Goal: Transaction & Acquisition: Purchase product/service

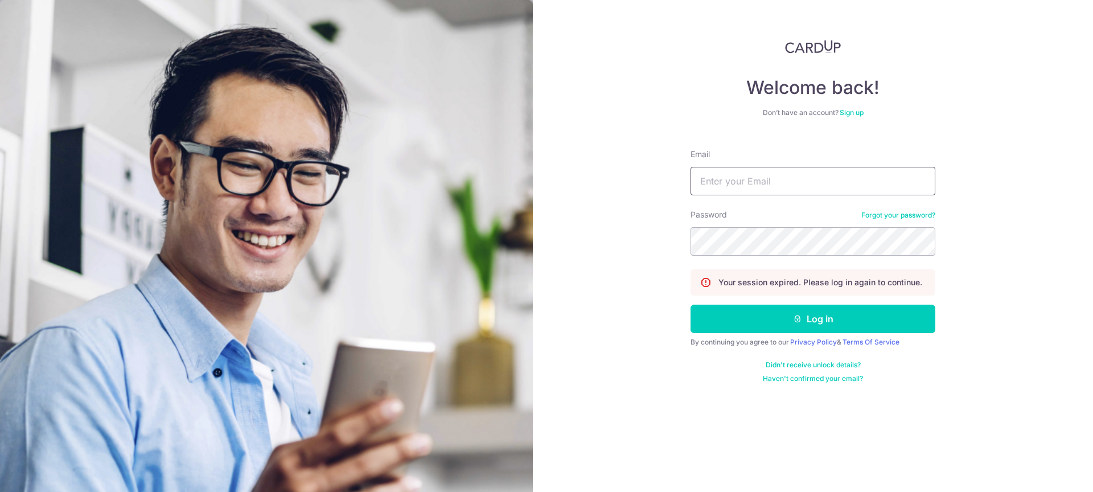
click at [774, 173] on input "Email" at bounding box center [813, 181] width 245 height 28
type input "[EMAIL_ADDRESS][DOMAIN_NAME]"
click at [691, 305] on button "Log in" at bounding box center [813, 319] width 245 height 28
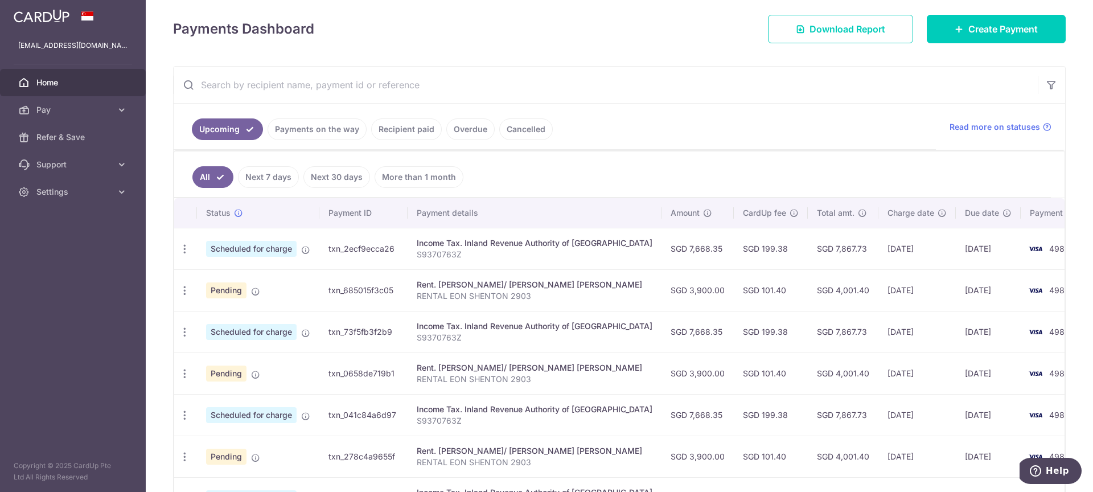
scroll to position [151, 0]
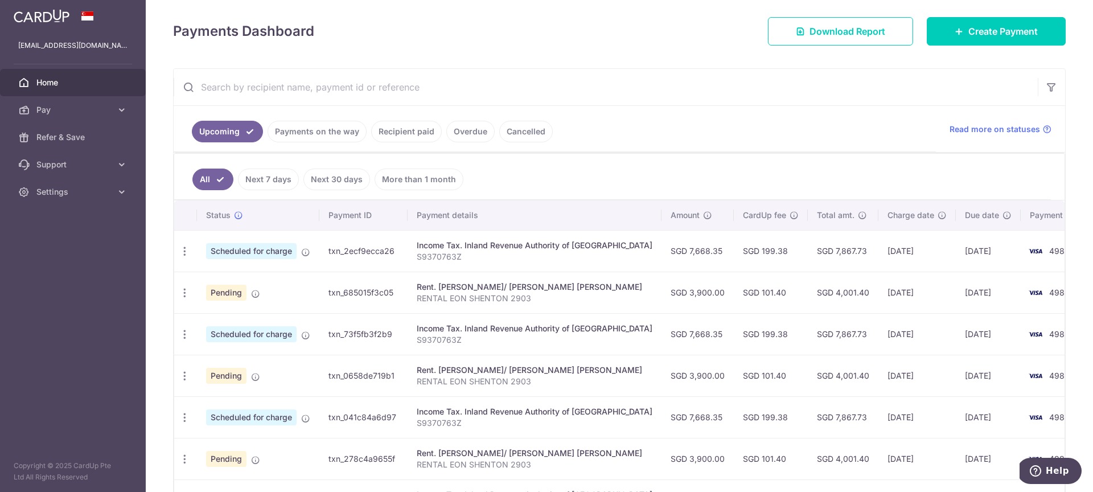
click at [567, 264] on td "Income Tax. Inland Revenue Authority of Singapore S9370763Z" at bounding box center [535, 251] width 254 height 42
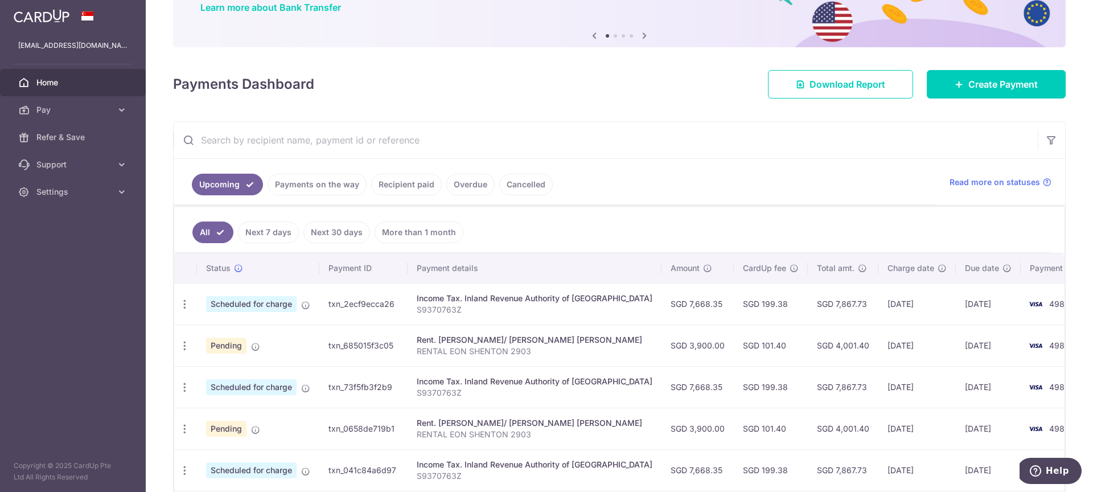
scroll to position [0, 0]
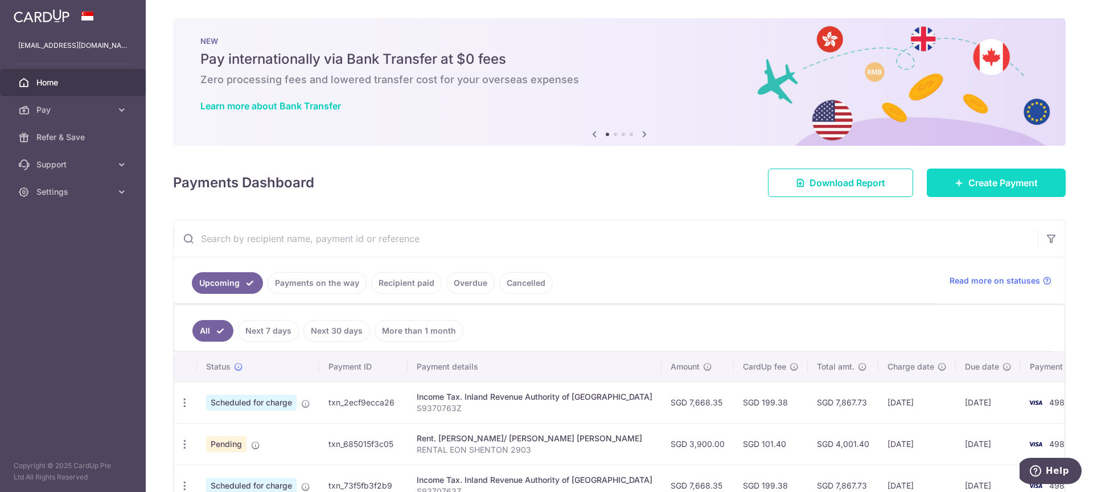
click at [1036, 184] on link "Create Payment" at bounding box center [996, 183] width 139 height 28
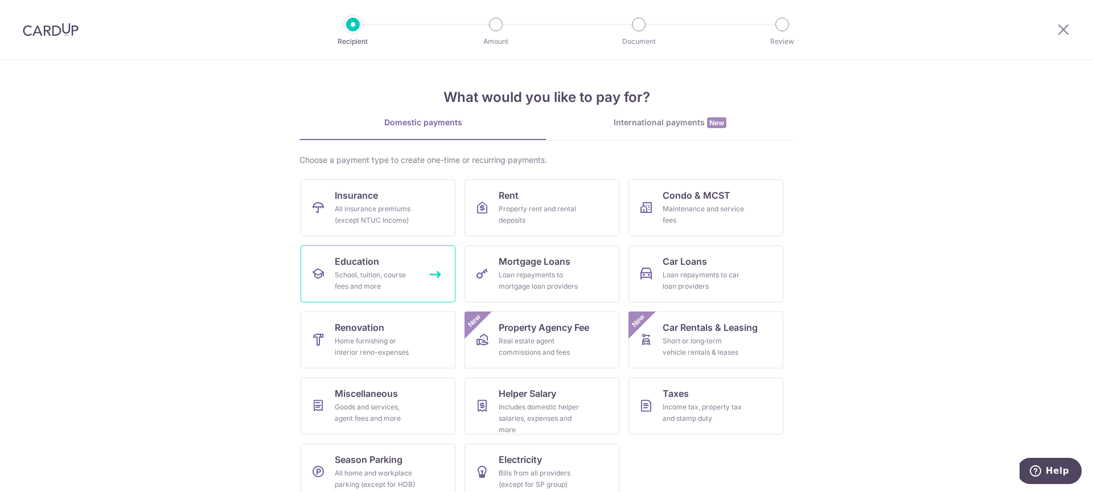
scroll to position [18, 0]
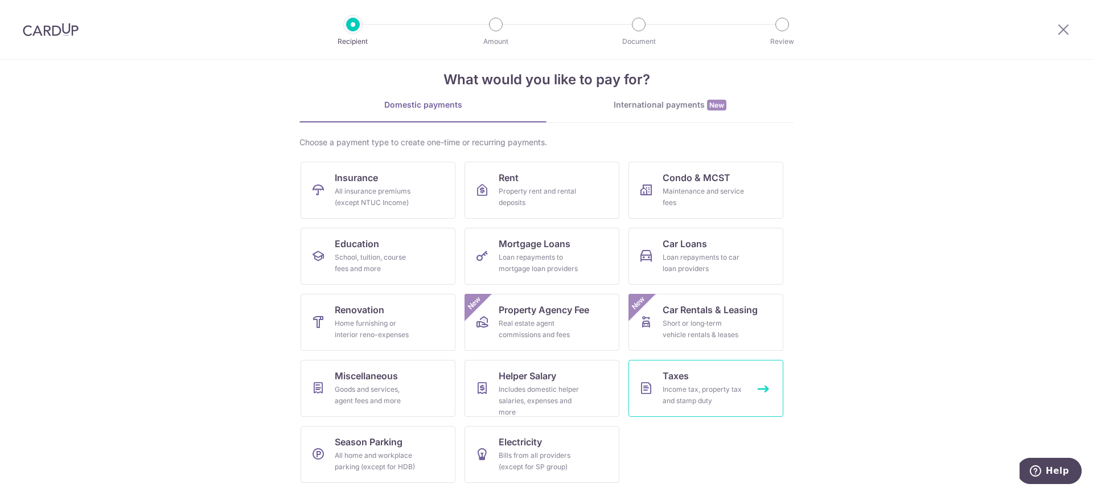
click at [713, 397] on div "Income tax, property tax and stamp duty" at bounding box center [704, 395] width 82 height 23
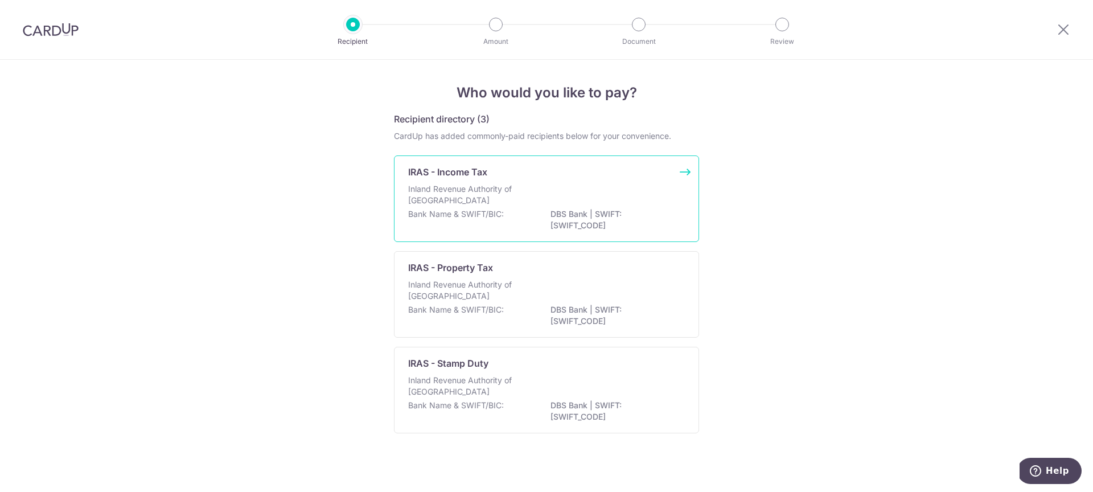
click at [540, 182] on div "IRAS - Income Tax Inland Revenue Authority of Singapore Bank Name & SWIFT/BIC: …" at bounding box center [546, 198] width 305 height 87
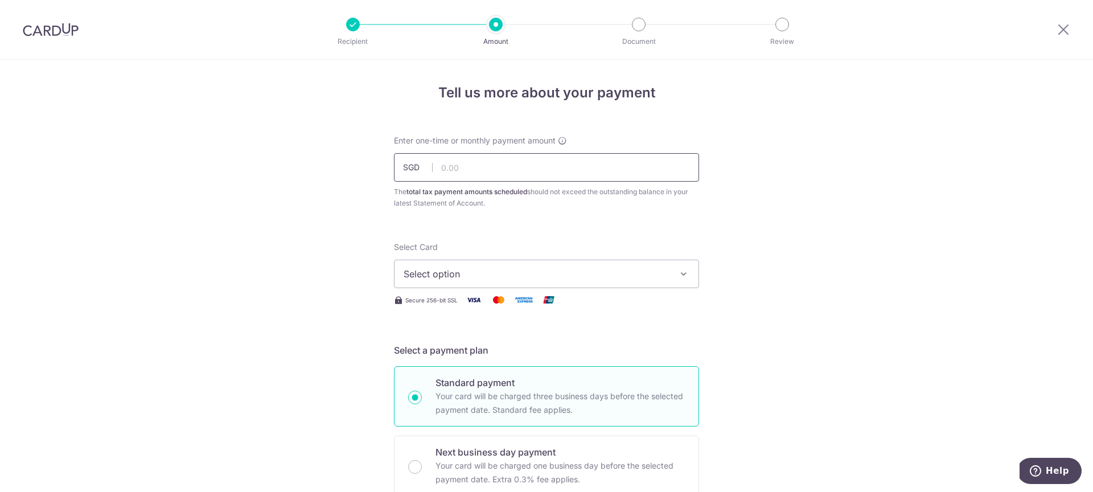
click at [540, 165] on input "text" at bounding box center [546, 167] width 305 height 28
type input "7,668.35"
click at [492, 263] on button "Select option" at bounding box center [546, 274] width 305 height 28
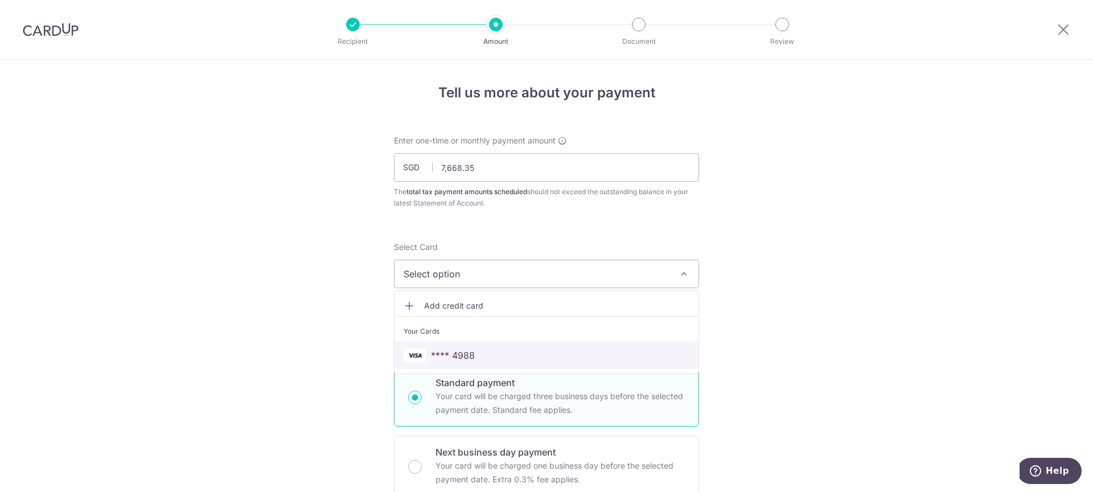
click at [486, 350] on span "**** 4988" at bounding box center [547, 355] width 286 height 14
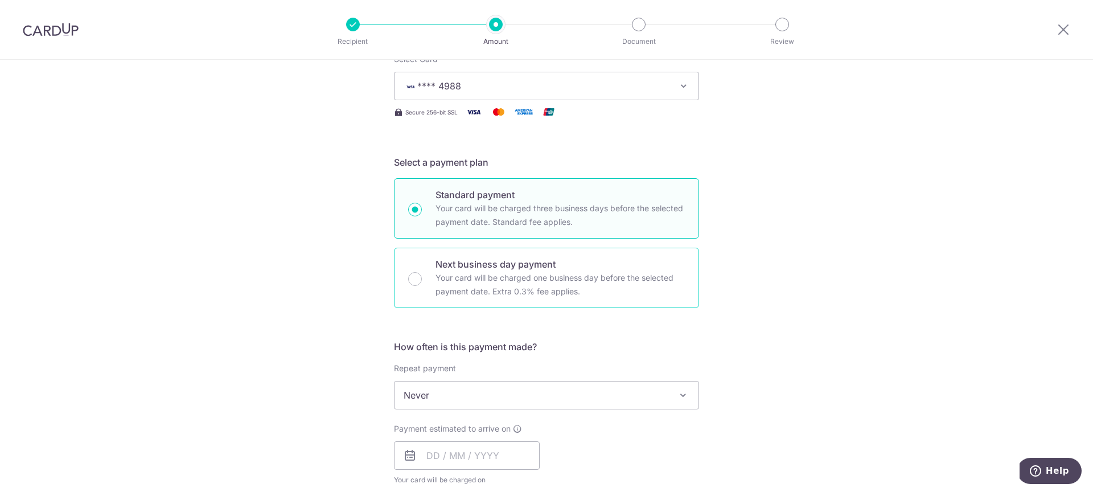
scroll to position [238, 0]
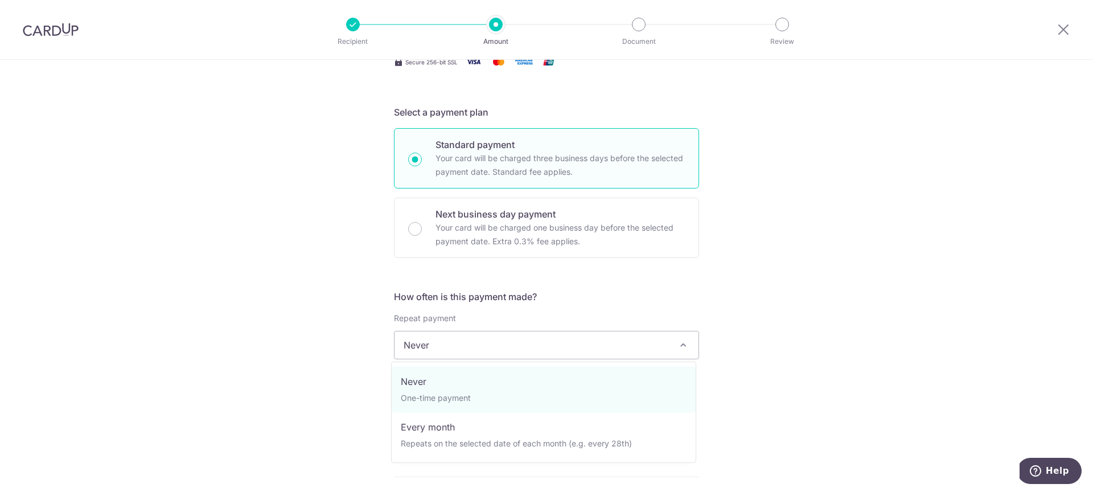
click at [489, 344] on span "Never" at bounding box center [547, 344] width 304 height 27
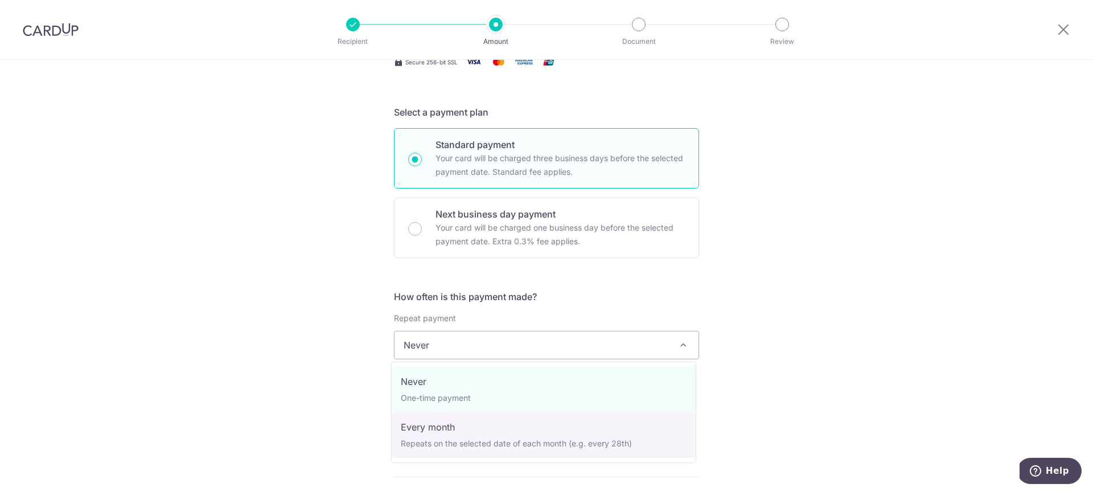
select select "3"
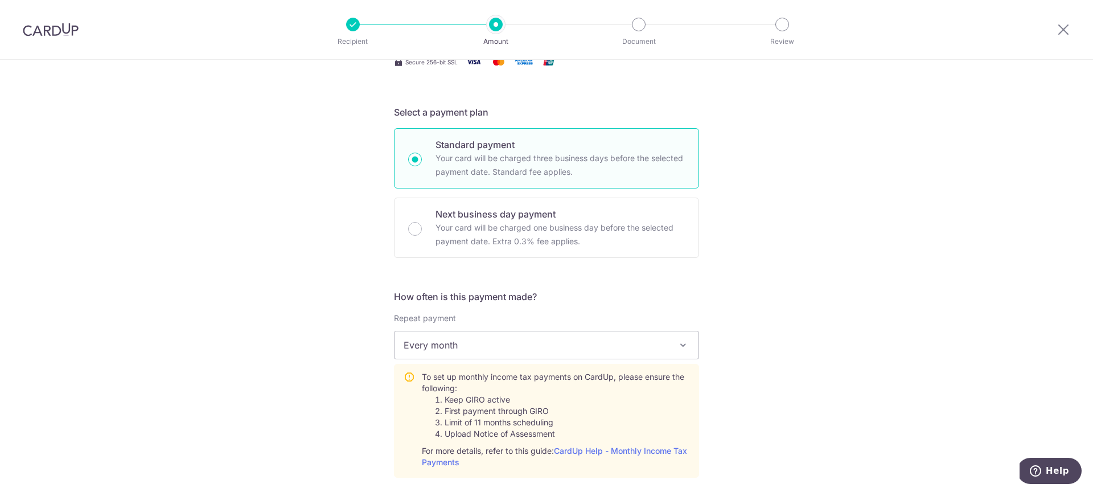
scroll to position [494, 0]
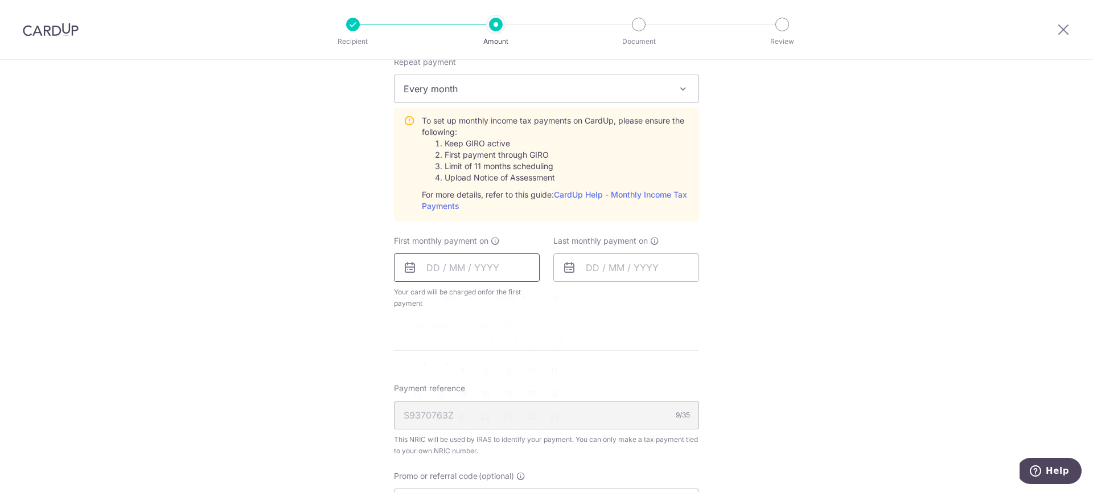
click at [430, 262] on input "text" at bounding box center [467, 267] width 146 height 28
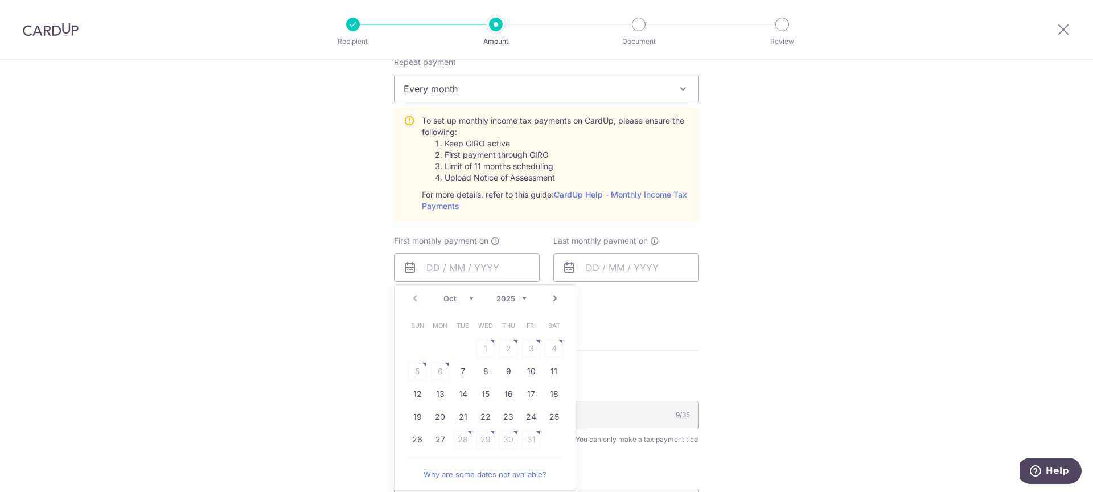
click at [416, 371] on table "Sun Mon Tue Wed Thu Fri Sat 1 2 3 4 5 6 7 8 9 10 11 12 13 14 15 16 17 18 19 20 …" at bounding box center [485, 382] width 159 height 137
click at [466, 372] on link "7" at bounding box center [463, 371] width 18 height 18
type input "[DATE]"
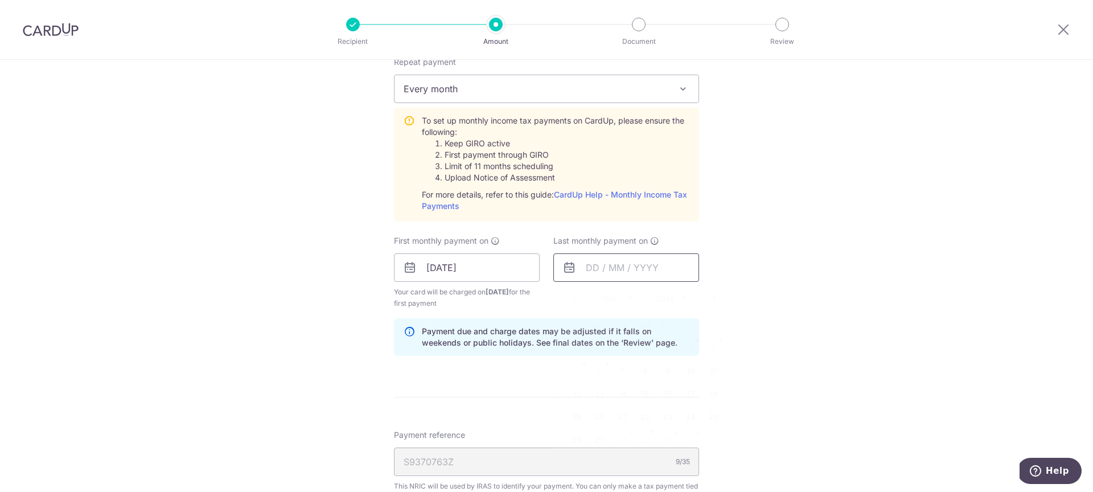
click at [626, 271] on input "text" at bounding box center [626, 267] width 146 height 28
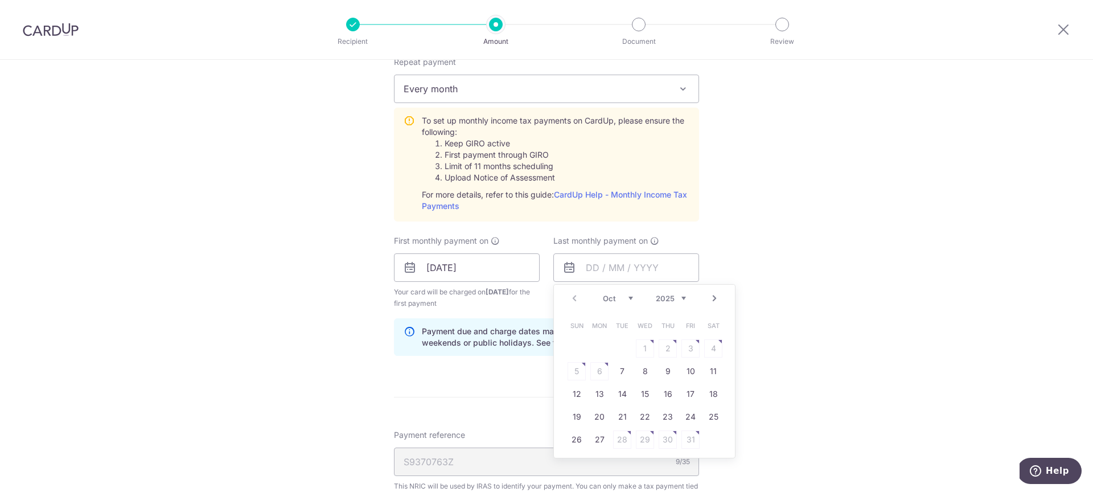
click at [668, 302] on select "2025 2026 2027" at bounding box center [671, 298] width 30 height 9
click at [625, 301] on select "Jan Feb Mar Apr May Jun Jul Aug Sep Oct Nov Dec" at bounding box center [618, 298] width 30 height 9
click at [601, 371] on link "9" at bounding box center [599, 371] width 18 height 18
type input "09/03/2026"
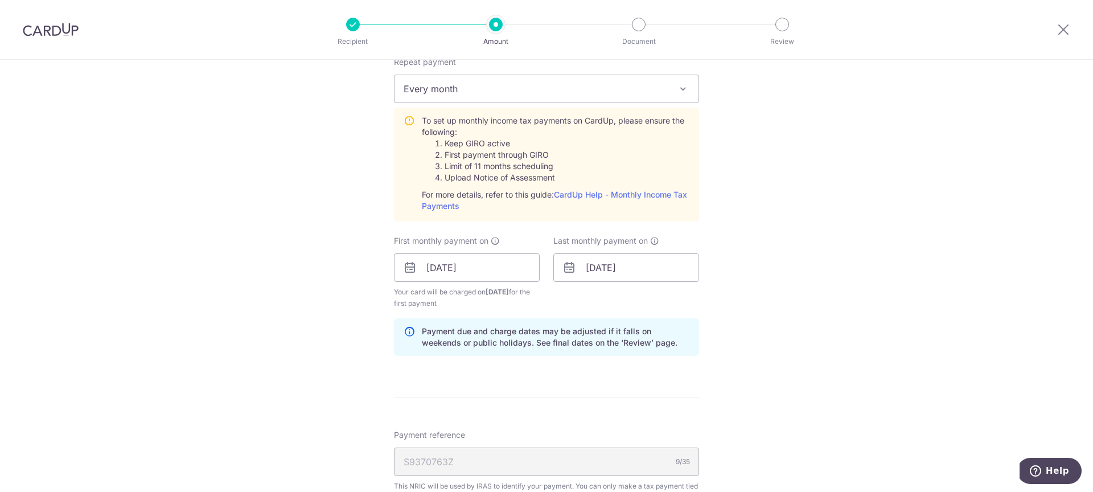
click at [741, 334] on div "Tell us more about your payment Enter one-time or monthly payment amount SGD 7,…" at bounding box center [546, 183] width 1093 height 1234
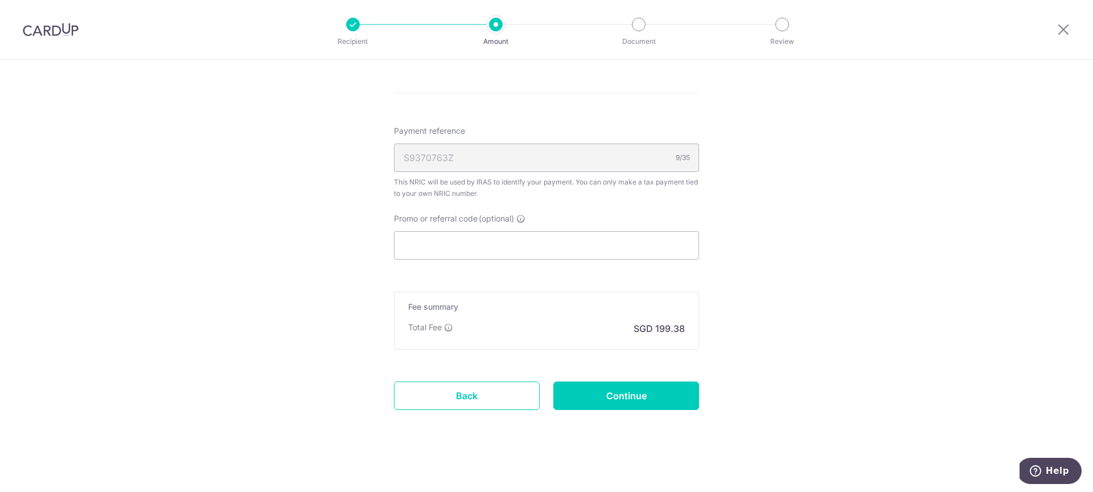
scroll to position [802, 0]
click at [475, 231] on input "Promo or referral code (optional)" at bounding box center [546, 242] width 305 height 28
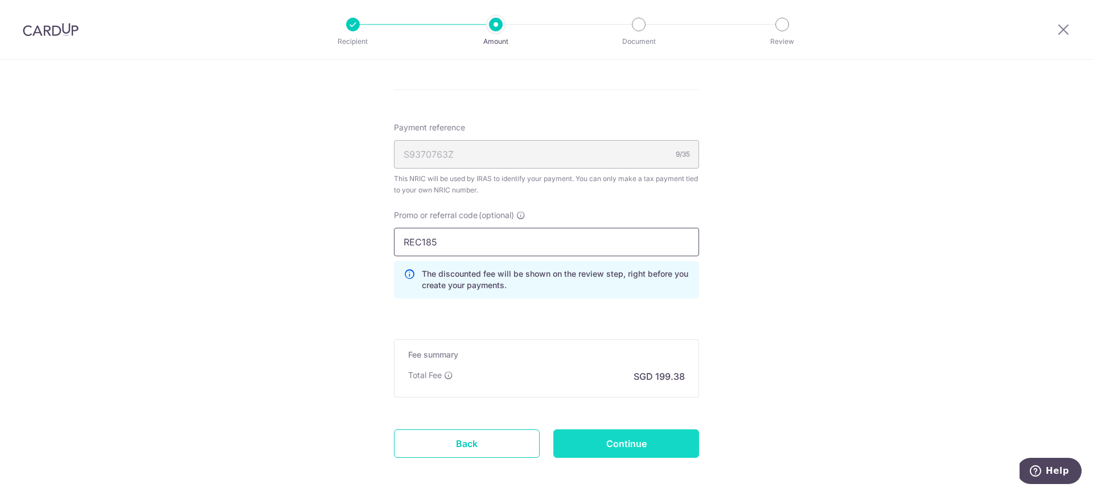
type input "REC185"
click at [610, 445] on input "Continue" at bounding box center [626, 443] width 146 height 28
type input "Create Schedule"
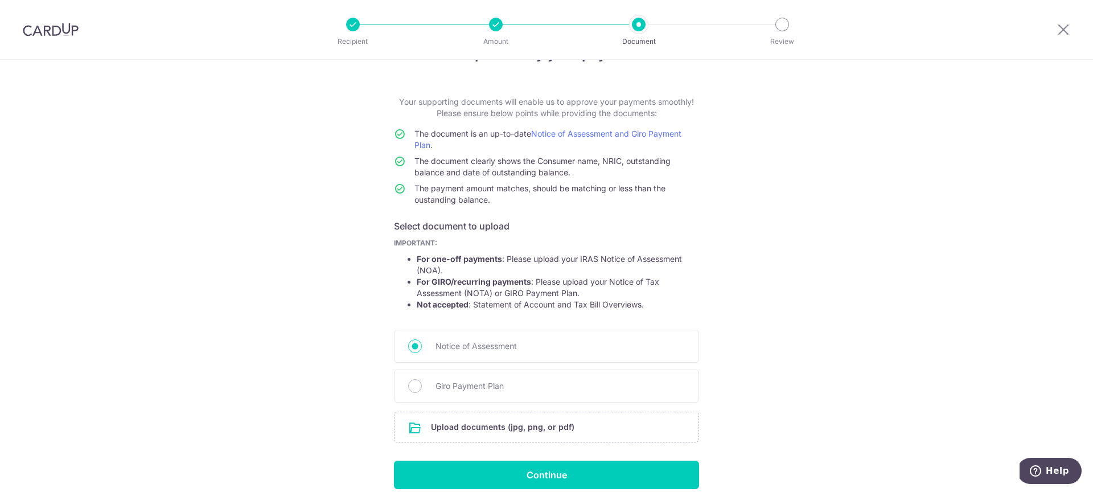
scroll to position [89, 0]
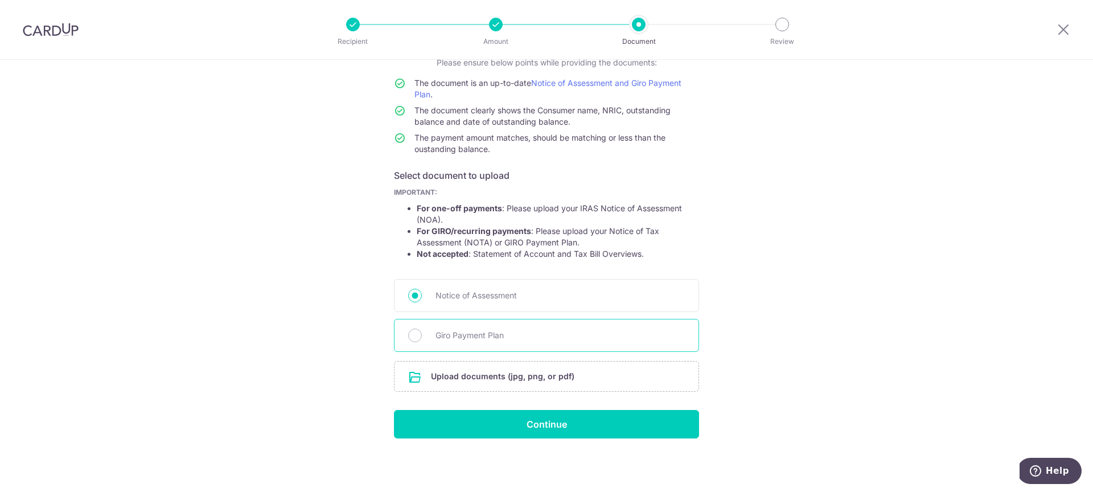
click at [555, 342] on span "Giro Payment Plan" at bounding box center [560, 336] width 249 height 14
click at [422, 342] on input "Giro Payment Plan" at bounding box center [415, 336] width 14 height 14
radio input "true"
click at [544, 367] on input "file" at bounding box center [547, 377] width 304 height 30
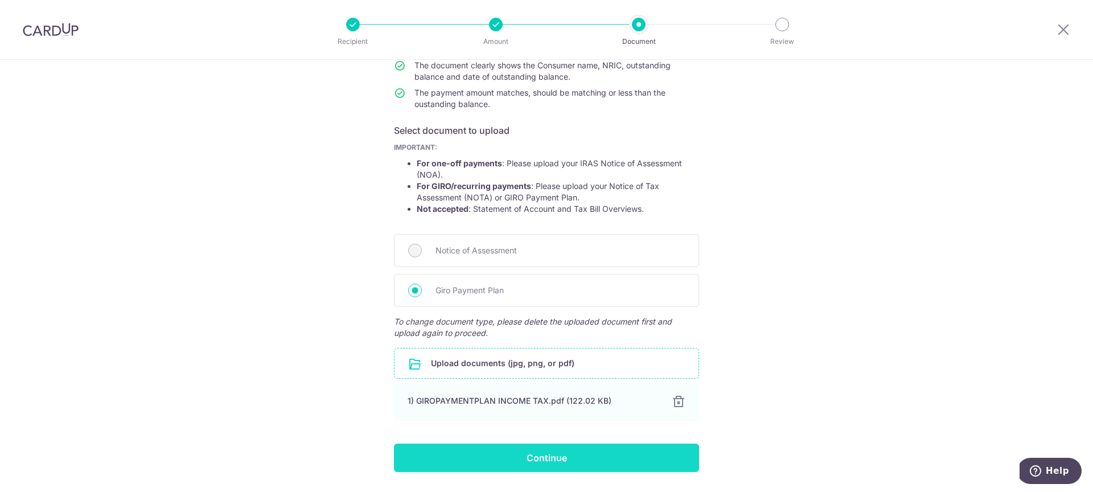
scroll to position [168, 0]
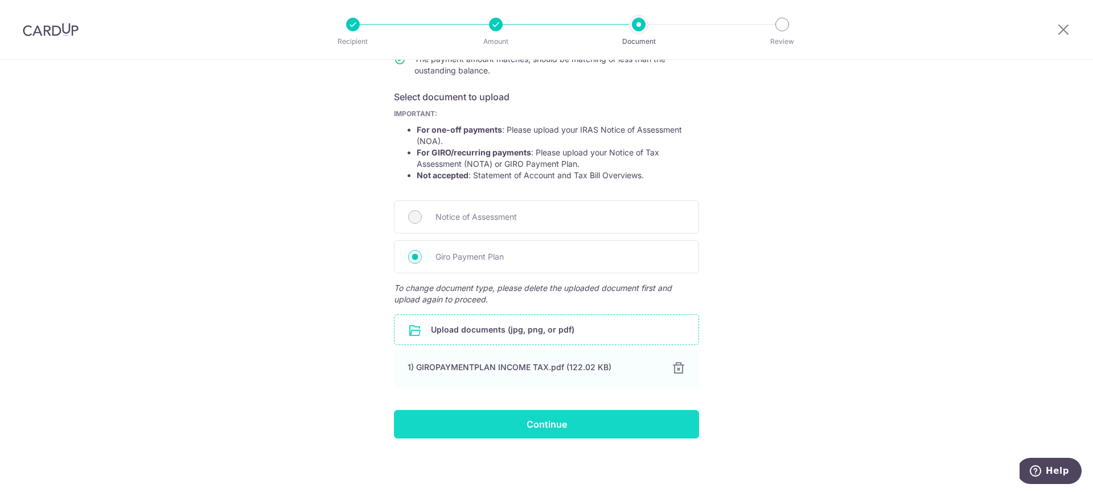
click at [594, 417] on input "Continue" at bounding box center [546, 424] width 305 height 28
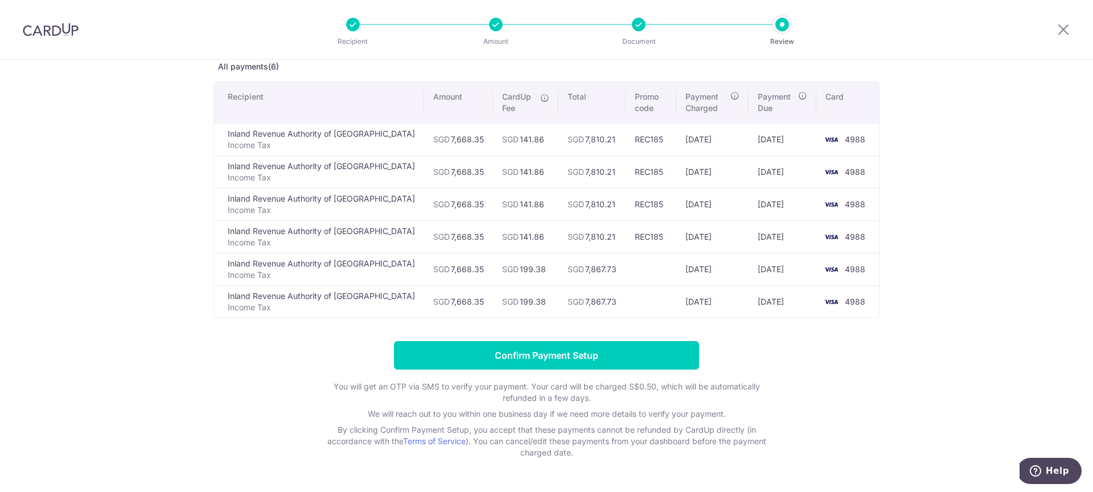
scroll to position [67, 0]
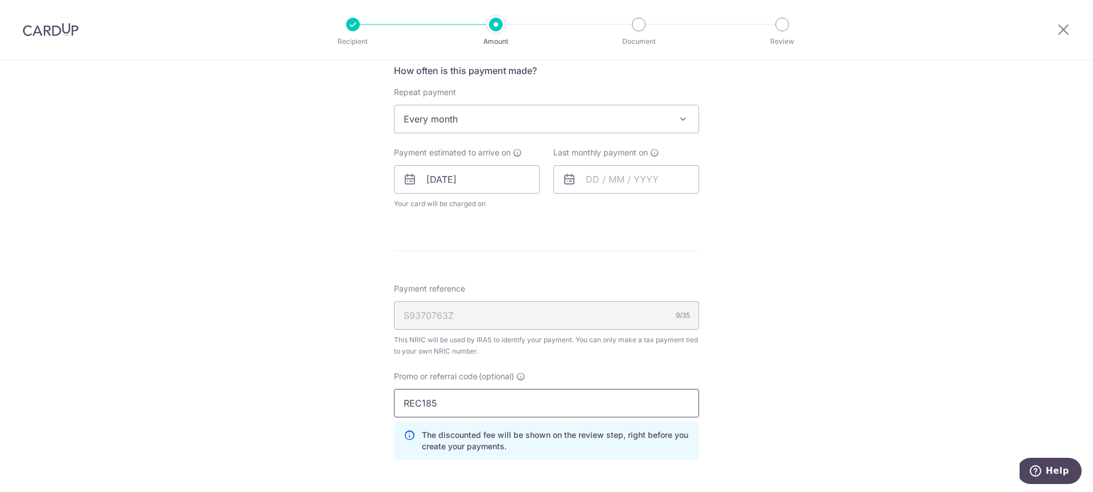
scroll to position [466, 0]
drag, startPoint x: 448, startPoint y: 401, endPoint x: 350, endPoint y: 399, distance: 98.0
click at [350, 399] on div "Tell us more about your payment Enter one-time or monthly payment amount SGD 7,…" at bounding box center [546, 148] width 1093 height 1109
type input "oCBC18"
click at [625, 165] on input "text" at bounding box center [626, 177] width 146 height 28
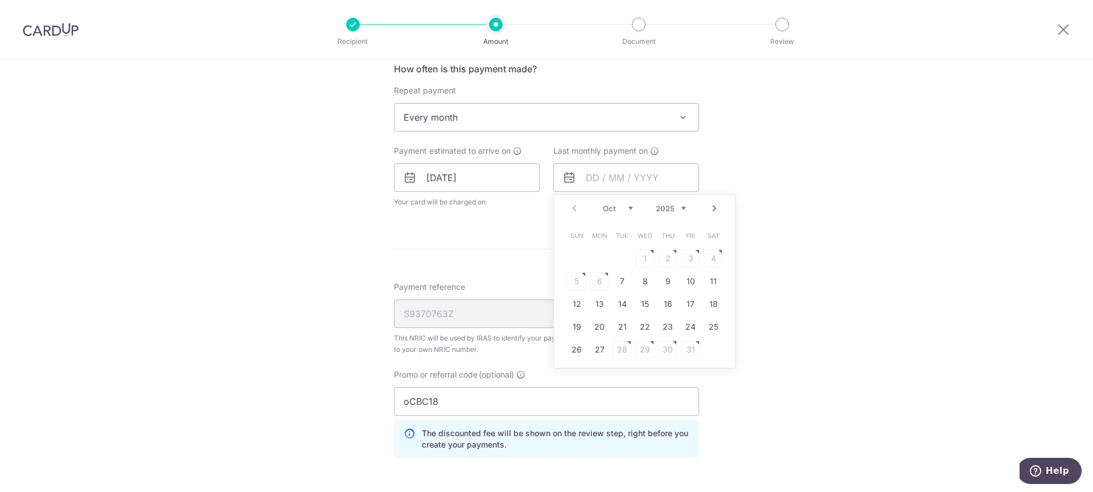
click at [622, 212] on select "Oct Nov Dec" at bounding box center [618, 208] width 30 height 9
click at [679, 209] on select "2025 2026 2027" at bounding box center [671, 208] width 30 height 9
click at [629, 209] on select "Jan Feb Mar Apr May Jun Jul Aug Sep Oct Nov Dec" at bounding box center [618, 208] width 30 height 9
click at [594, 286] on link "9" at bounding box center [599, 281] width 18 height 18
type input "[DATE]"
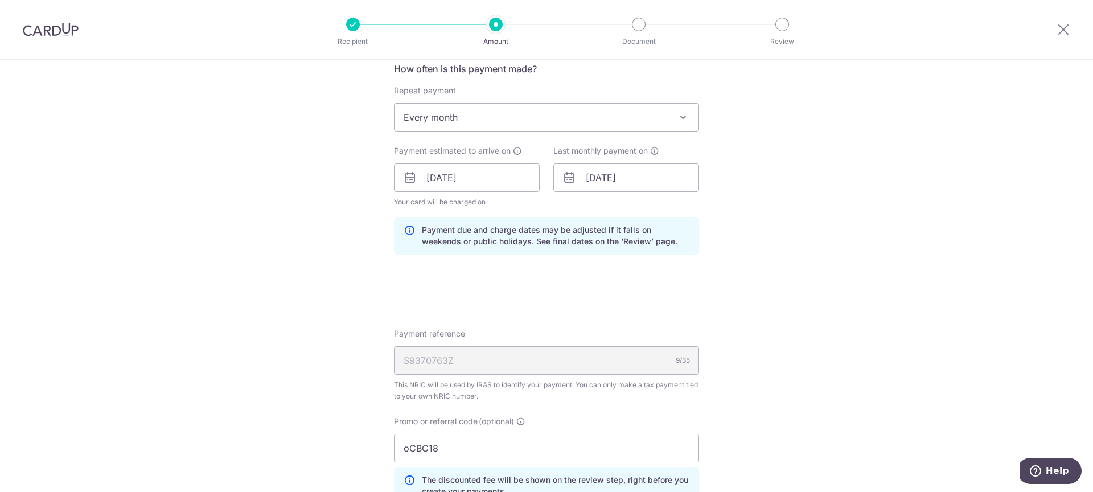
click at [802, 316] on div "Tell us more about your payment Enter one-time or monthly payment amount SGD 7,…" at bounding box center [546, 171] width 1093 height 1155
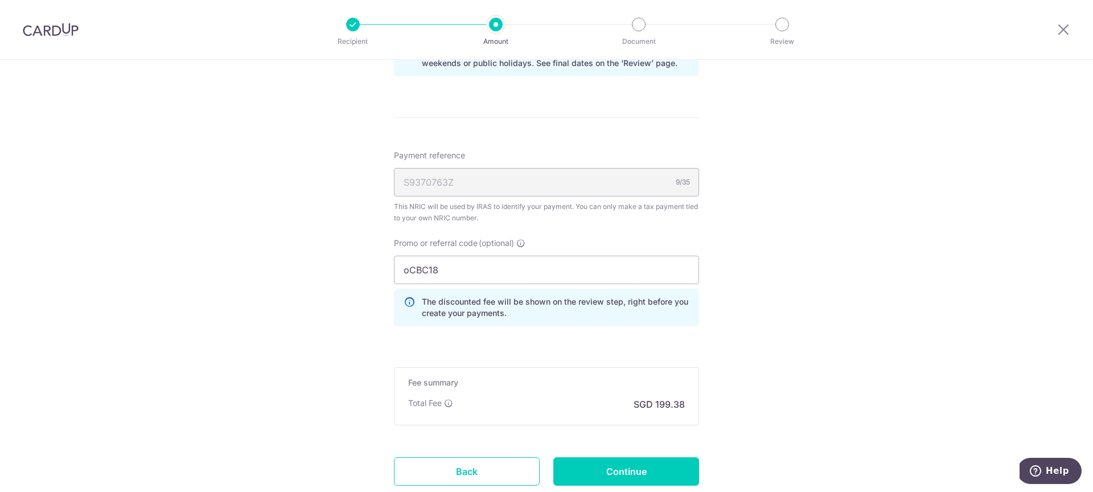
scroll to position [723, 0]
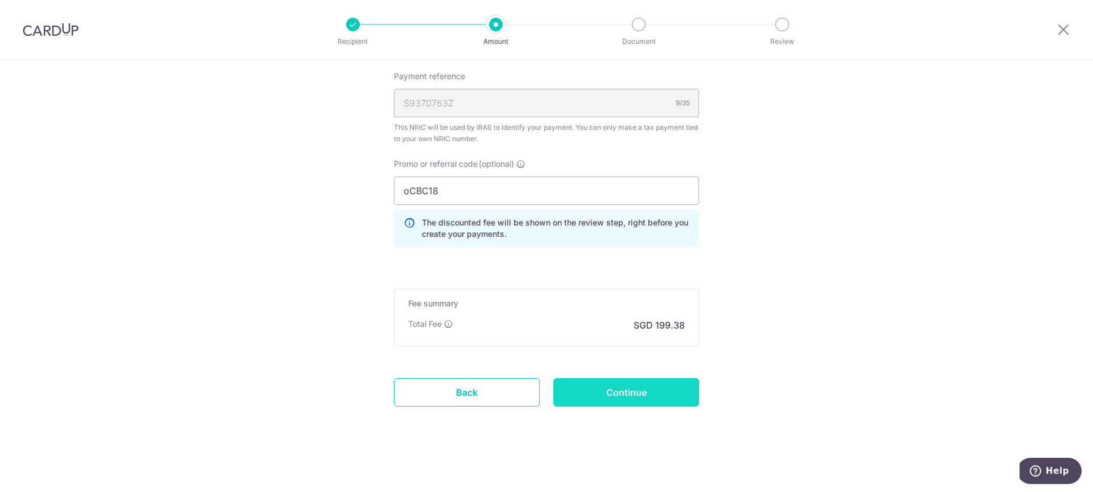
click at [639, 389] on input "Continue" at bounding box center [626, 392] width 146 height 28
type input "Update Schedule"
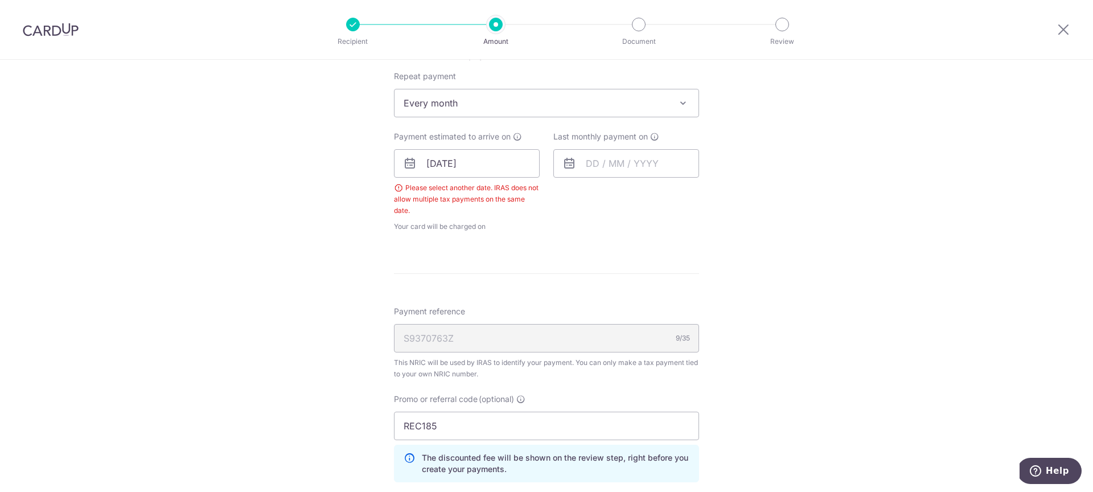
scroll to position [434, 0]
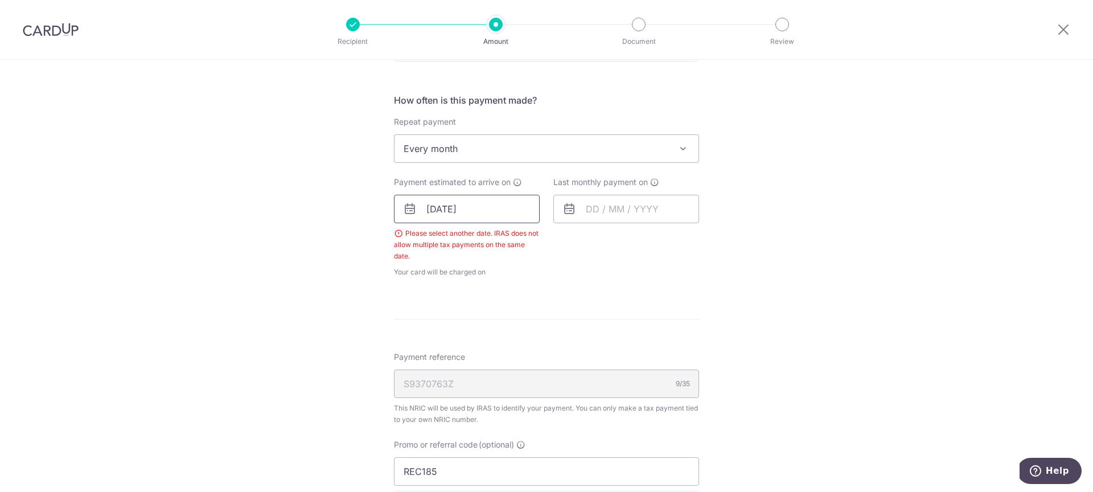
click at [510, 207] on input "[DATE]" at bounding box center [467, 209] width 146 height 28
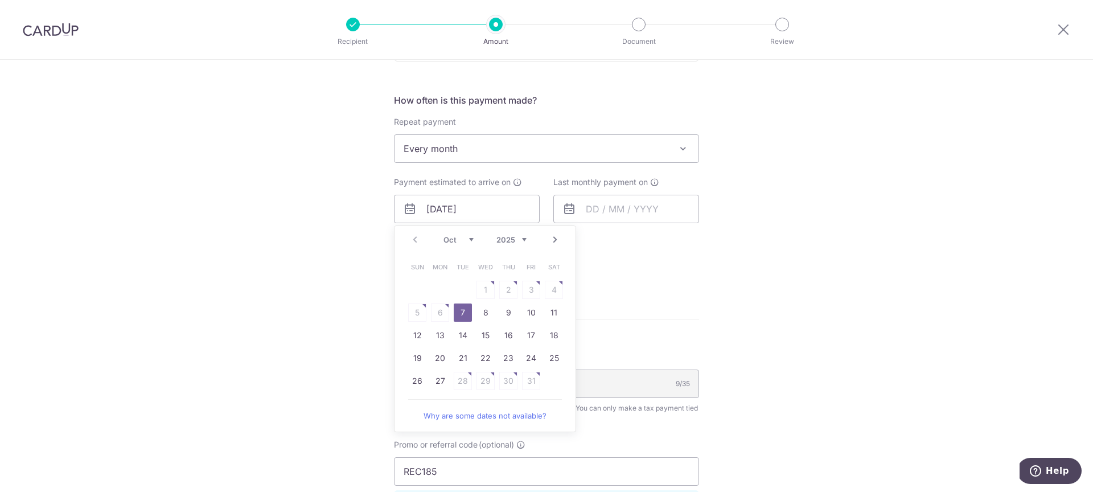
click at [461, 311] on link "7" at bounding box center [463, 312] width 18 height 18
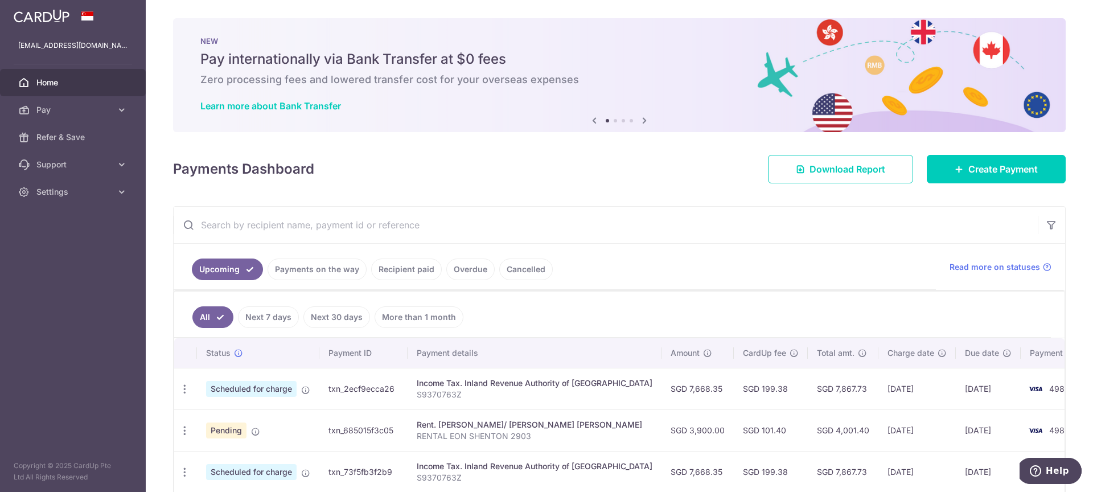
click at [879, 399] on td "[DATE]" at bounding box center [917, 389] width 77 height 42
click at [183, 388] on icon "button" at bounding box center [185, 389] width 12 height 12
click at [233, 444] on span "Cancel payment" at bounding box center [245, 448] width 76 height 14
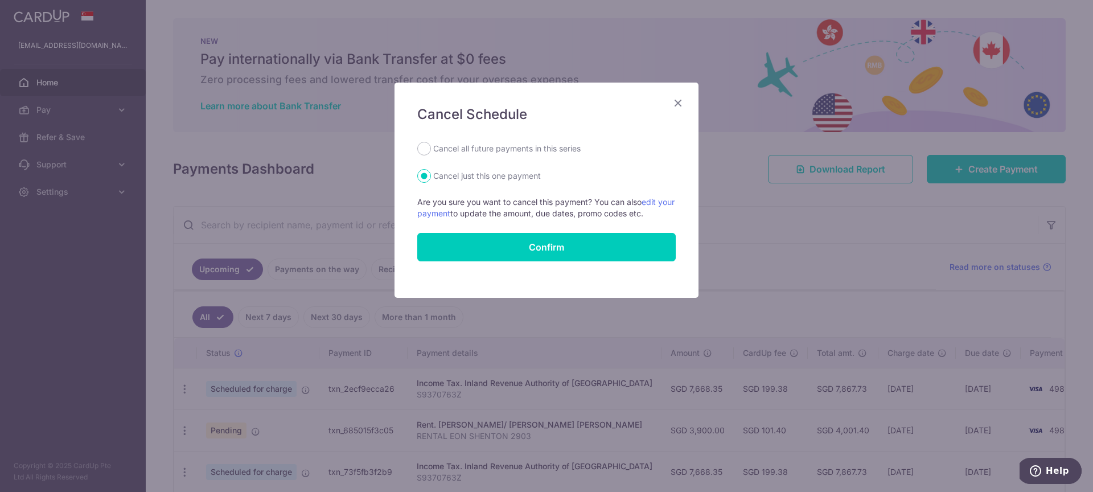
click at [481, 150] on label "Cancel all future payments in this series" at bounding box center [506, 149] width 147 height 14
click at [431, 150] on input "Cancel all future payments in this series" at bounding box center [424, 149] width 14 height 14
radio input "true"
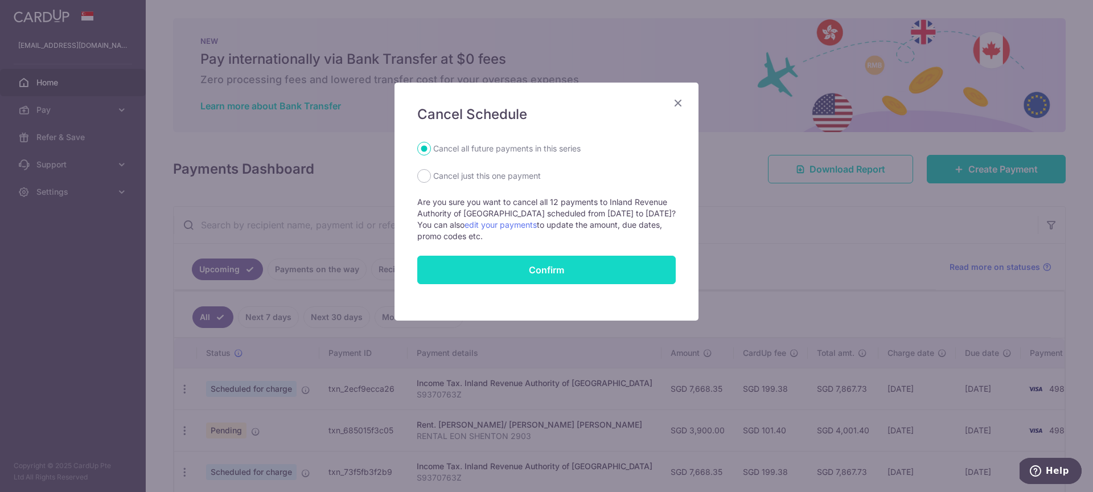
click at [524, 276] on button "Confirm" at bounding box center [546, 270] width 259 height 28
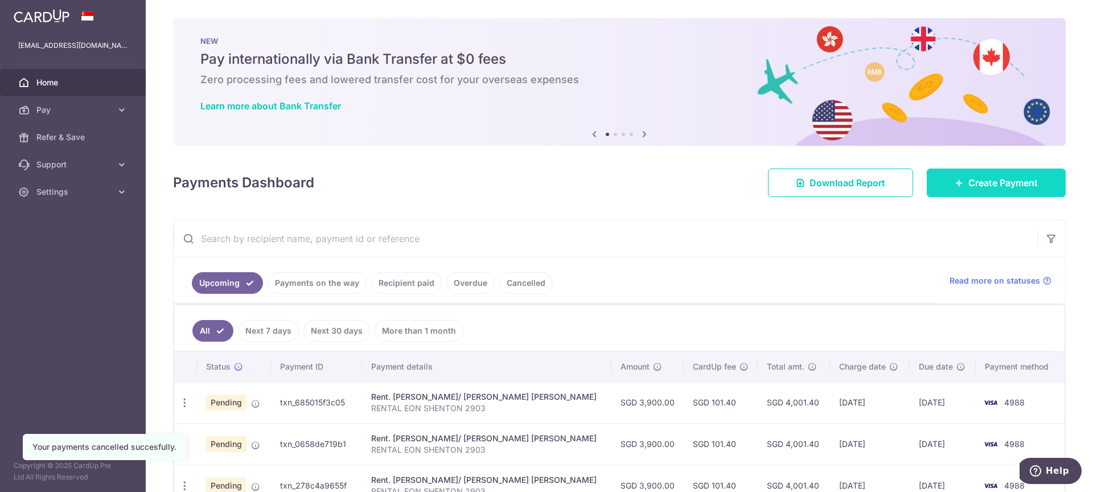
click at [955, 184] on icon at bounding box center [959, 182] width 9 height 9
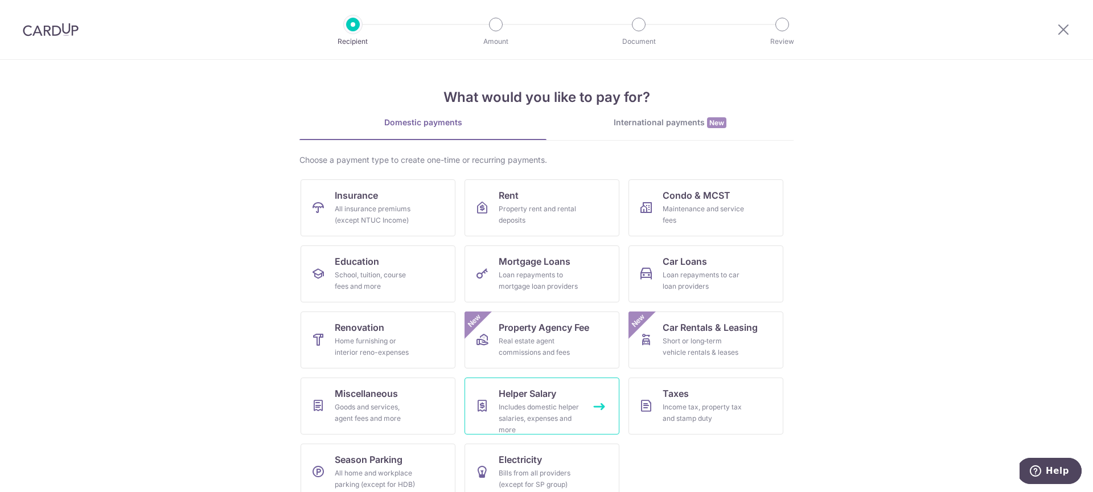
scroll to position [18, 0]
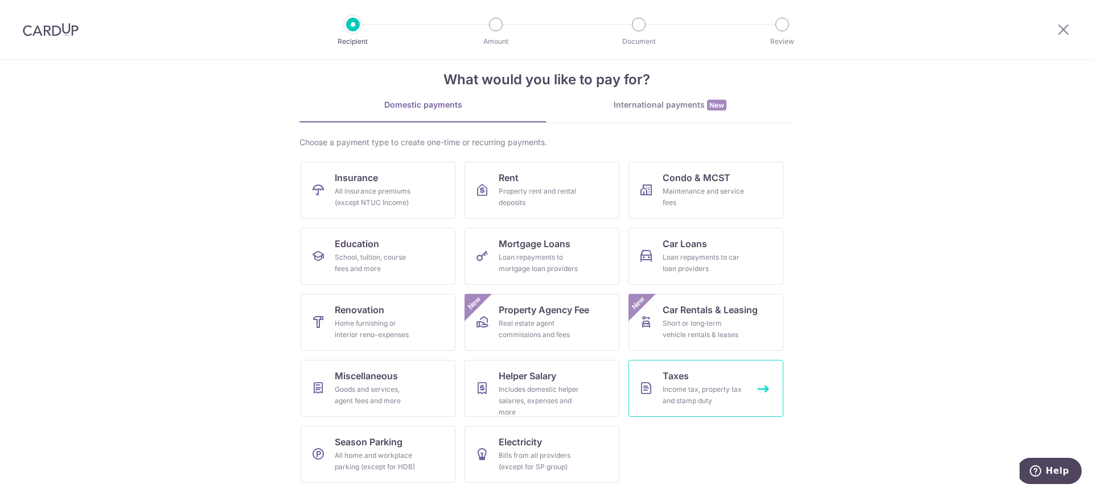
click at [696, 381] on link "Taxes Income tax, property tax and stamp duty" at bounding box center [706, 388] width 155 height 57
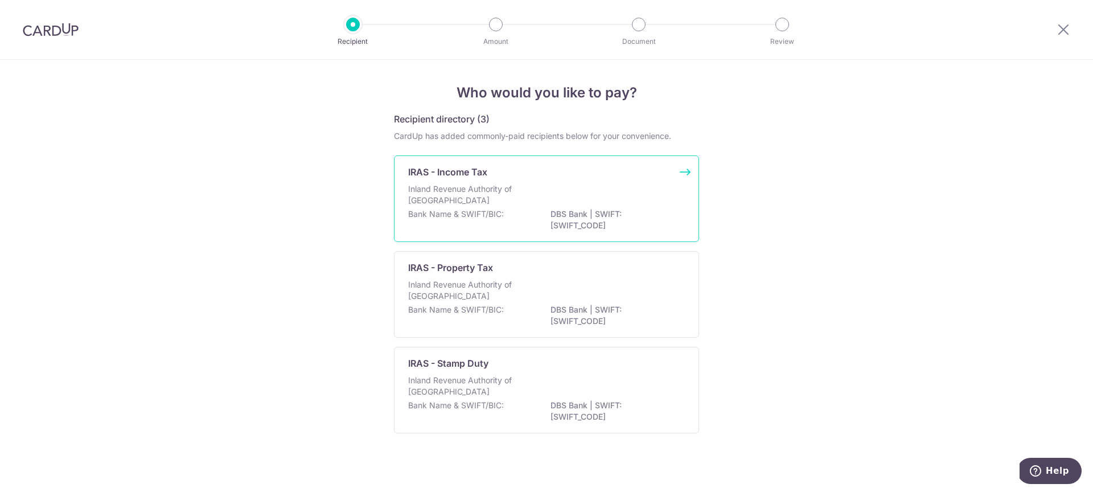
click at [544, 194] on div "Inland Revenue Authority of [GEOGRAPHIC_DATA]" at bounding box center [546, 195] width 277 height 25
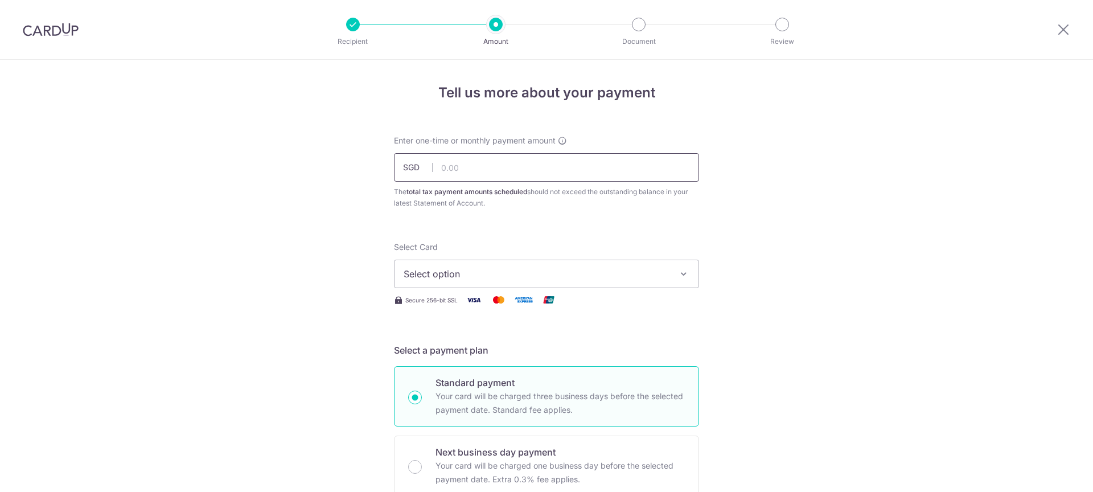
click at [539, 163] on input "text" at bounding box center [546, 167] width 305 height 28
type input "7,668.35"
click at [504, 269] on span "Select option" at bounding box center [536, 274] width 265 height 14
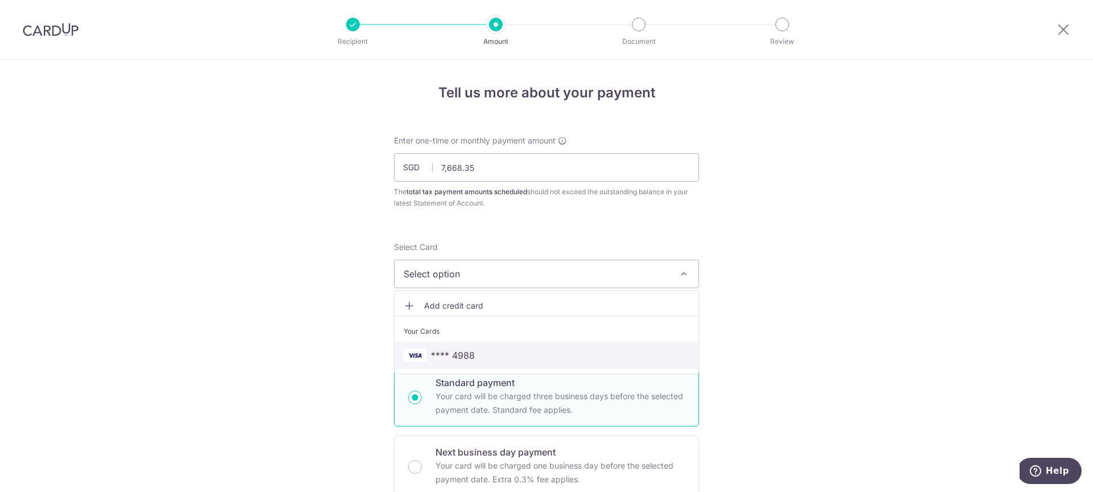
click at [506, 354] on span "**** 4988" at bounding box center [547, 355] width 286 height 14
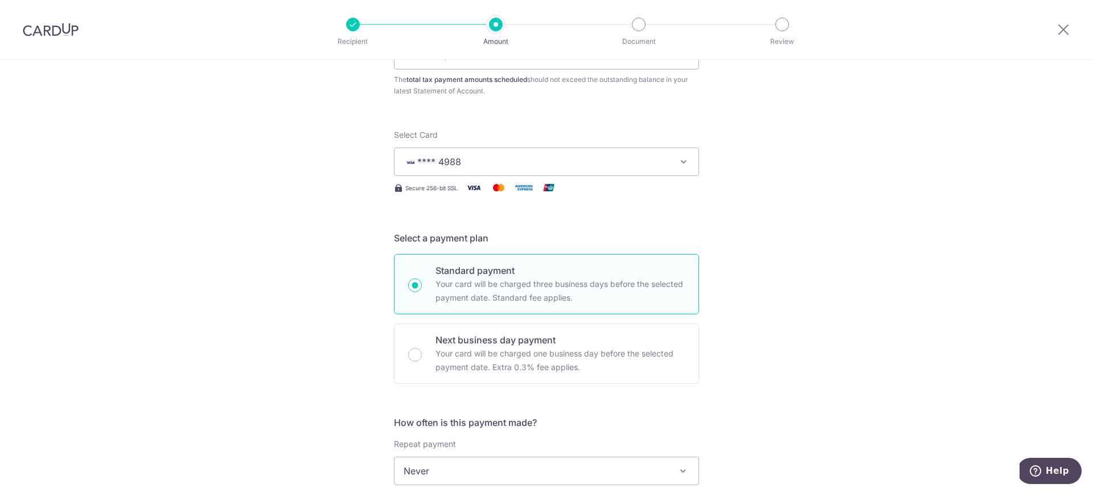
scroll to position [241, 0]
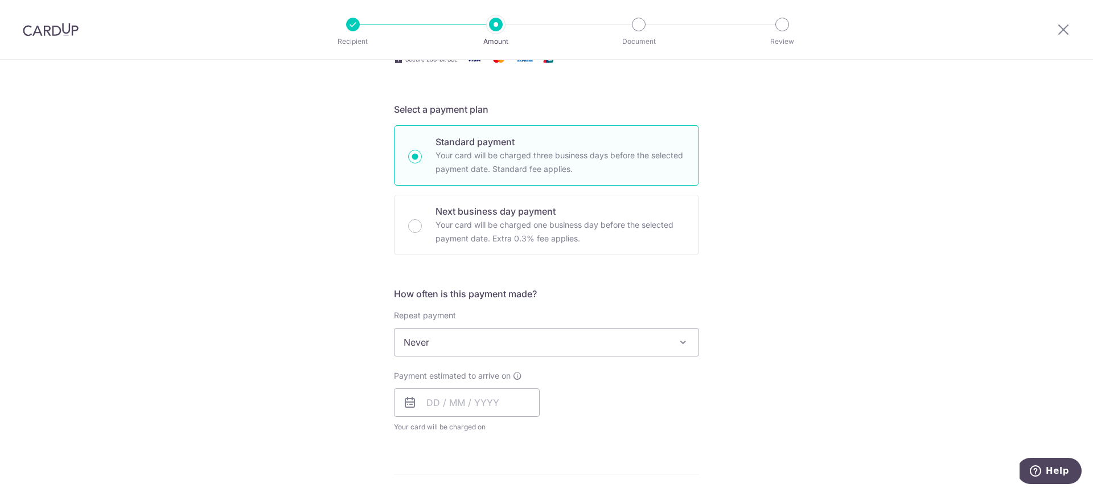
click at [498, 349] on span "Never" at bounding box center [547, 342] width 304 height 27
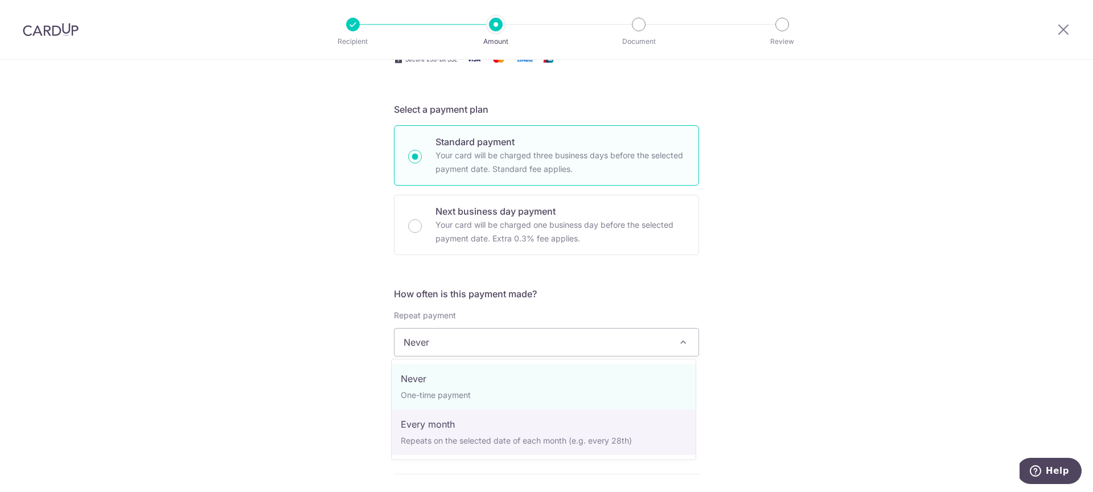
select select "3"
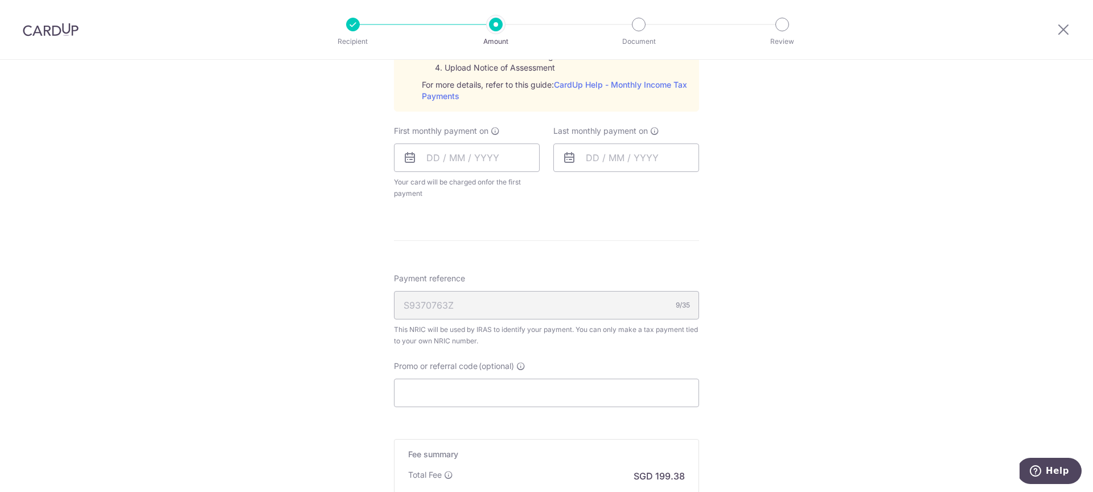
scroll to position [531, 0]
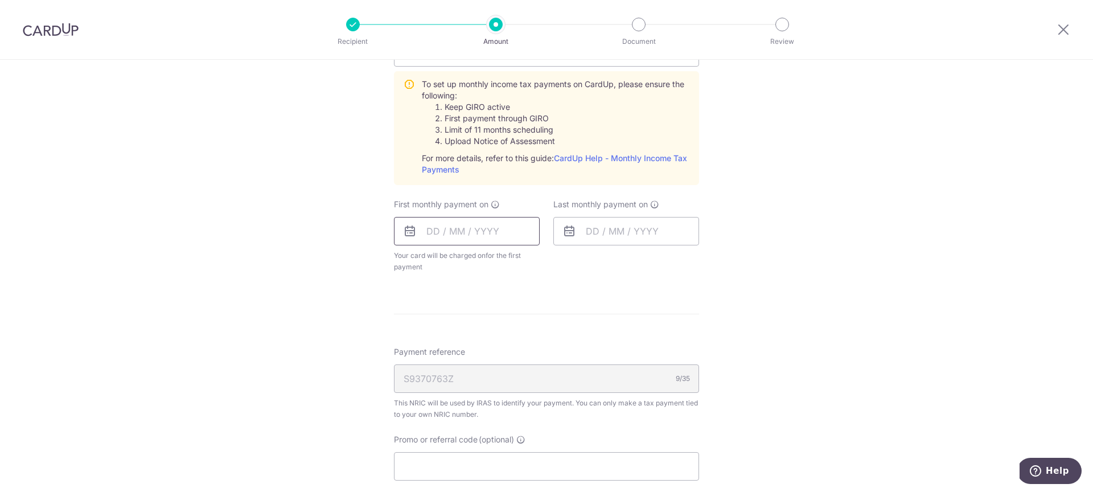
click at [486, 243] on input "text" at bounding box center [467, 231] width 146 height 28
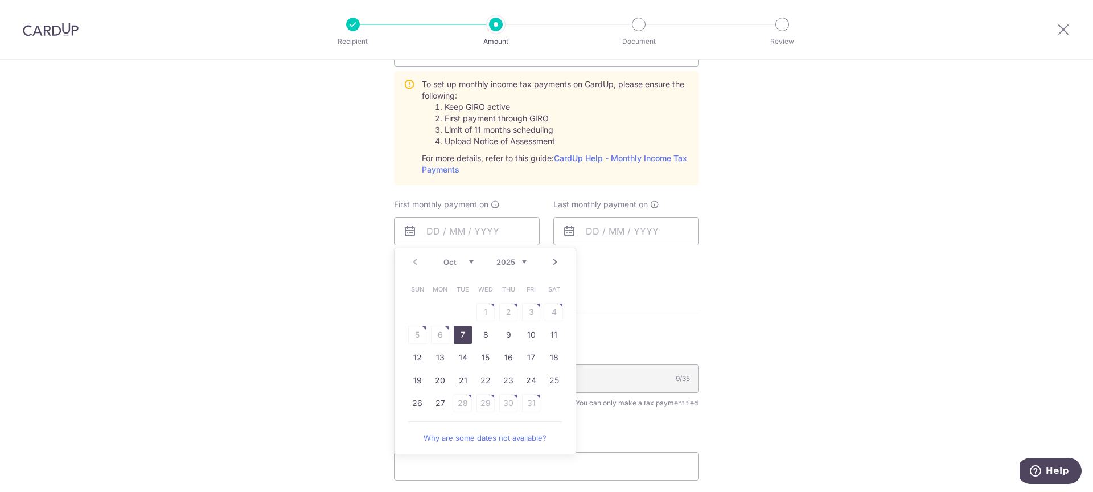
click at [463, 333] on link "7" at bounding box center [463, 335] width 18 height 18
type input "[DATE]"
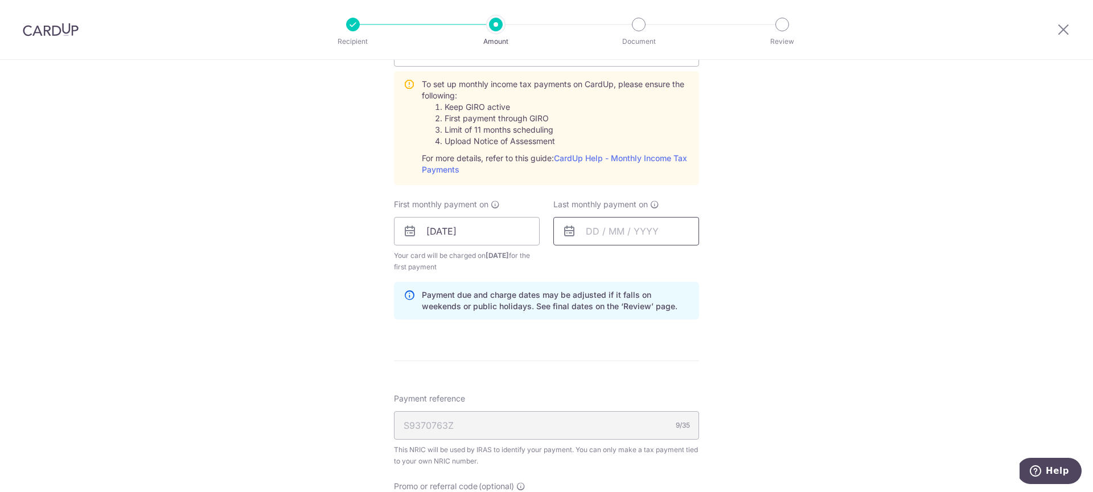
click at [630, 238] on input "text" at bounding box center [626, 231] width 146 height 28
click at [669, 263] on select "2025 2026 2027" at bounding box center [671, 261] width 30 height 9
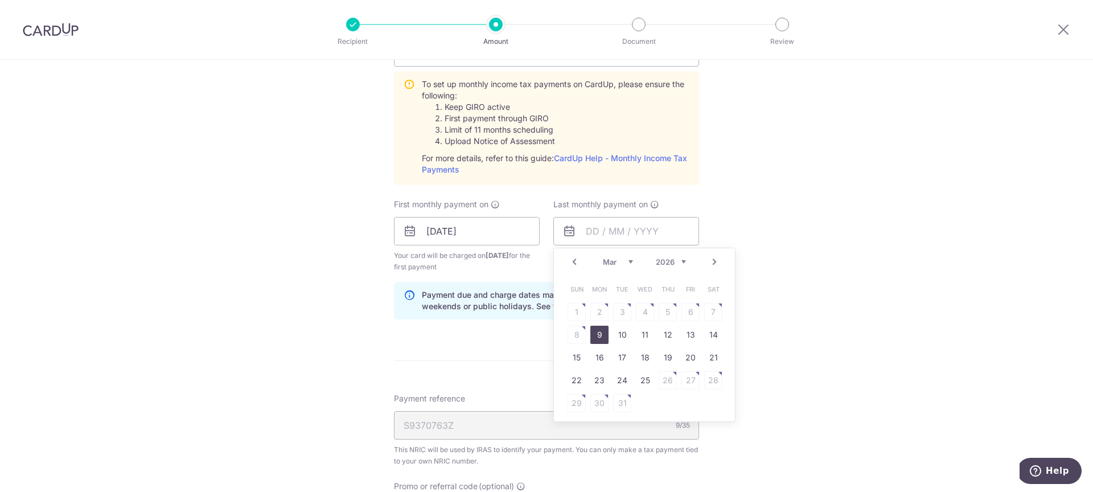
click at [597, 331] on link "9" at bounding box center [599, 335] width 18 height 18
type input "09/03/2026"
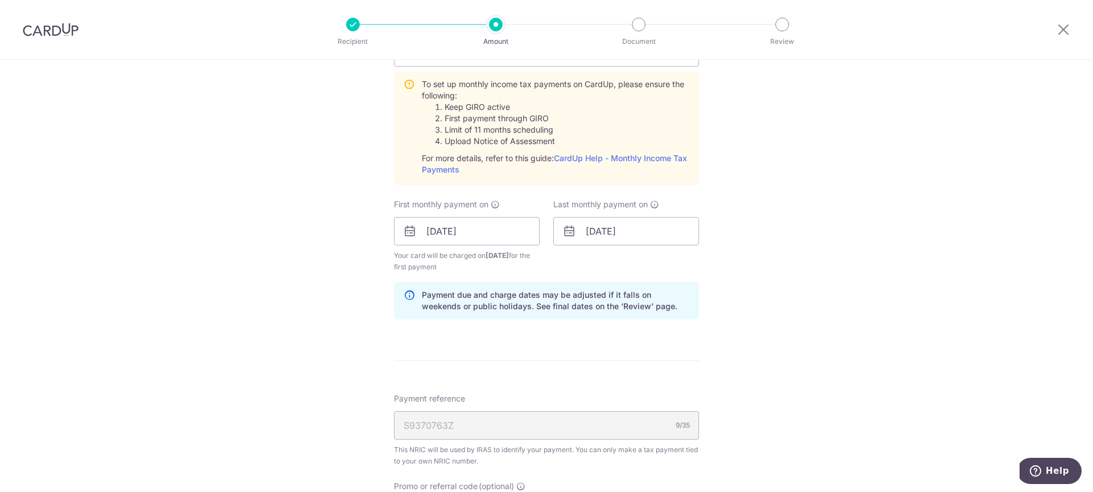
click at [784, 320] on div "Tell us more about your payment Enter one-time or monthly payment amount SGD 7,…" at bounding box center [546, 146] width 1093 height 1234
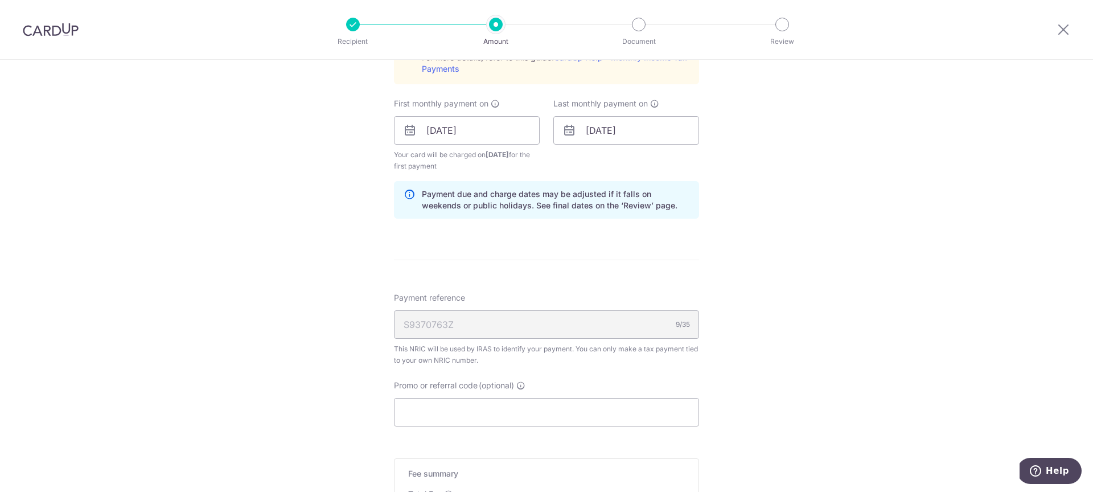
scroll to position [707, 0]
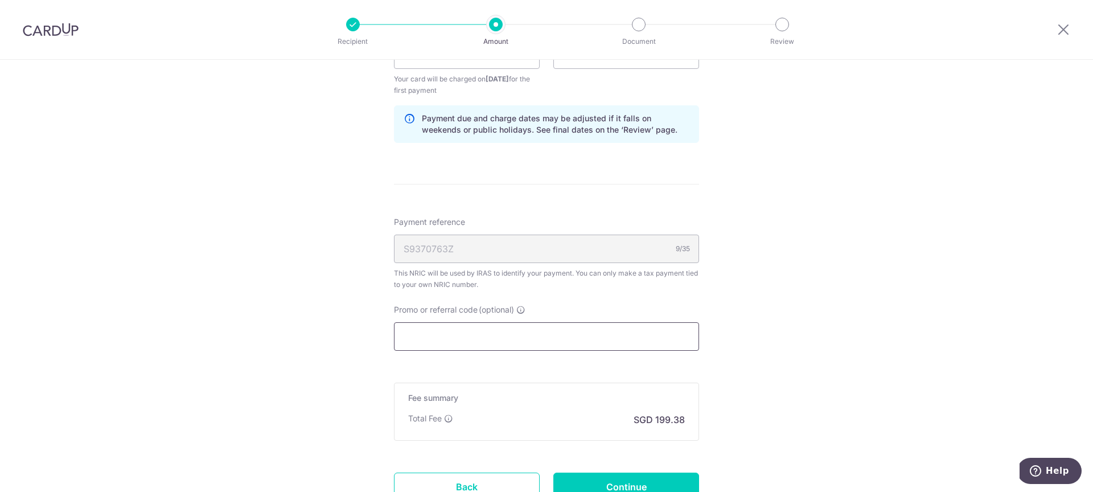
click at [587, 345] on input "Promo or referral code (optional)" at bounding box center [546, 336] width 305 height 28
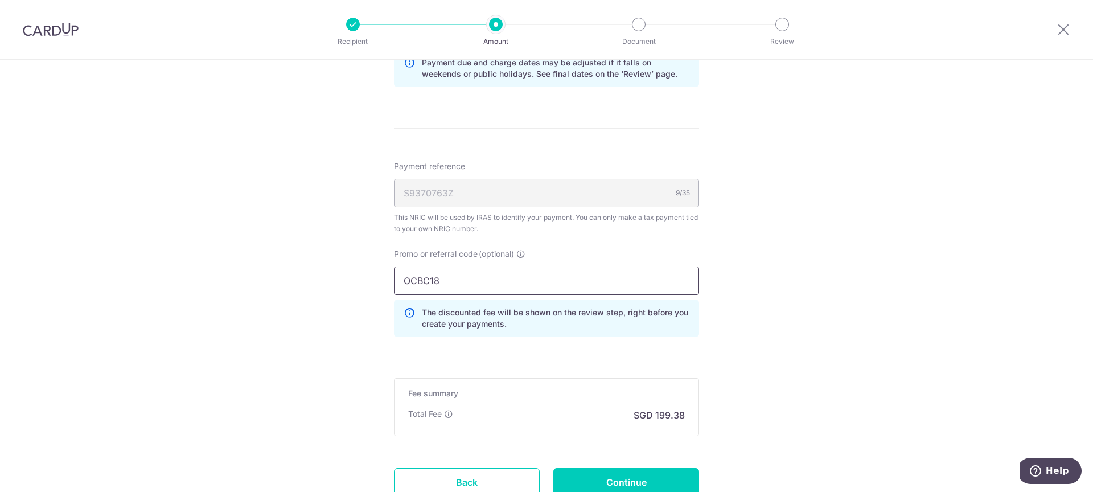
scroll to position [853, 0]
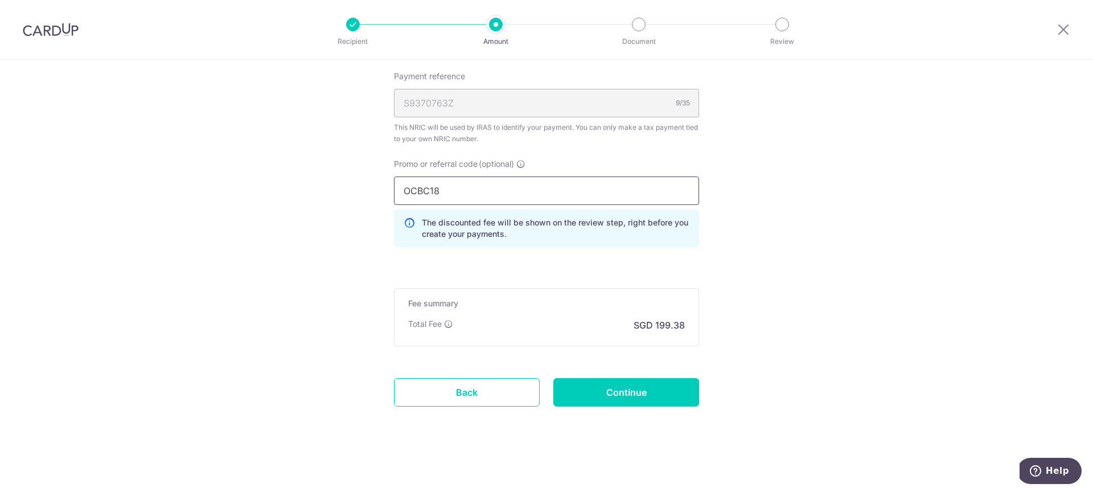
type input "OCBC18"
click at [631, 393] on input "Continue" at bounding box center [626, 392] width 146 height 28
type input "Create Schedule"
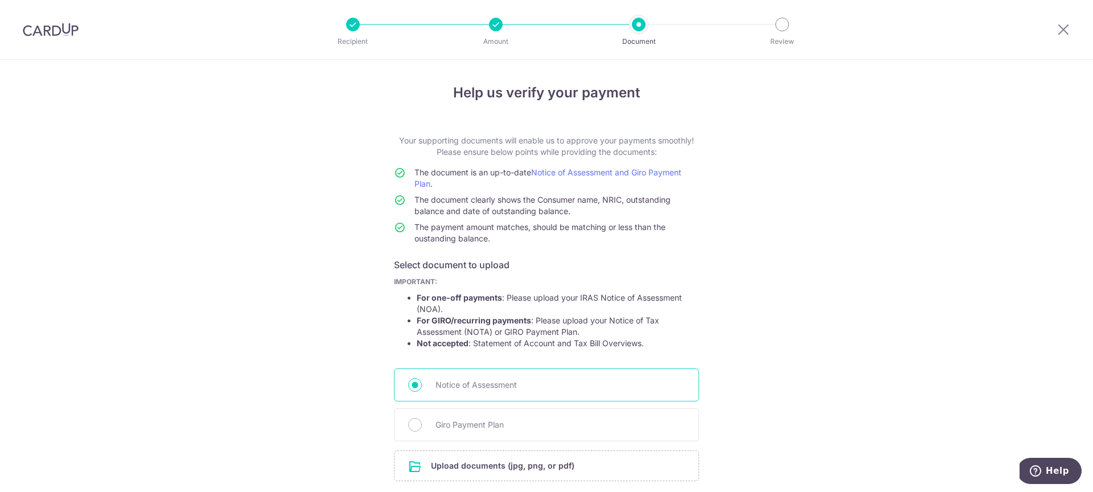
scroll to position [89, 0]
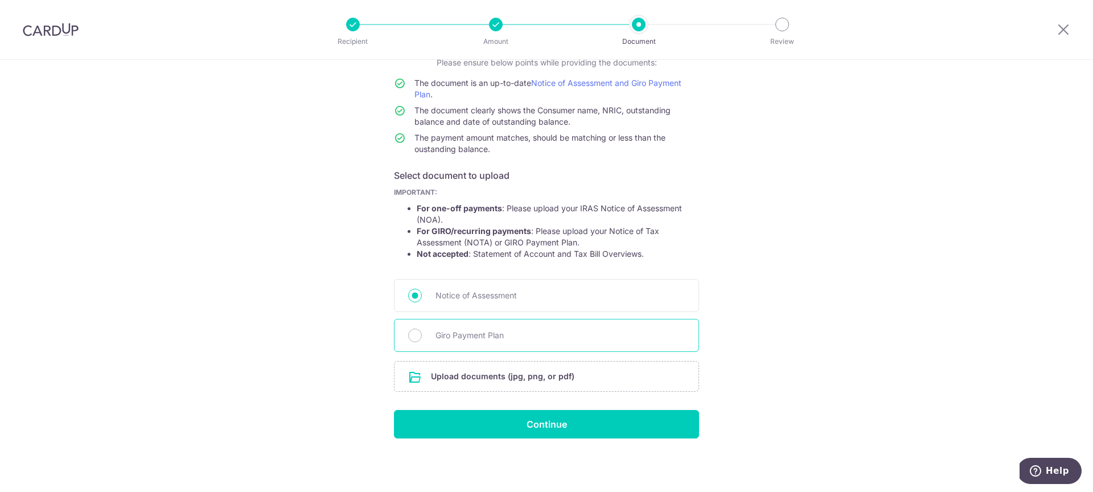
click at [598, 338] on span "Giro Payment Plan" at bounding box center [560, 336] width 249 height 14
click at [422, 338] on input "Giro Payment Plan" at bounding box center [415, 336] width 14 height 14
radio input "true"
click at [590, 371] on input "file" at bounding box center [547, 377] width 304 height 30
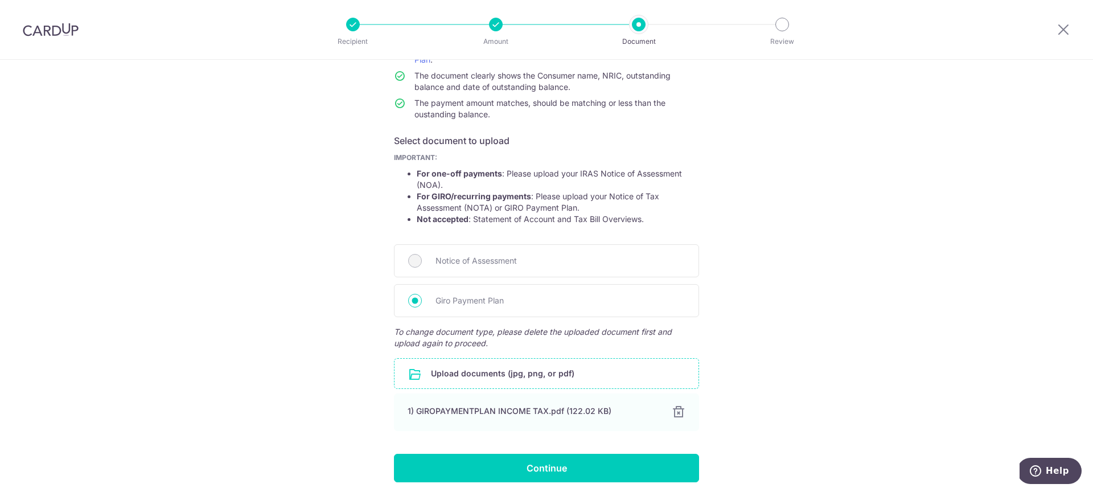
scroll to position [168, 0]
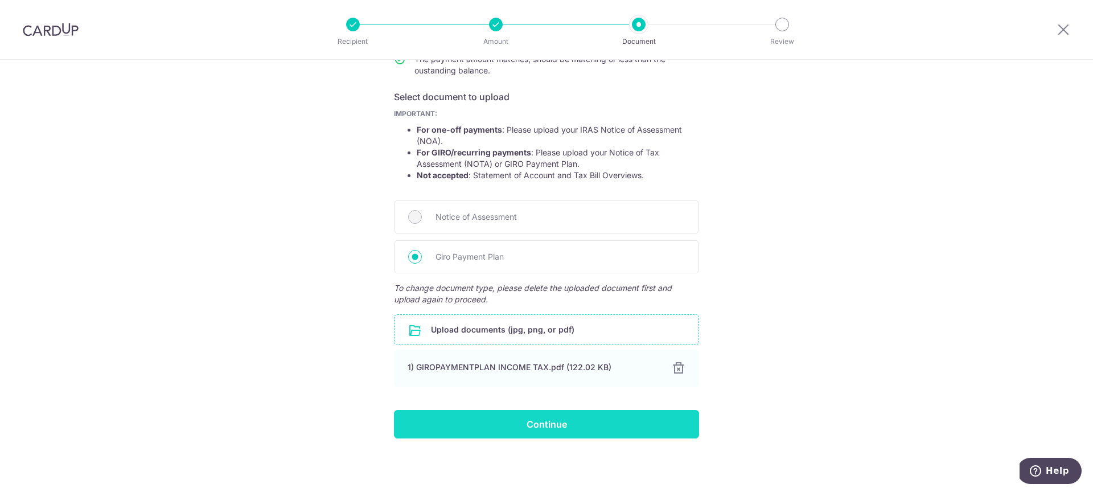
click at [625, 419] on input "Continue" at bounding box center [546, 424] width 305 height 28
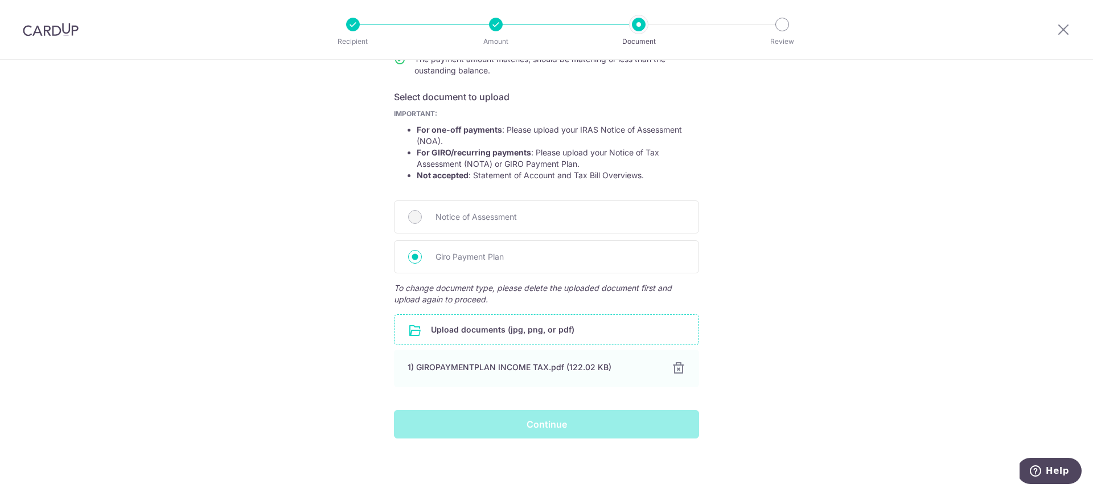
scroll to position [154, 0]
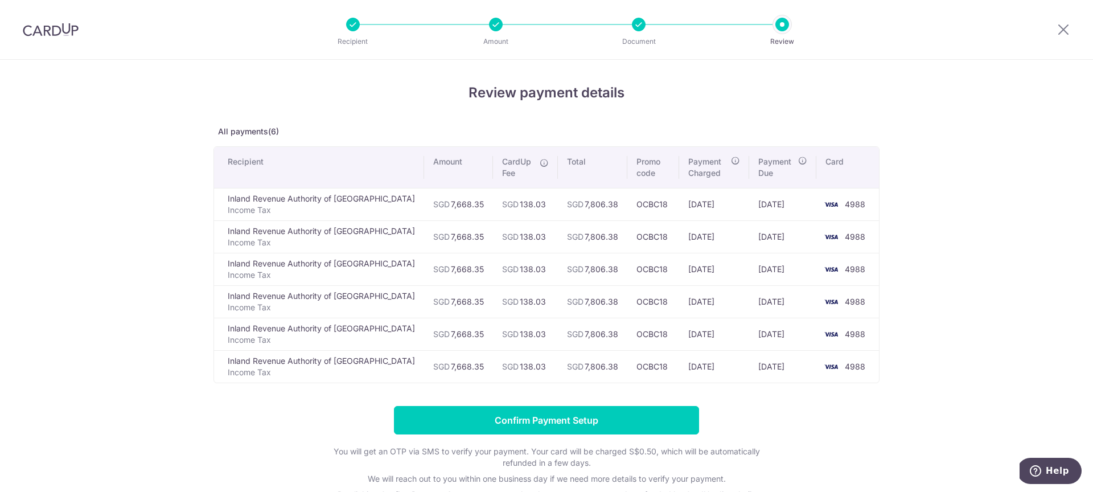
click at [48, 30] on img at bounding box center [51, 30] width 56 height 14
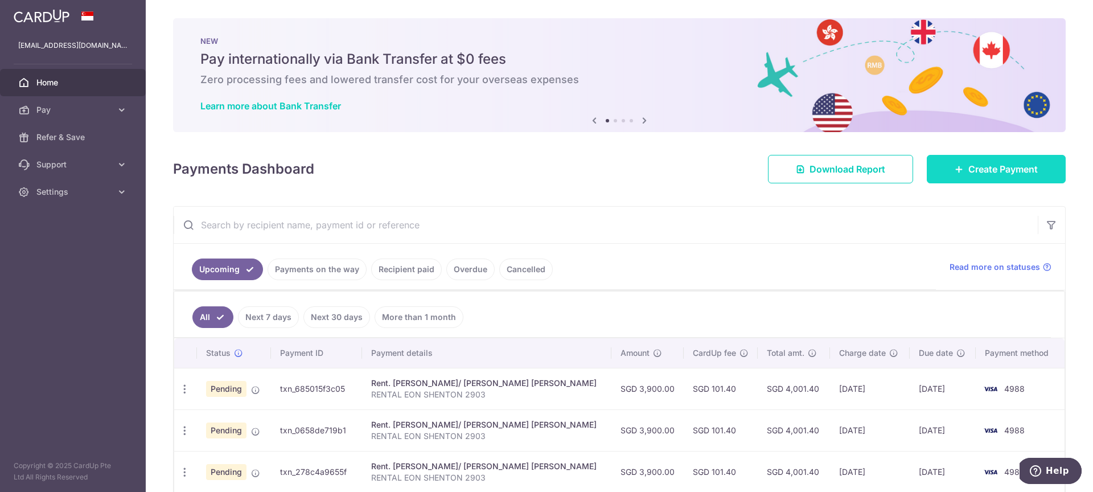
click at [969, 163] on span "Create Payment" at bounding box center [1003, 169] width 69 height 14
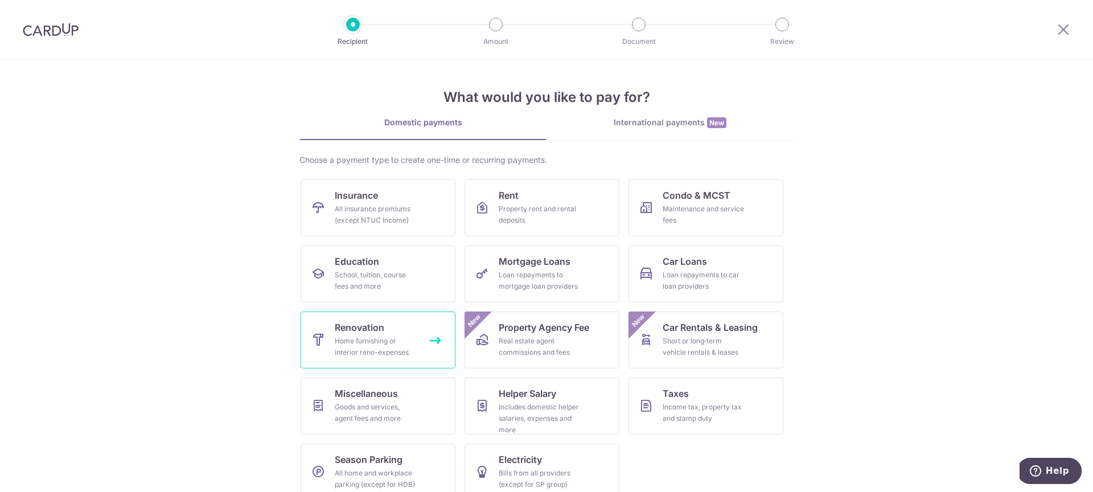
scroll to position [18, 0]
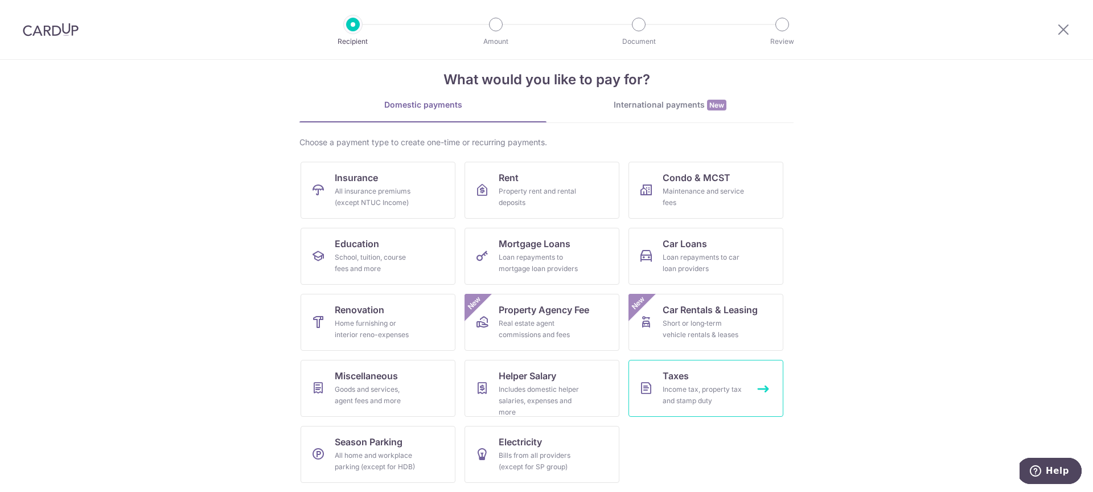
click at [680, 395] on div "Income tax, property tax and stamp duty" at bounding box center [704, 395] width 82 height 23
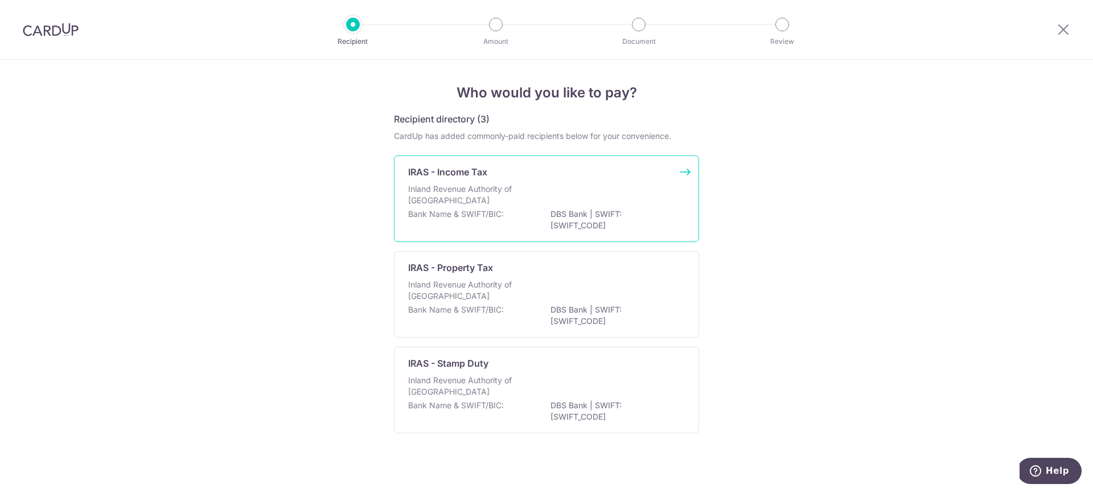
click at [511, 171] on div "IRAS - Income Tax" at bounding box center [539, 172] width 263 height 14
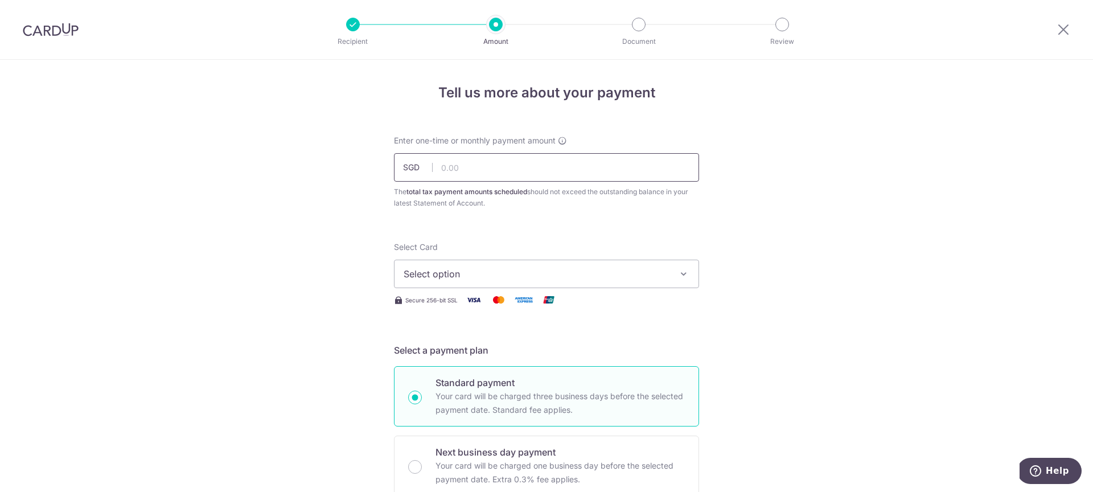
click at [511, 171] on input "text" at bounding box center [546, 167] width 305 height 28
type input "7,668.35"
click at [532, 273] on span "Select option" at bounding box center [536, 274] width 265 height 14
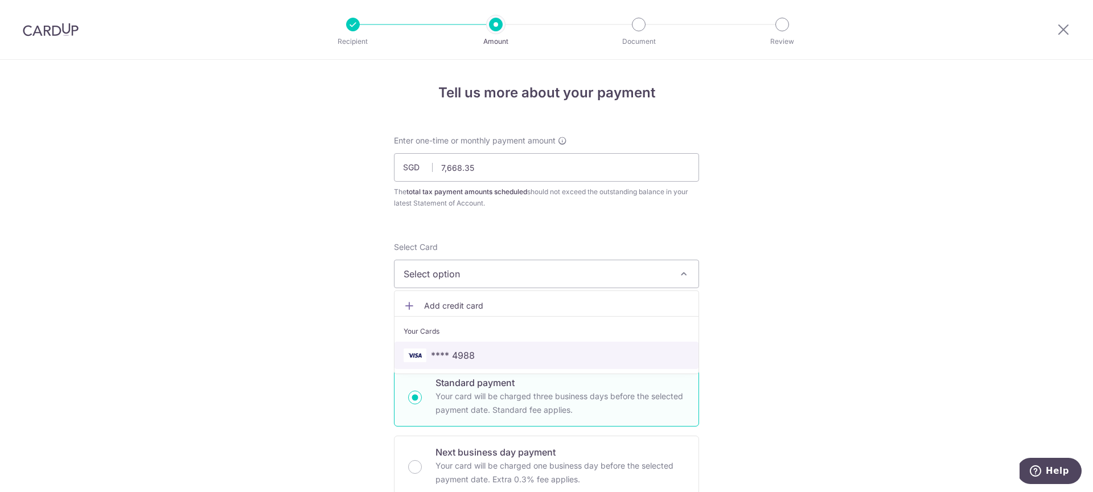
click at [535, 345] on link "**** 4988" at bounding box center [547, 355] width 304 height 27
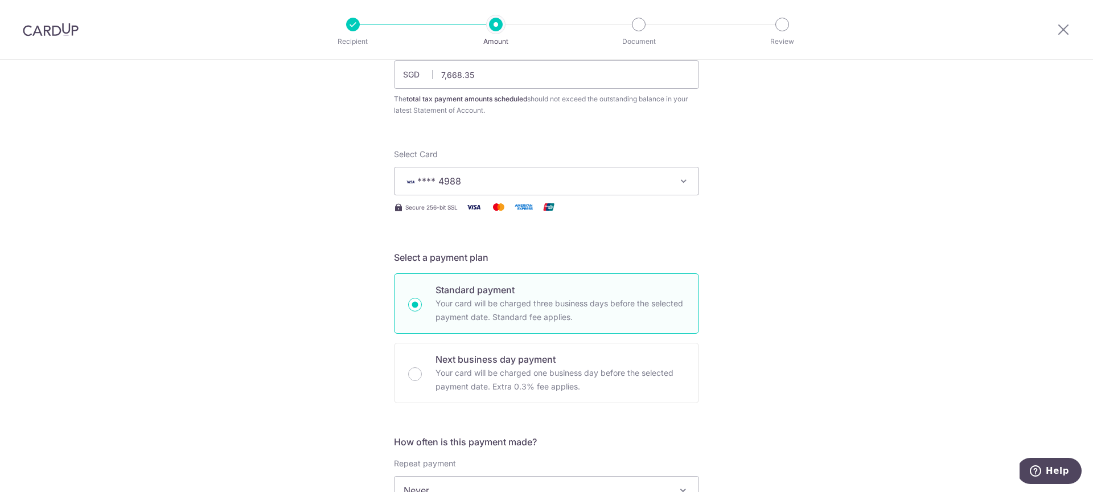
scroll to position [210, 0]
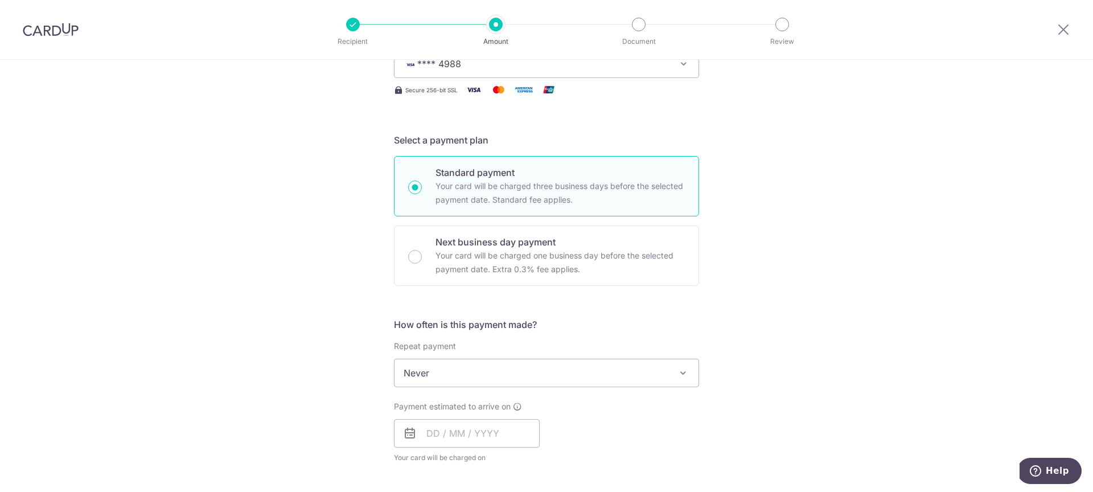
click at [515, 375] on span "Never" at bounding box center [547, 372] width 304 height 27
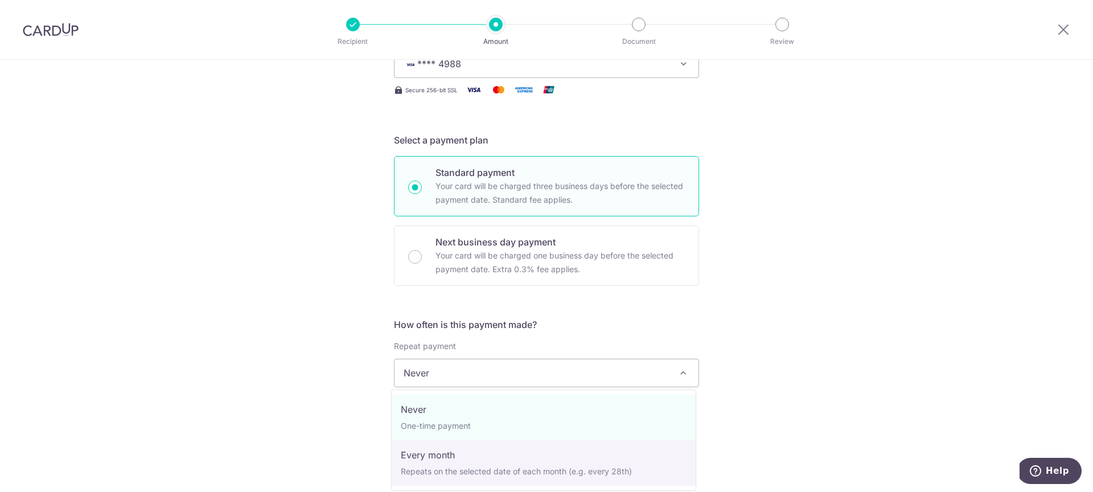
select select "3"
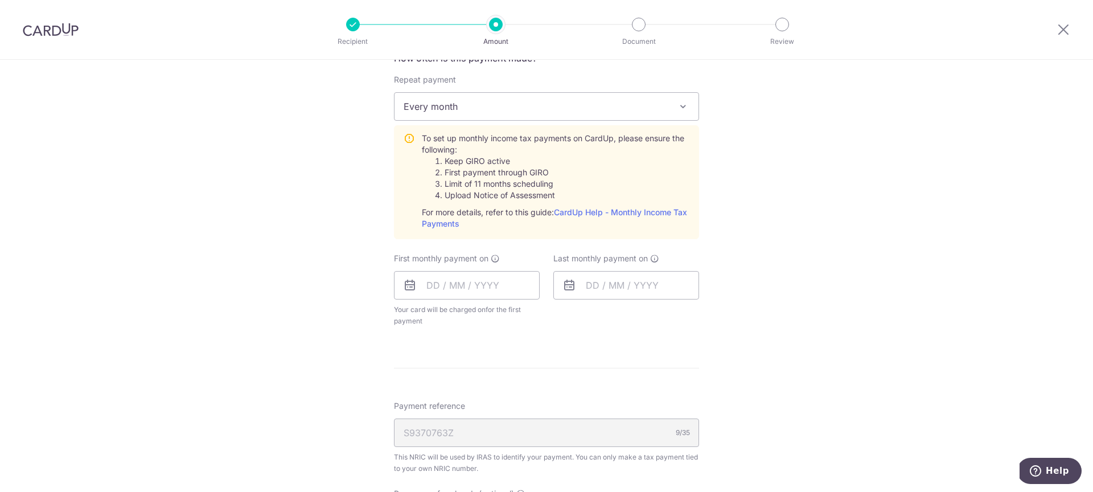
scroll to position [551, 0]
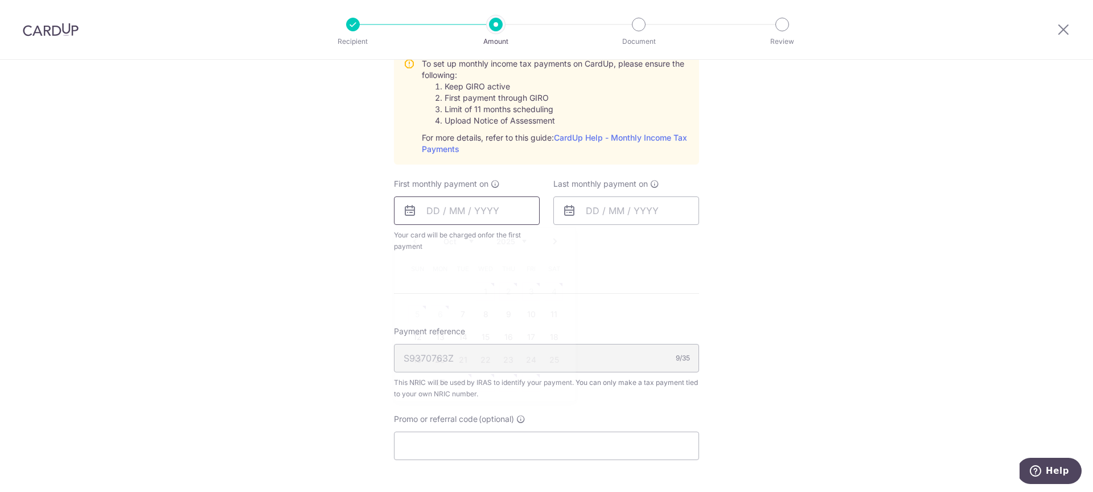
click at [442, 211] on input "text" at bounding box center [467, 210] width 146 height 28
click at [351, 258] on div "Tell us more about your payment Enter one-time or monthly payment amount SGD 7,…" at bounding box center [546, 102] width 1093 height 1187
click at [451, 202] on input "text" at bounding box center [467, 210] width 146 height 28
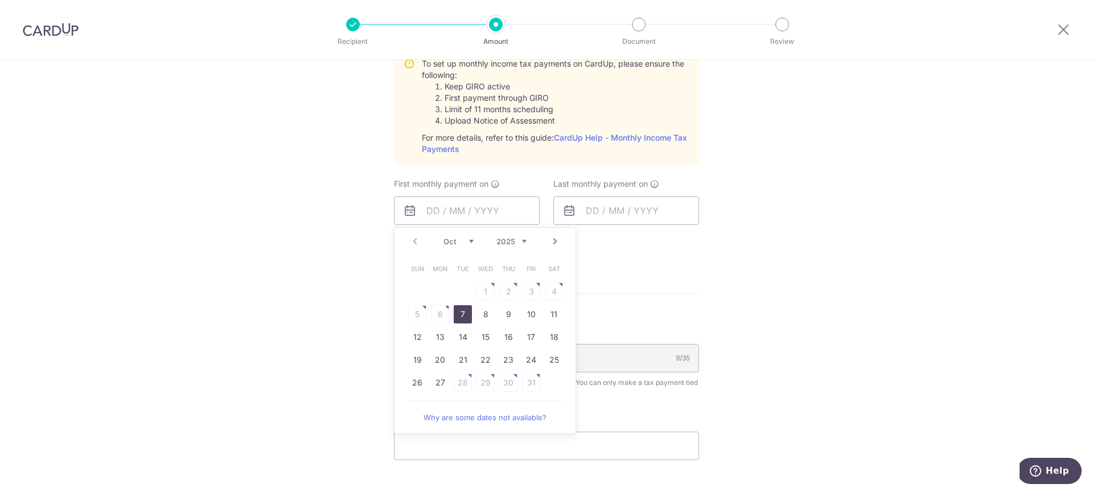
click at [462, 317] on link "7" at bounding box center [463, 314] width 18 height 18
type input "[DATE]"
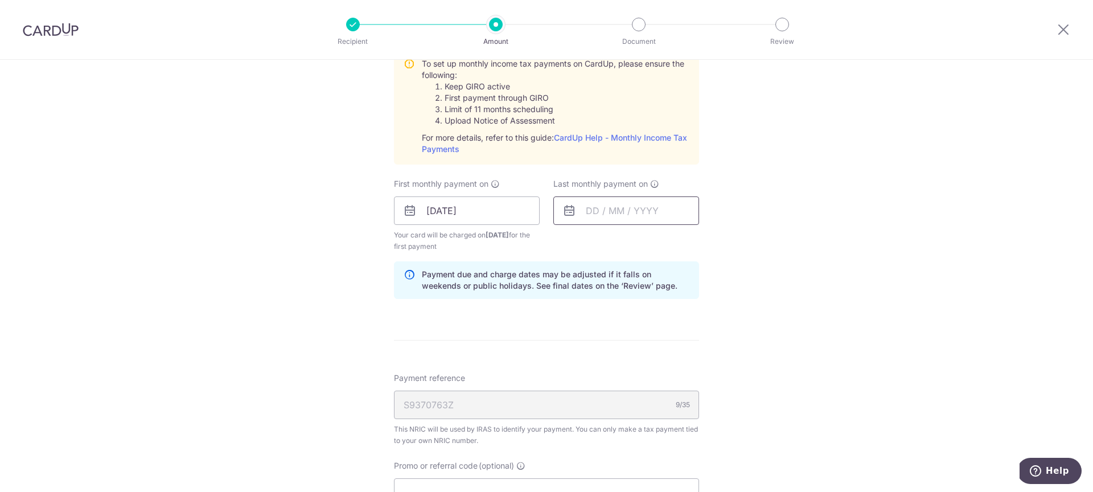
click at [619, 208] on input "text" at bounding box center [626, 210] width 146 height 28
click at [652, 237] on div "Oct Nov [DATE] 2026 2027" at bounding box center [644, 242] width 83 height 10
click at [674, 240] on select "2025 2026 2027" at bounding box center [671, 241] width 30 height 9
click at [627, 243] on select "Jan Feb Mar Apr May Jun [DATE] Aug Sep Oct Nov Dec" at bounding box center [618, 241] width 30 height 9
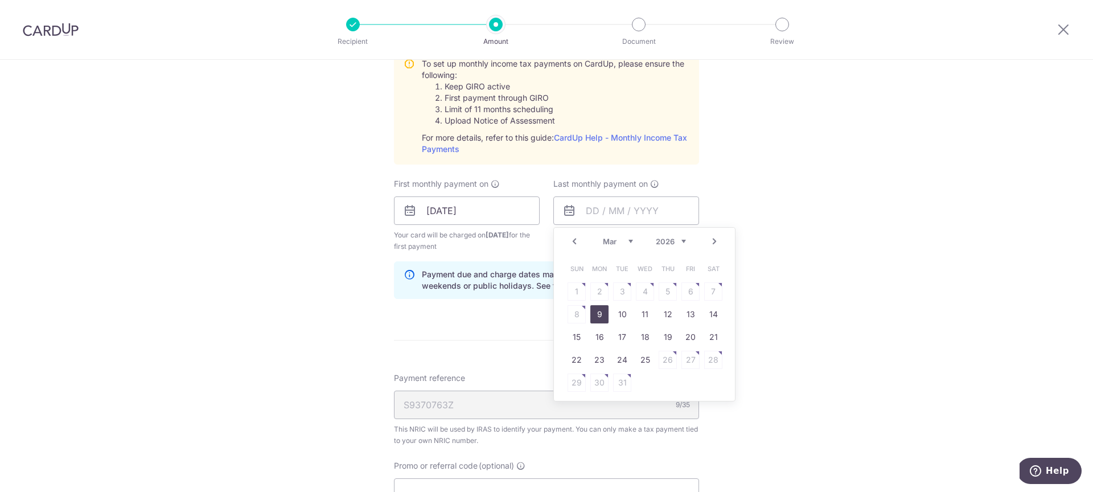
click at [594, 311] on link "9" at bounding box center [599, 314] width 18 height 18
type input "[DATE]"
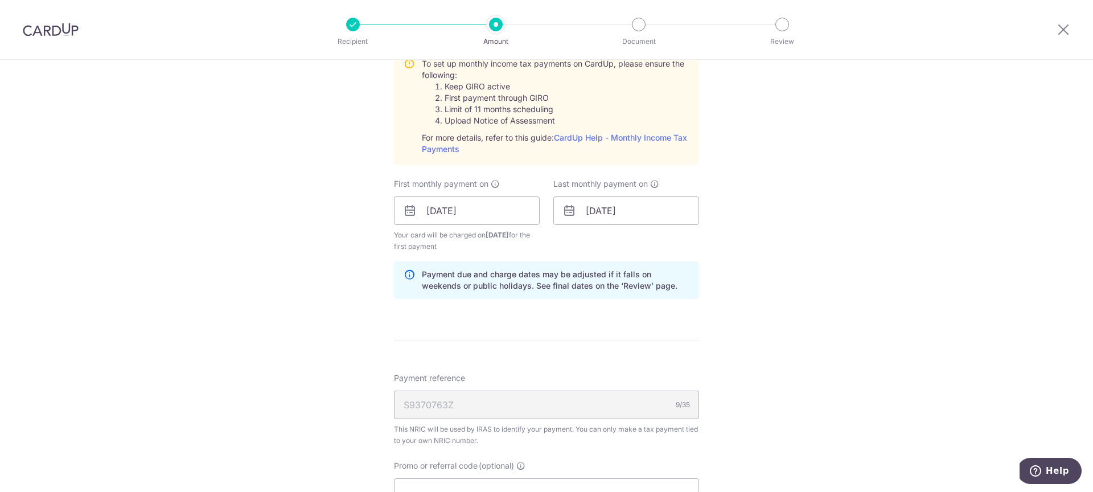
click at [780, 322] on div "Tell us more about your payment Enter one-time or monthly payment amount SGD 7,…" at bounding box center [546, 126] width 1093 height 1234
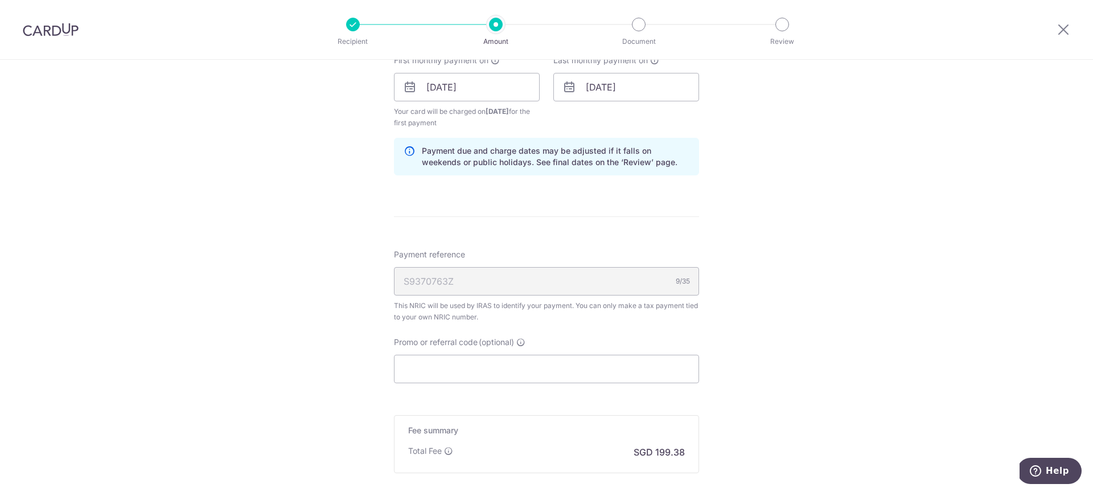
scroll to position [784, 0]
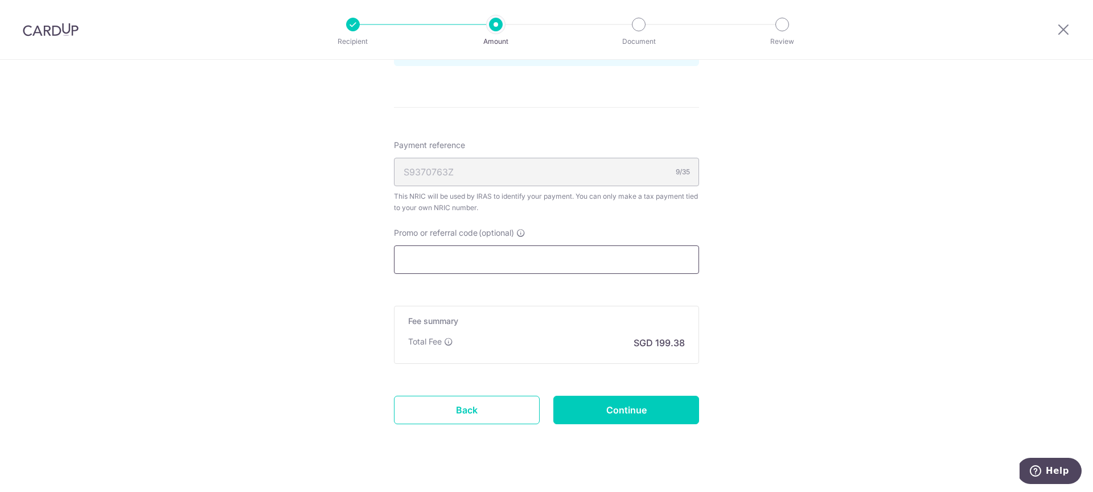
click at [470, 266] on input "Promo or referral code (optional)" at bounding box center [546, 259] width 305 height 28
paste input "TONGJINGYINGG478"
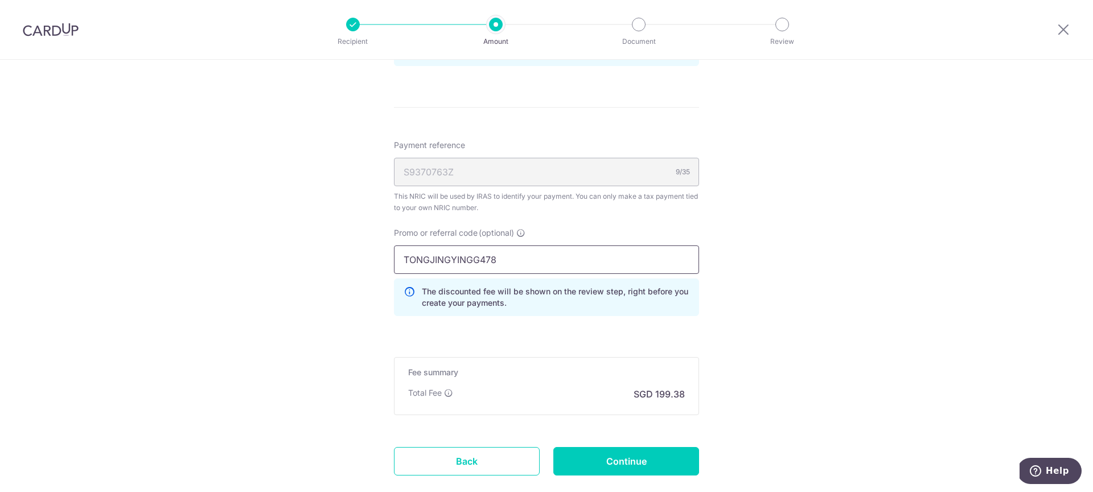
drag, startPoint x: 525, startPoint y: 262, endPoint x: 257, endPoint y: 260, distance: 267.6
type input "MCTAX25N"
click at [650, 467] on input "Continue" at bounding box center [626, 461] width 146 height 28
type input "Create Schedule"
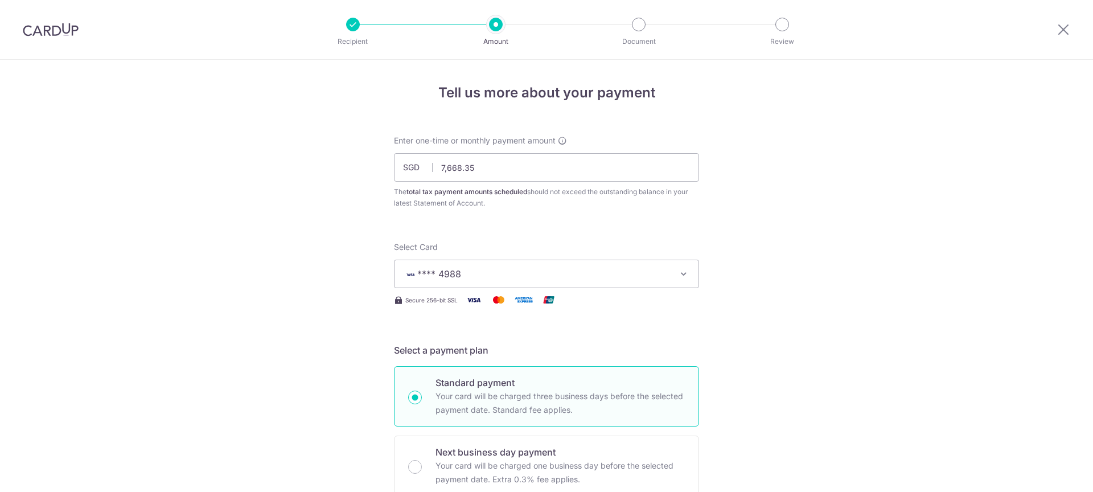
scroll to position [692, 0]
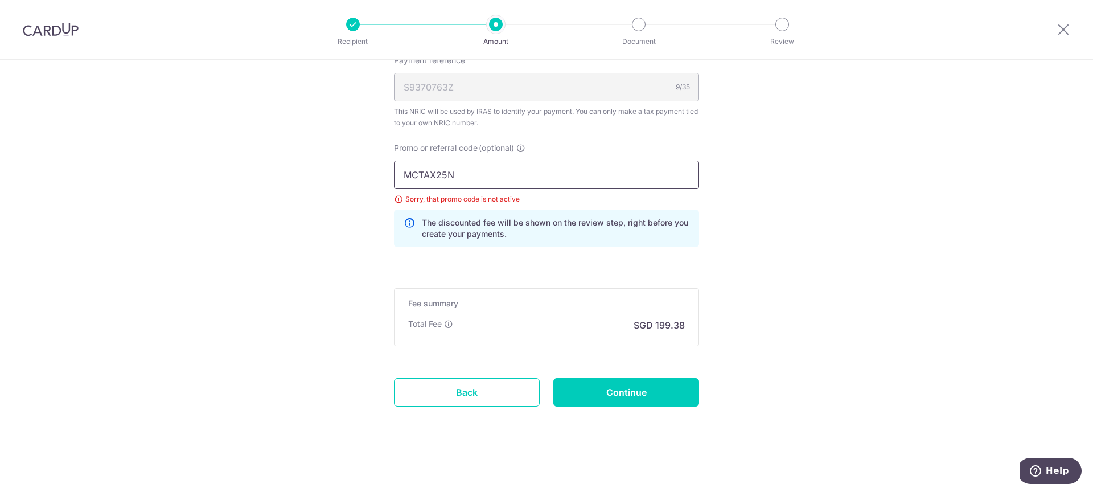
click at [499, 179] on input "MCTAX25N" at bounding box center [546, 175] width 305 height 28
type input "MCTAX25"
click at [637, 392] on input "Continue" at bounding box center [626, 392] width 146 height 28
type input "Update Schedule"
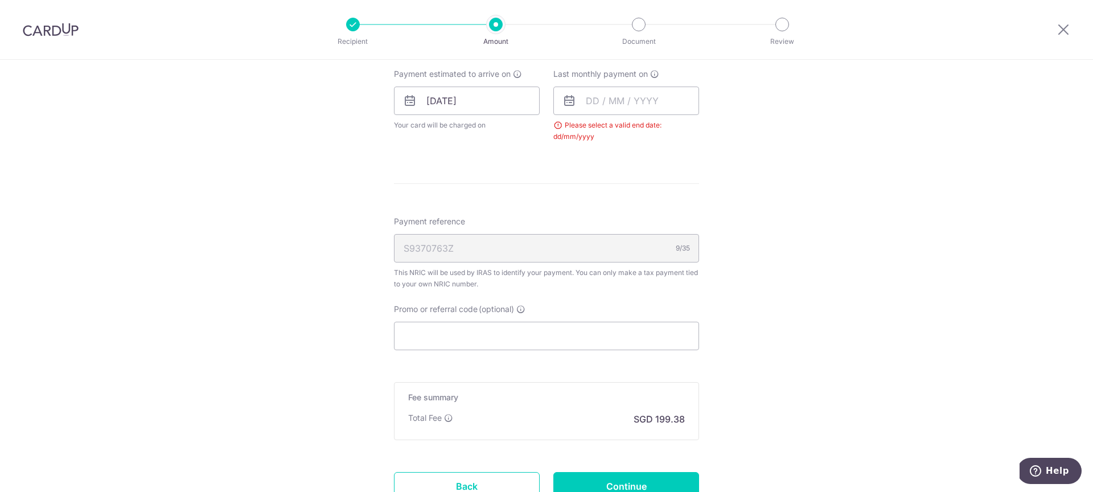
scroll to position [479, 0]
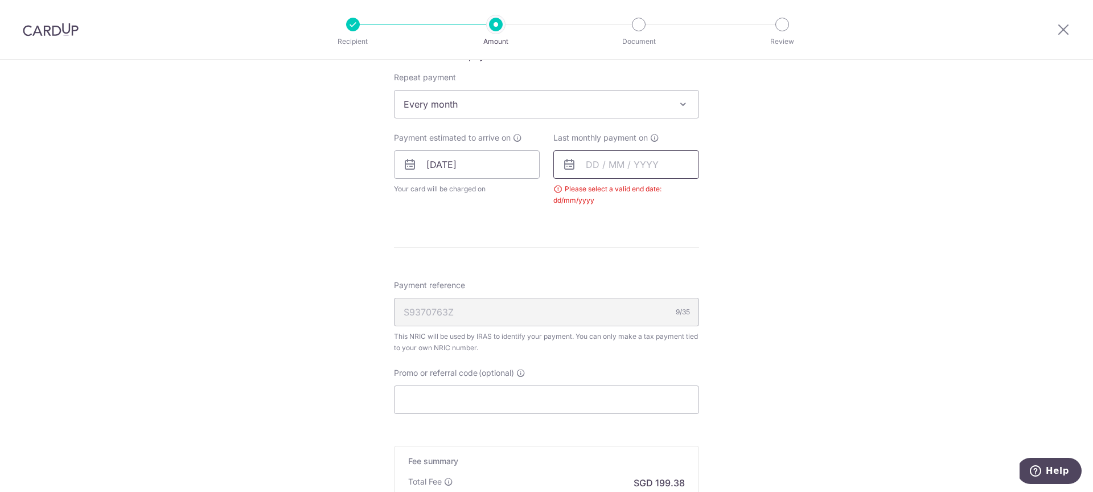
click at [610, 165] on input "text" at bounding box center [626, 164] width 146 height 28
click at [611, 196] on select "Oct Nov Dec" at bounding box center [618, 195] width 30 height 9
click at [675, 193] on select "2025 2026 2027" at bounding box center [671, 195] width 30 height 9
click at [617, 197] on select "Jan Feb Mar Apr May Jun [DATE] Aug Sep Oct Nov Dec" at bounding box center [618, 195] width 30 height 9
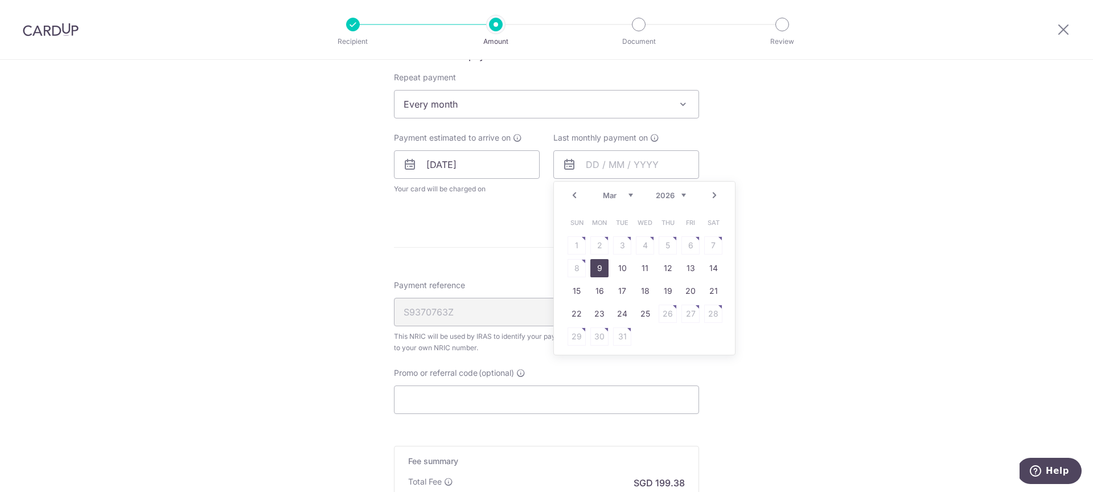
click at [598, 269] on link "9" at bounding box center [599, 268] width 18 height 18
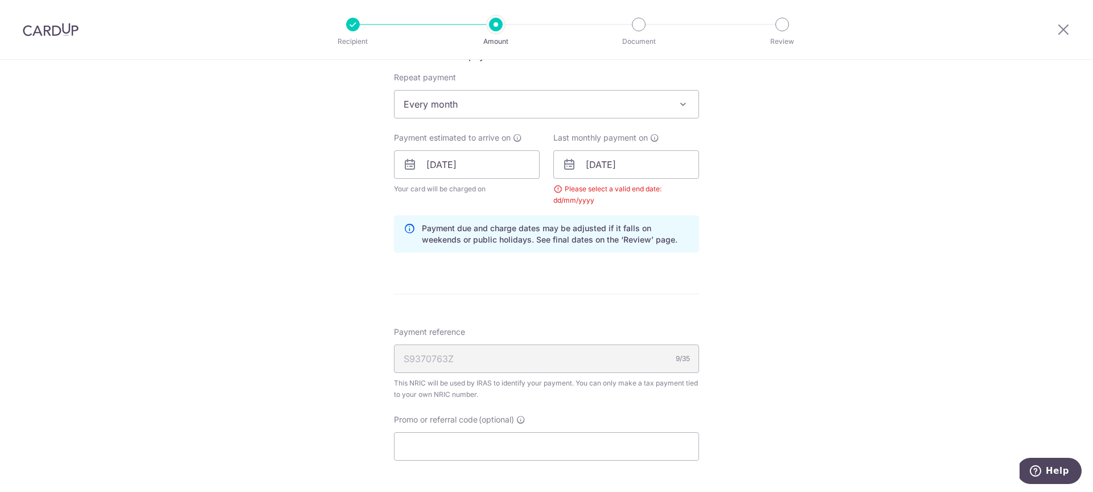
click at [830, 266] on div "Tell us more about your payment Enter one-time or monthly payment amount SGD 7,…" at bounding box center [546, 138] width 1093 height 1115
click at [650, 170] on input "[DATE]" at bounding box center [626, 164] width 146 height 28
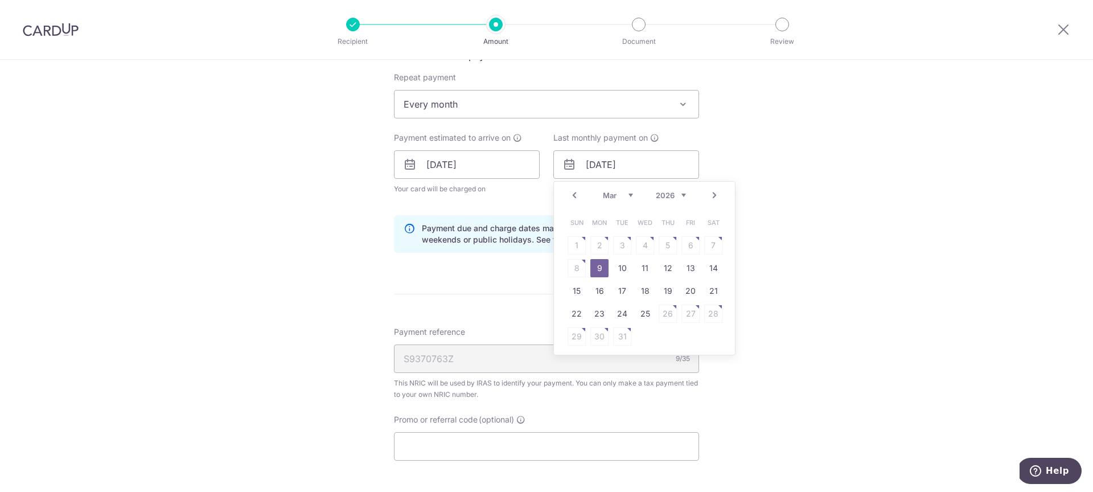
click at [598, 271] on link "9" at bounding box center [599, 268] width 18 height 18
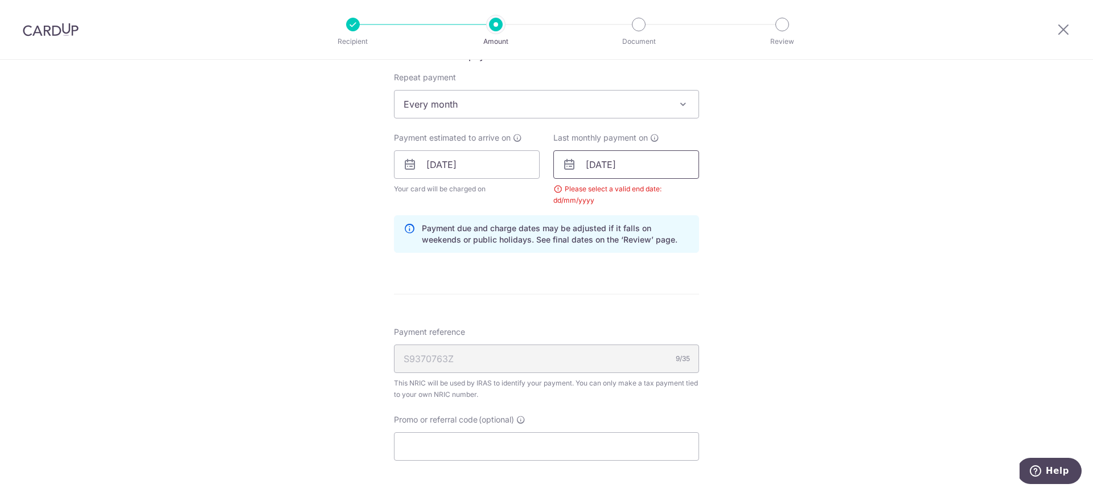
click at [639, 166] on input "[DATE]" at bounding box center [626, 164] width 146 height 28
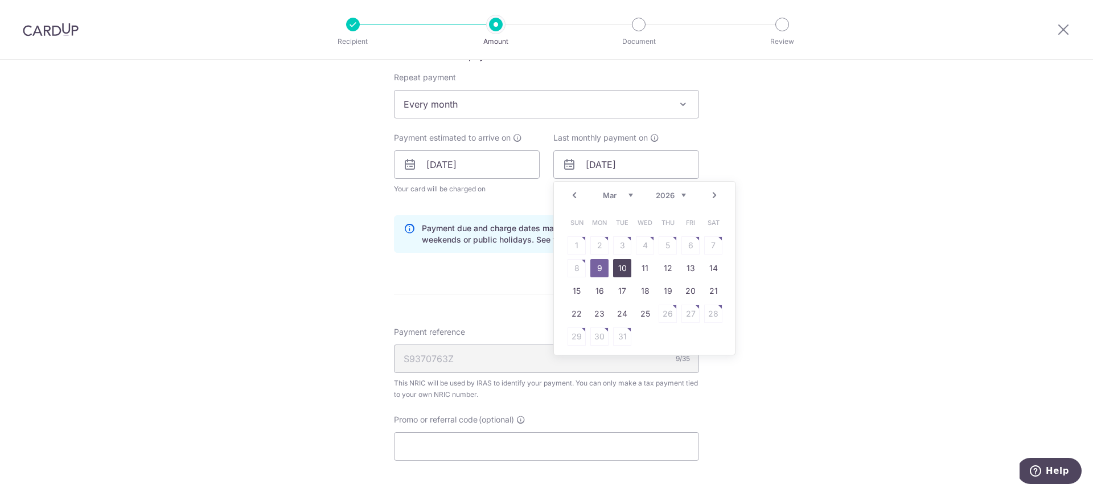
click at [622, 264] on link "10" at bounding box center [622, 268] width 18 height 18
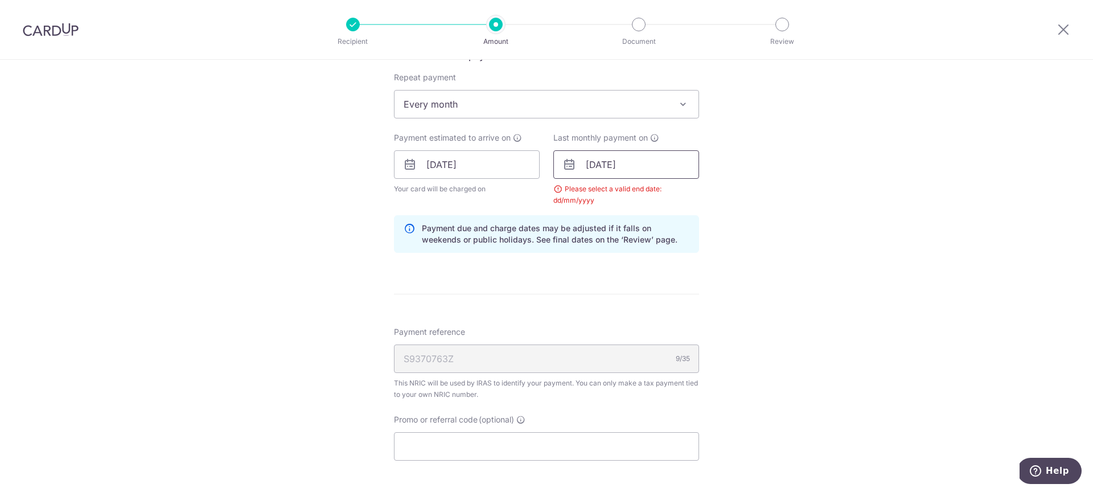
click at [633, 163] on input "[DATE]" at bounding box center [626, 164] width 146 height 28
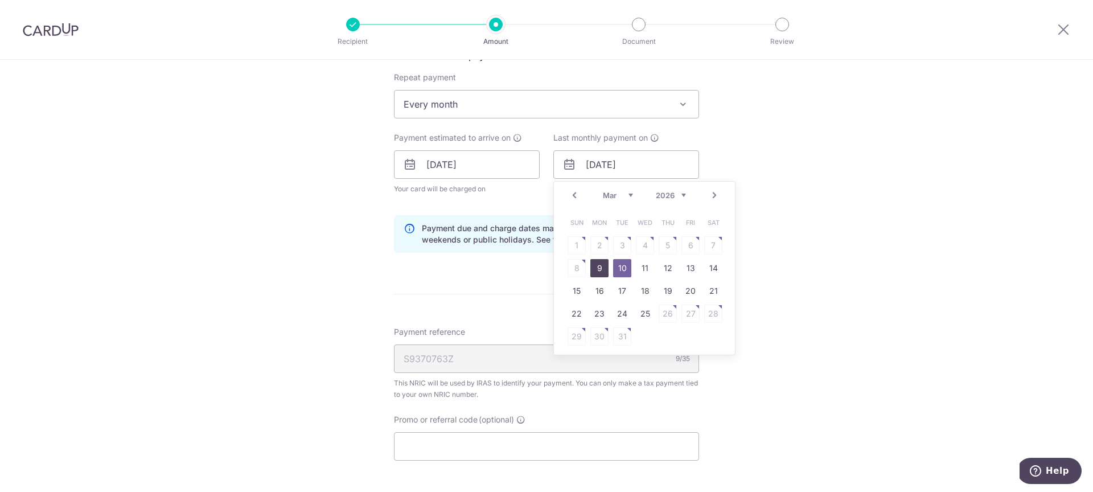
click at [597, 265] on link "9" at bounding box center [599, 268] width 18 height 18
type input "[DATE]"
click at [791, 299] on div "Tell us more about your payment Enter one-time or monthly payment amount SGD 7,…" at bounding box center [546, 138] width 1093 height 1115
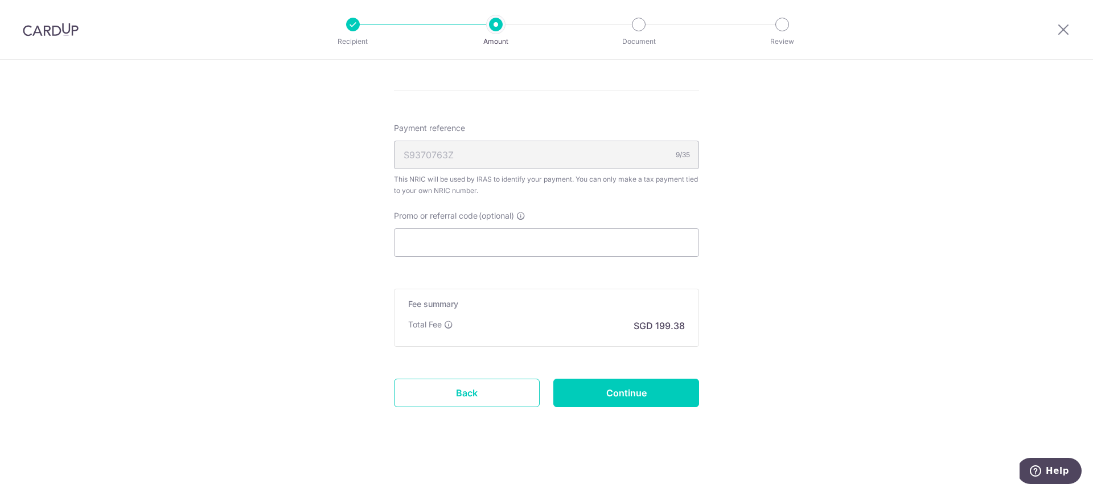
scroll to position [683, 0]
click at [599, 242] on input "Promo or referral code (optional)" at bounding box center [546, 242] width 305 height 28
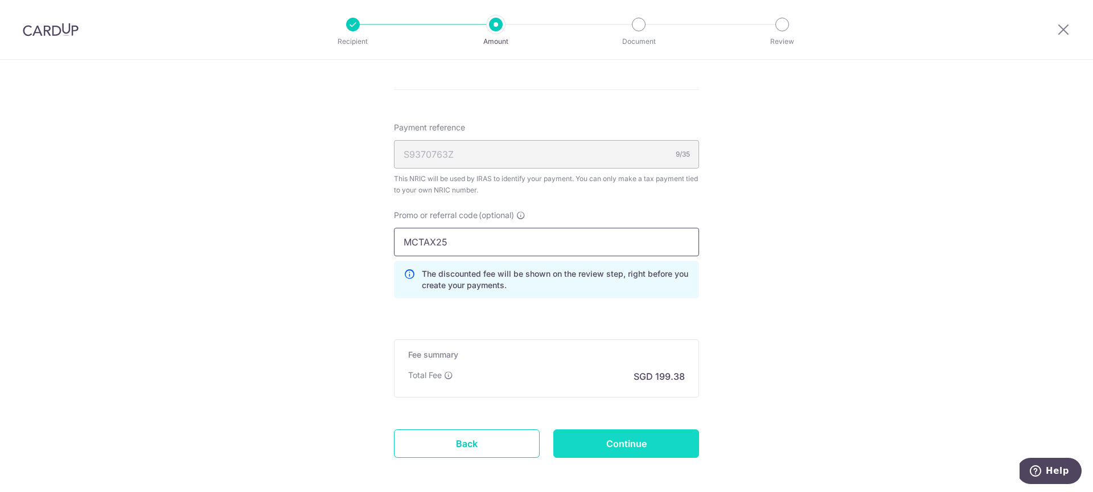
type input "MCTAX25"
click at [626, 446] on input "Continue" at bounding box center [626, 443] width 146 height 28
type input "Update Schedule"
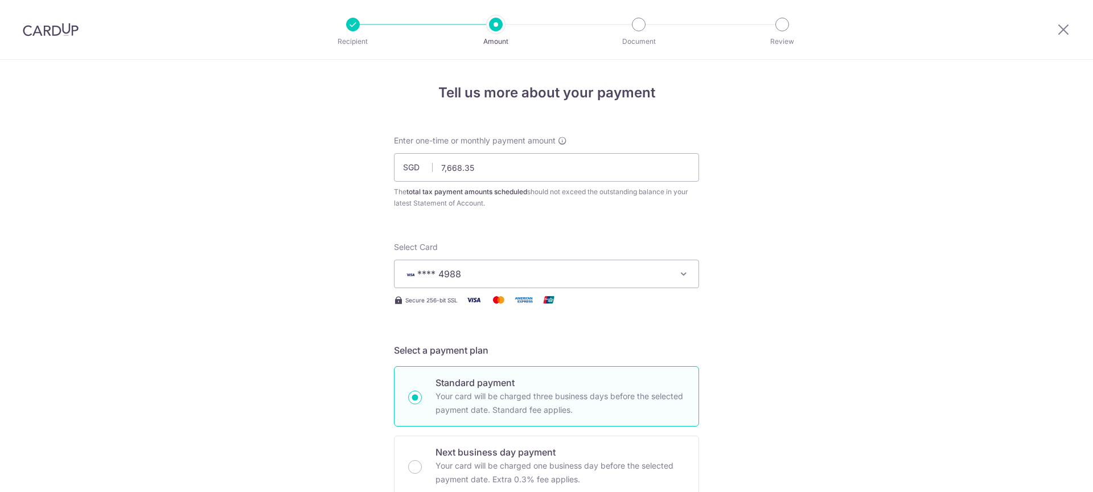
scroll to position [692, 0]
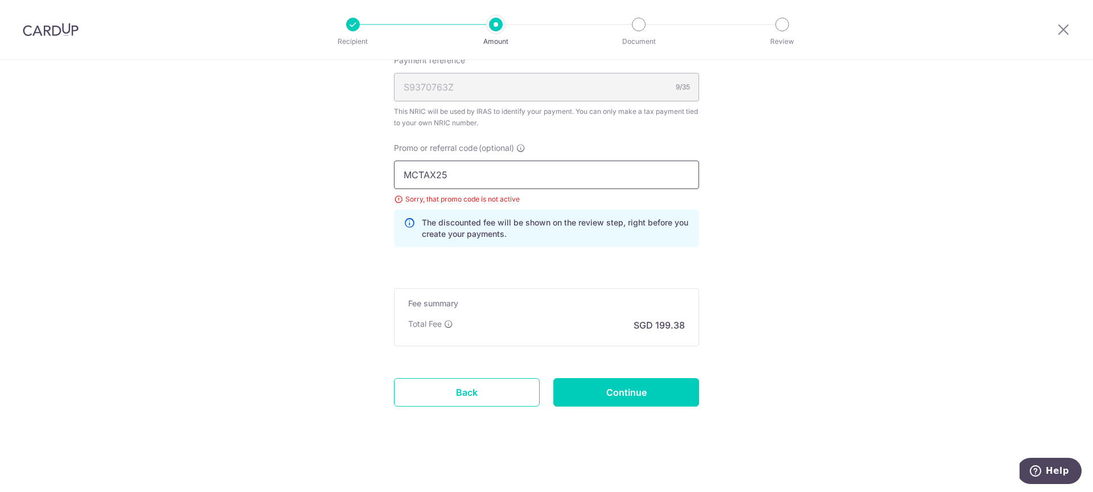
drag, startPoint x: 473, startPoint y: 178, endPoint x: 326, endPoint y: 186, distance: 147.7
type input "MLTAX25R"
click at [626, 389] on input "Continue" at bounding box center [626, 392] width 146 height 28
type input "Update Schedule"
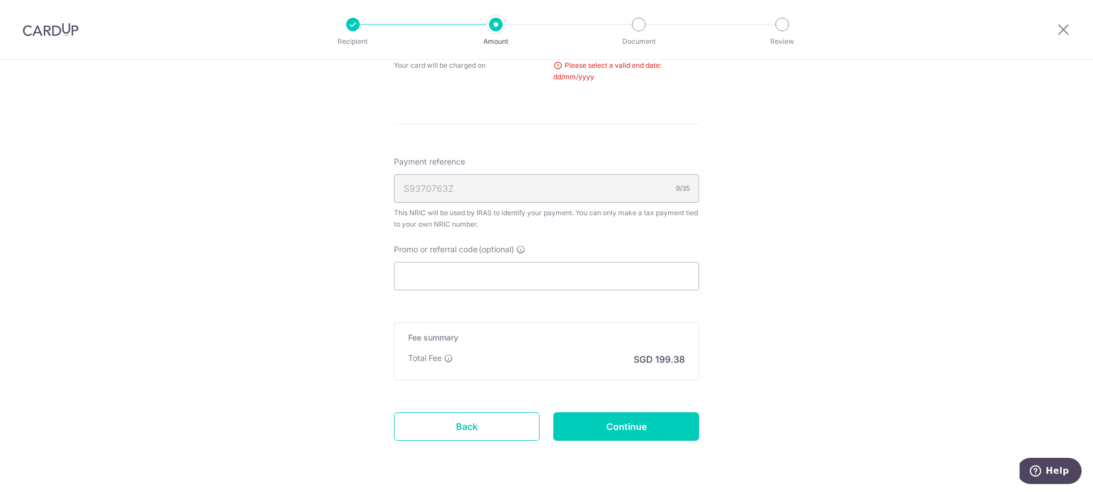
scroll to position [348, 0]
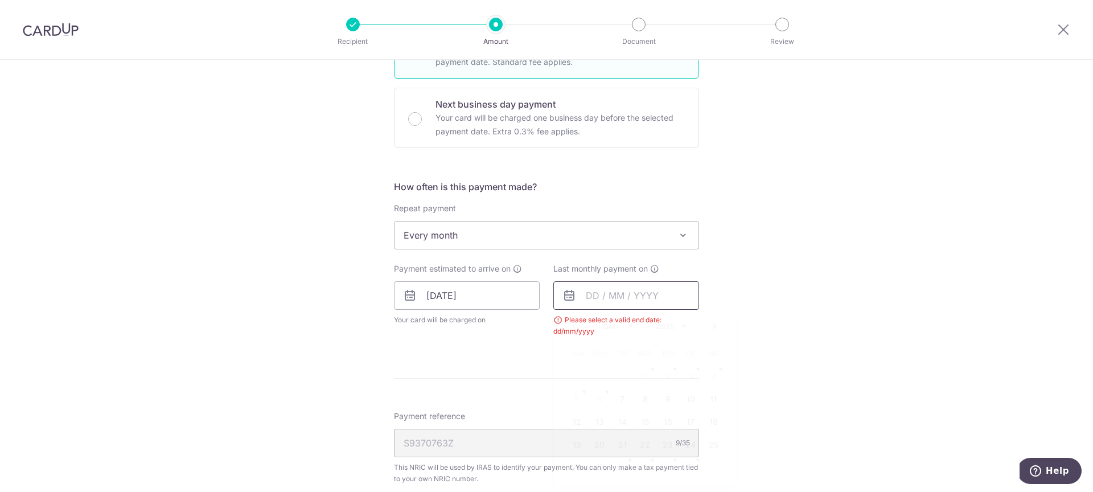
click at [601, 303] on input "text" at bounding box center [626, 295] width 146 height 28
click at [674, 330] on select "2025 2026 2027" at bounding box center [671, 326] width 30 height 9
click at [638, 396] on link "7" at bounding box center [645, 399] width 18 height 18
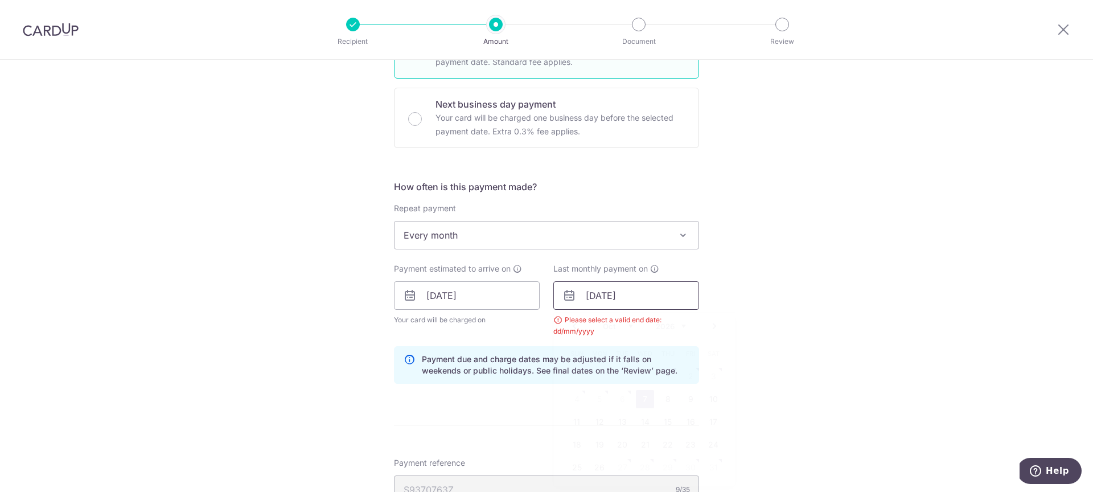
click at [606, 303] on input "07/10/2026" at bounding box center [626, 295] width 146 height 28
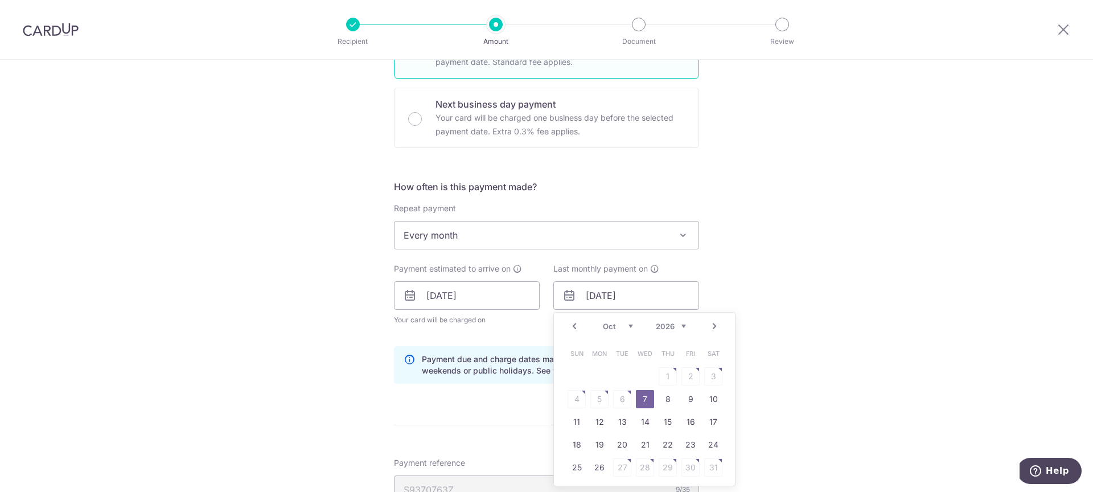
click at [617, 330] on select "Jan Feb Mar Apr May Jun Jul Aug Sep Oct Nov Dec" at bounding box center [618, 326] width 30 height 9
click at [592, 397] on link "9" at bounding box center [599, 399] width 18 height 18
type input "09/03/2026"
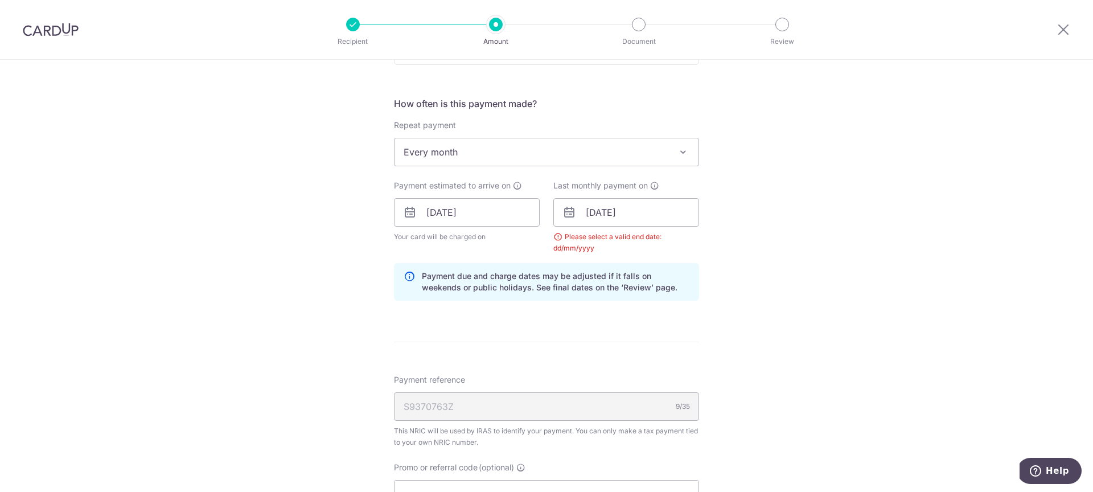
scroll to position [527, 0]
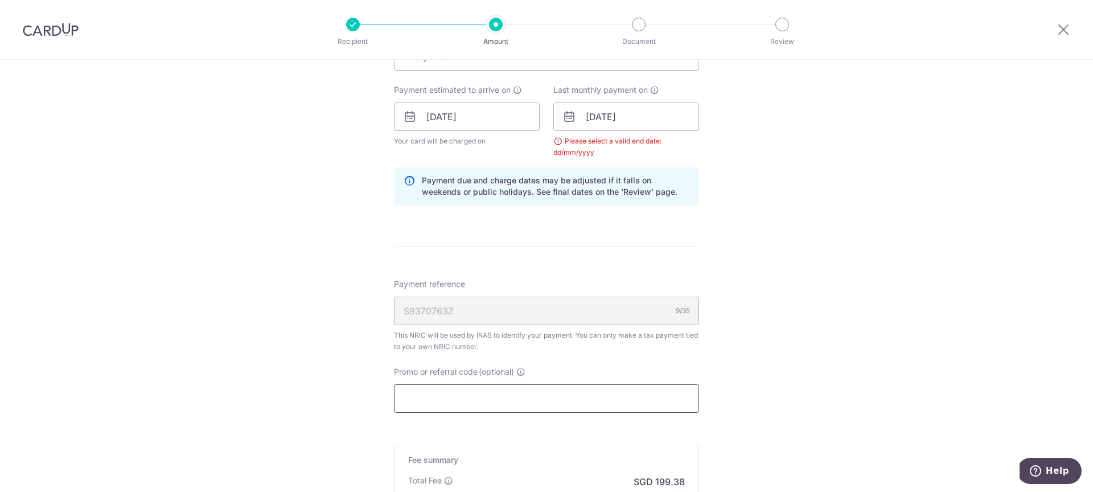
click at [549, 395] on input "Promo or referral code (optional)" at bounding box center [546, 398] width 305 height 28
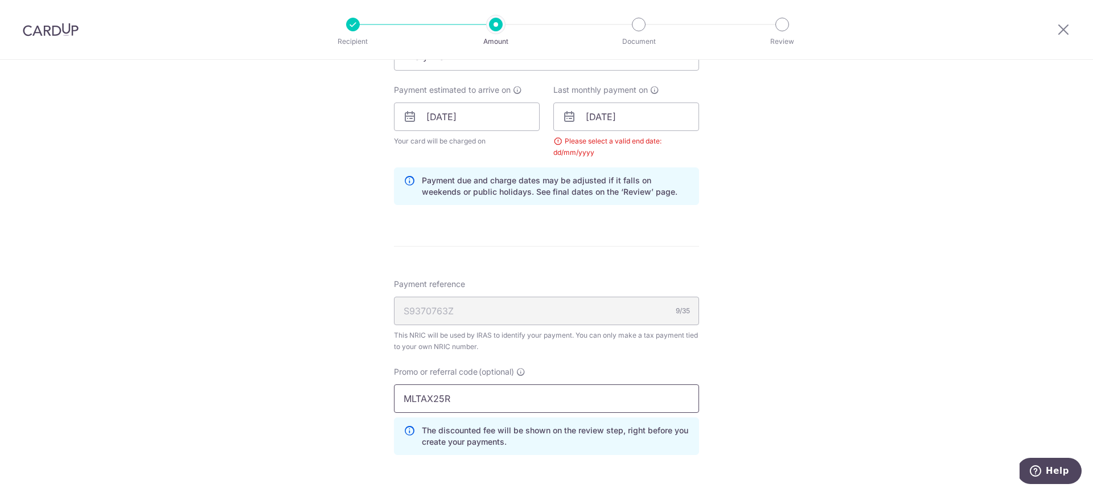
scroll to position [735, 0]
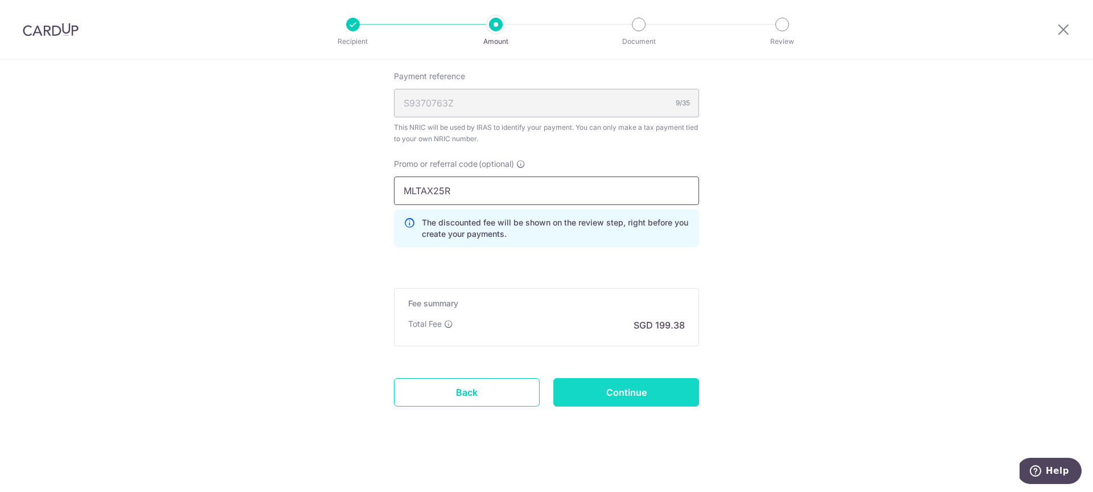
type input "MLTAX25R"
click at [641, 391] on input "Continue" at bounding box center [626, 392] width 146 height 28
type input "Update Schedule"
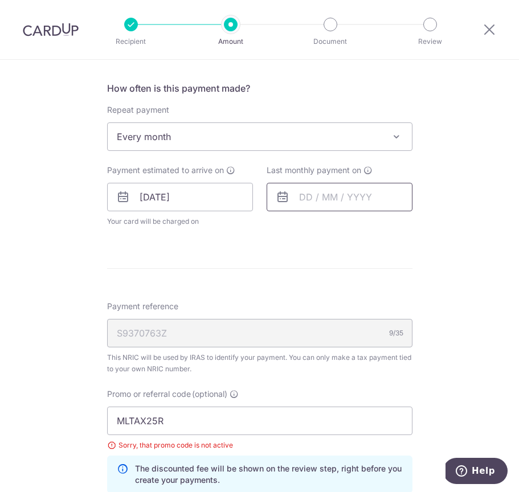
scroll to position [446, 0]
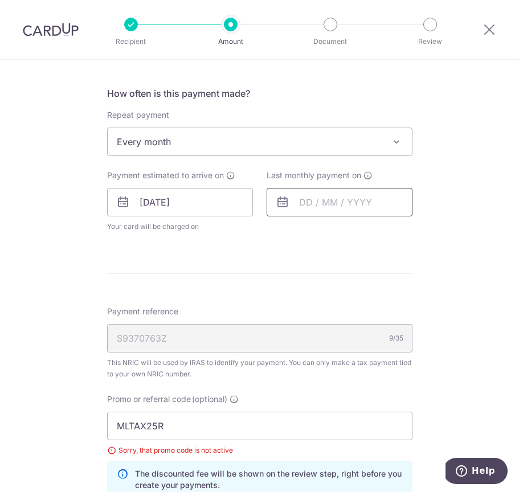
click at [302, 212] on input "text" at bounding box center [339, 202] width 146 height 28
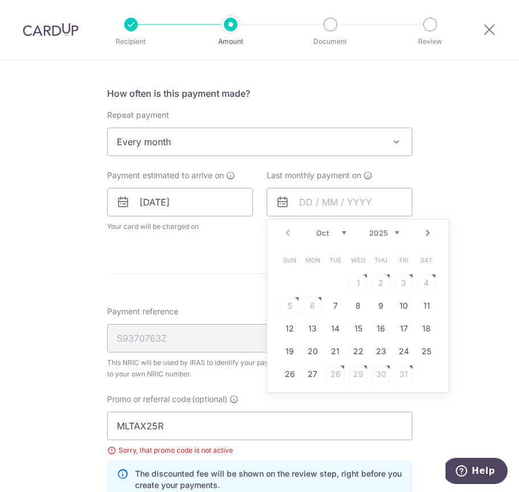
click at [329, 234] on select "Oct Nov Dec" at bounding box center [331, 232] width 30 height 9
click at [382, 235] on select "2025 2026 2027" at bounding box center [384, 232] width 30 height 9
click at [309, 301] on link "9" at bounding box center [312, 306] width 18 height 18
type input "[DATE]"
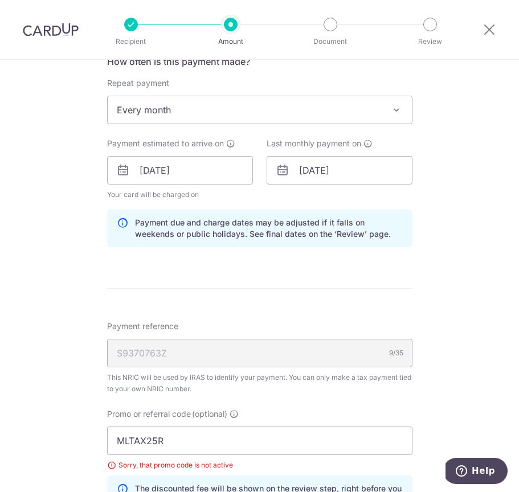
scroll to position [617, 0]
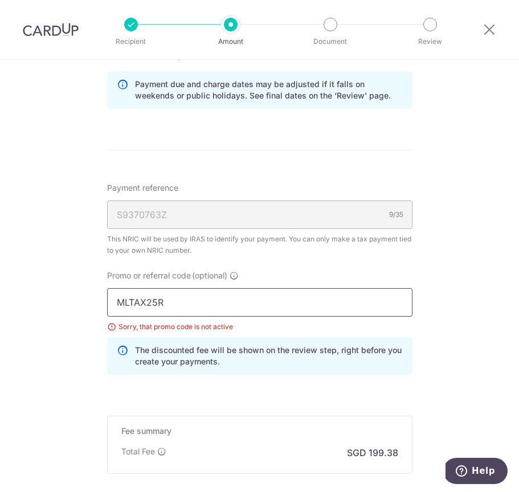
drag, startPoint x: 169, startPoint y: 306, endPoint x: 69, endPoint y: 298, distance: 99.4
click at [71, 298] on div "Tell us more about your payment Enter one-time or monthly payment amount SGD 7,…" at bounding box center [259, 31] width 519 height 1176
drag, startPoint x: 176, startPoint y: 307, endPoint x: 60, endPoint y: 289, distance: 116.9
click at [60, 289] on div "Tell us more about your payment Enter one-time or monthly payment amount SGD 7,…" at bounding box center [259, 31] width 519 height 1176
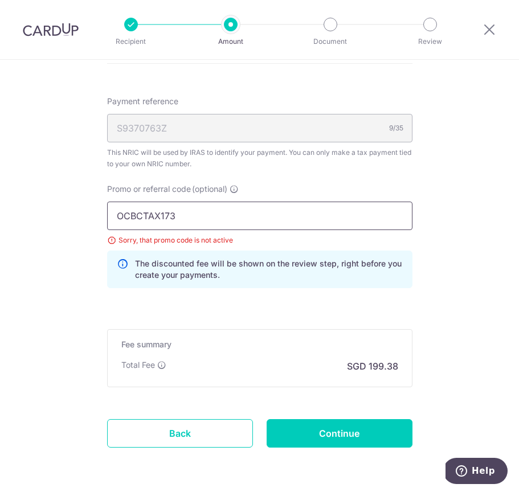
scroll to position [744, 0]
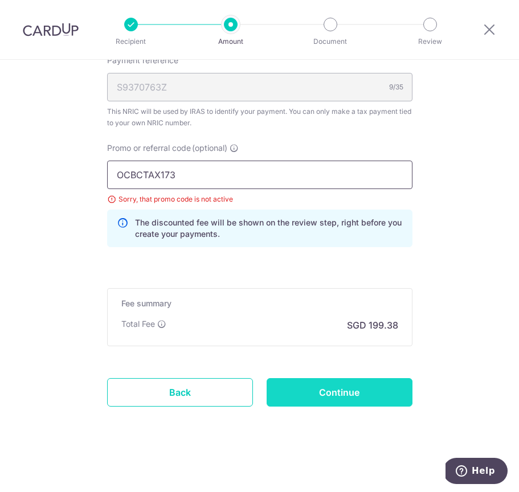
type input "OCBCTAX173"
click at [340, 405] on input "Continue" at bounding box center [339, 392] width 146 height 28
type input "Update Schedule"
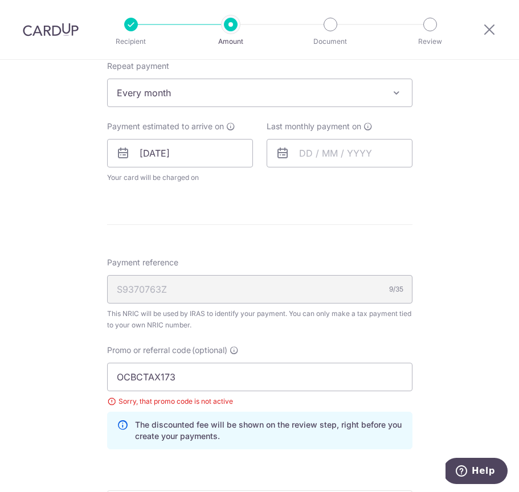
scroll to position [462, 0]
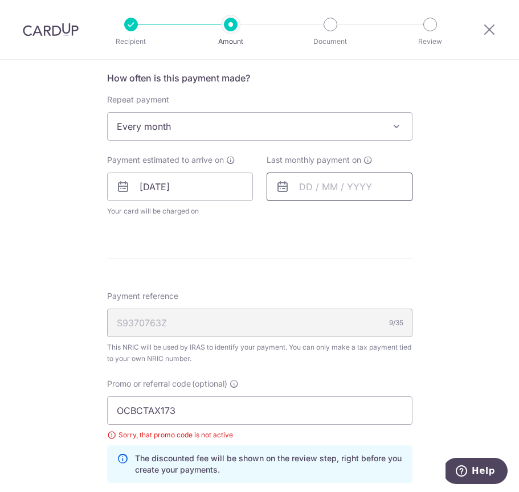
click at [305, 189] on input "text" at bounding box center [339, 187] width 146 height 28
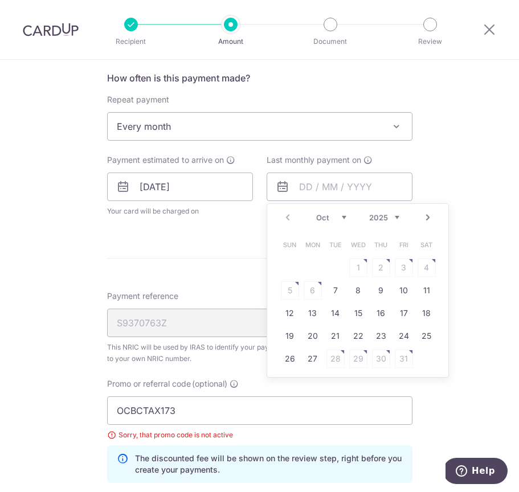
click at [391, 219] on select "2025 2026 2027" at bounding box center [384, 217] width 30 height 9
click at [338, 219] on select "Jan Feb Mar Apr May Jun [DATE] Aug Sep Oct Nov Dec" at bounding box center [331, 217] width 30 height 9
click at [313, 293] on link "9" at bounding box center [312, 290] width 18 height 18
type input "[DATE]"
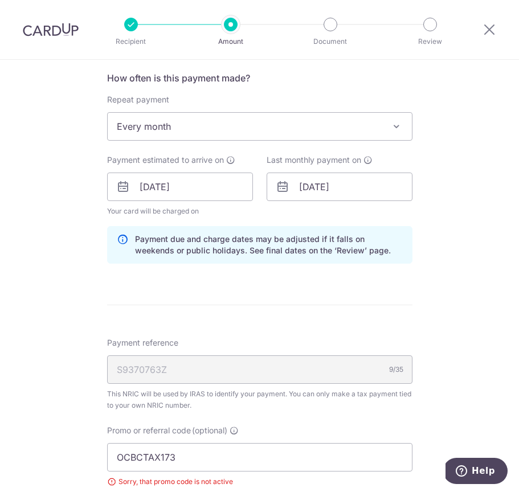
click at [439, 412] on div "Tell us more about your payment Enter one-time or monthly payment amount SGD 7,…" at bounding box center [259, 186] width 519 height 1176
click at [186, 460] on input "OCBCTAX173" at bounding box center [259, 457] width 305 height 28
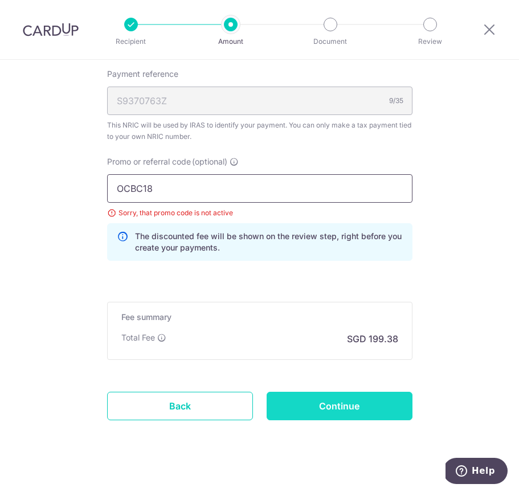
scroll to position [744, 0]
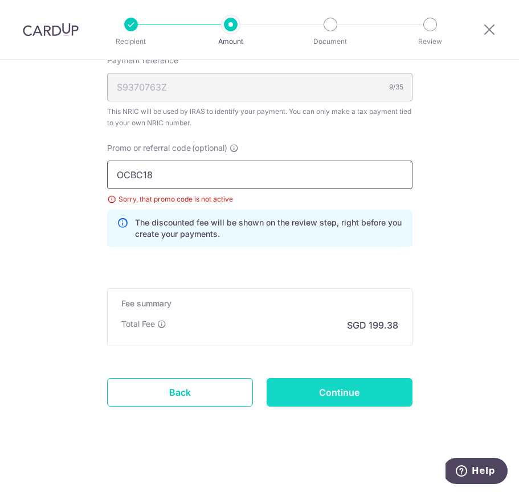
type input "OCBC18"
click at [346, 395] on input "Continue" at bounding box center [339, 392] width 146 height 28
type input "Update Schedule"
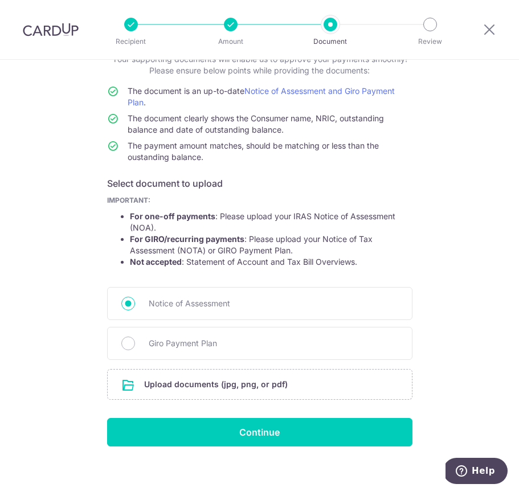
scroll to position [94, 0]
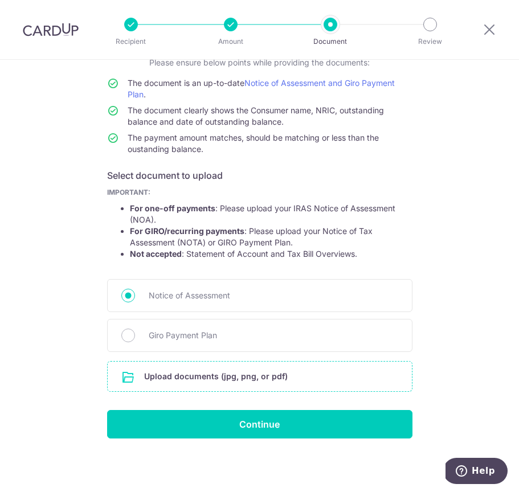
click at [303, 375] on input "file" at bounding box center [260, 377] width 304 height 30
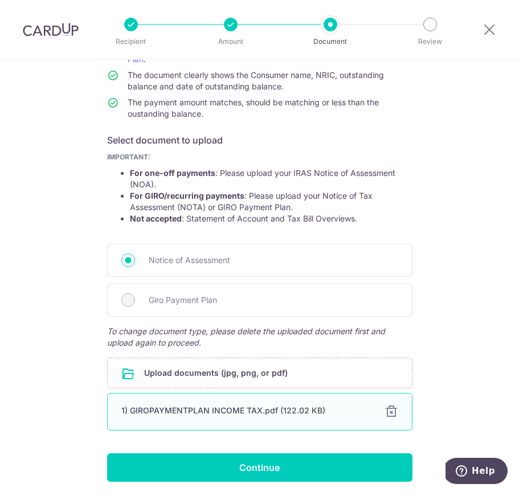
scroll to position [173, 0]
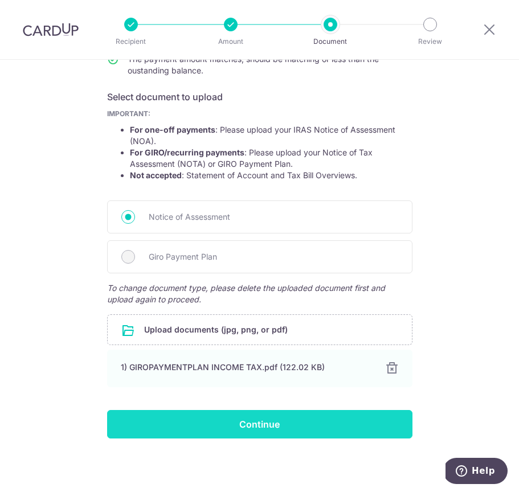
click at [290, 432] on input "Continue" at bounding box center [259, 424] width 305 height 28
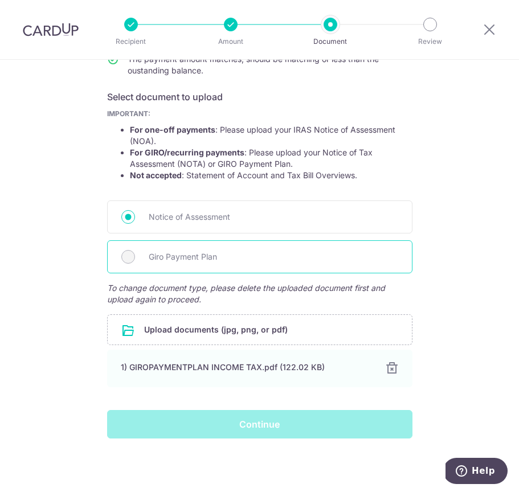
click at [227, 257] on span "Giro Payment Plan" at bounding box center [273, 257] width 249 height 14
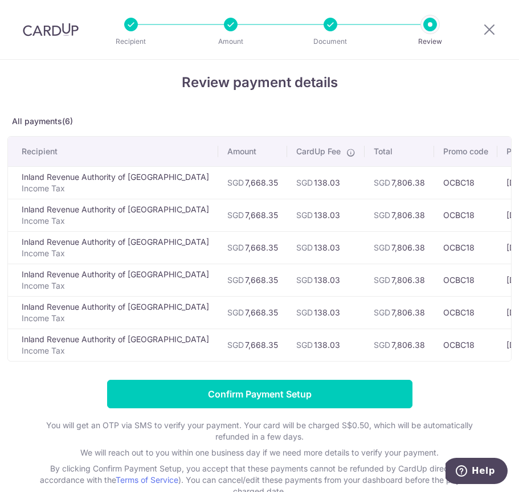
scroll to position [26, 0]
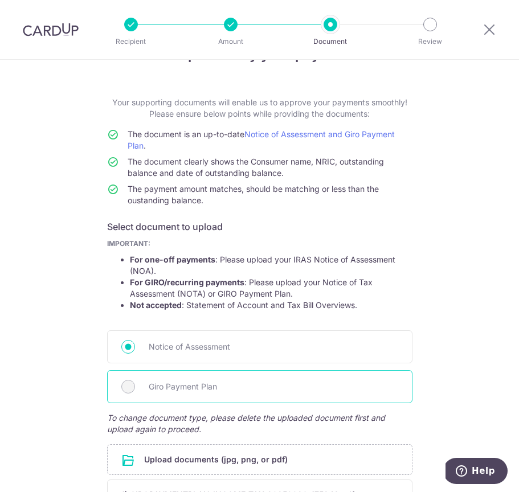
scroll to position [51, 0]
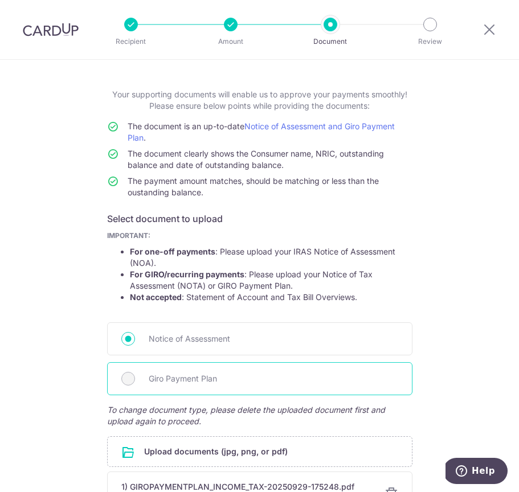
click at [157, 372] on span "Giro Payment Plan" at bounding box center [273, 379] width 249 height 14
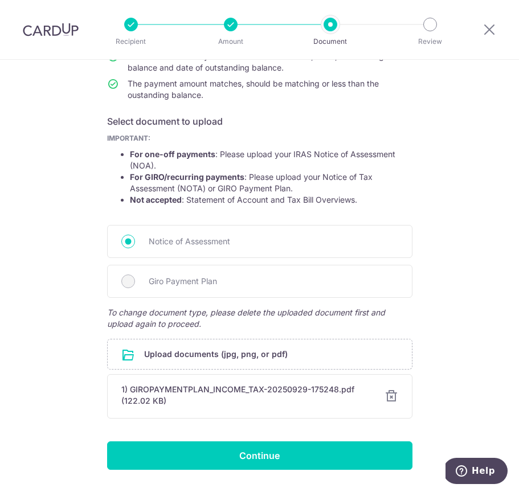
scroll to position [179, 0]
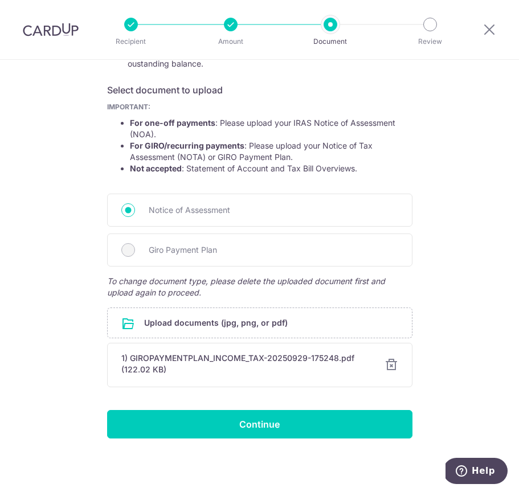
click at [393, 360] on div at bounding box center [391, 365] width 14 height 14
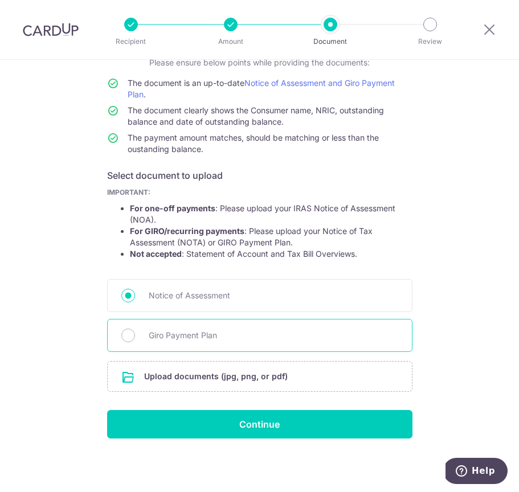
click at [175, 331] on span "Giro Payment Plan" at bounding box center [273, 336] width 249 height 14
click at [135, 331] on input "Giro Payment Plan" at bounding box center [128, 336] width 14 height 14
radio input "true"
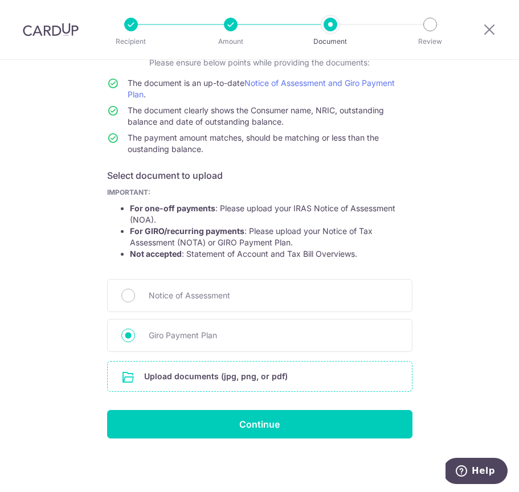
click at [220, 368] on input "file" at bounding box center [260, 377] width 304 height 30
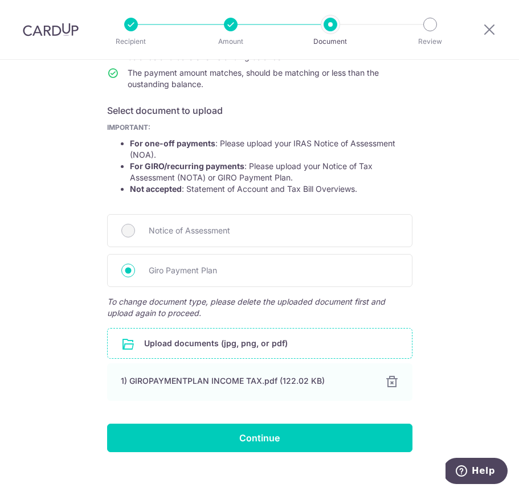
scroll to position [173, 0]
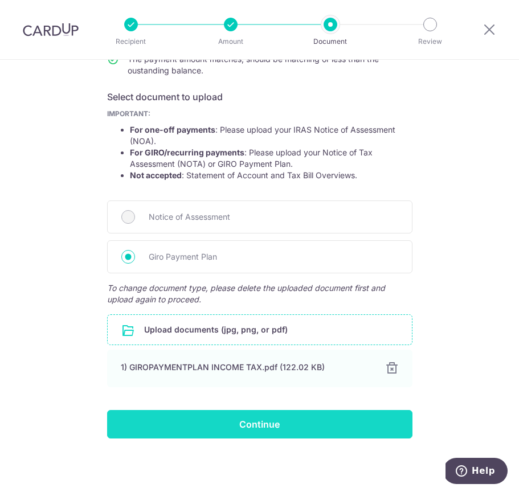
click at [277, 421] on input "Continue" at bounding box center [259, 424] width 305 height 28
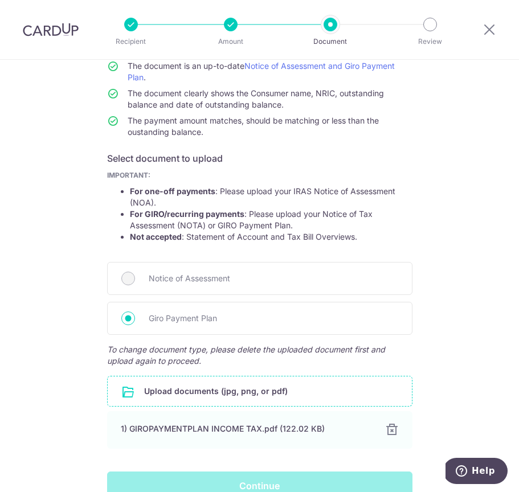
scroll to position [79, 0]
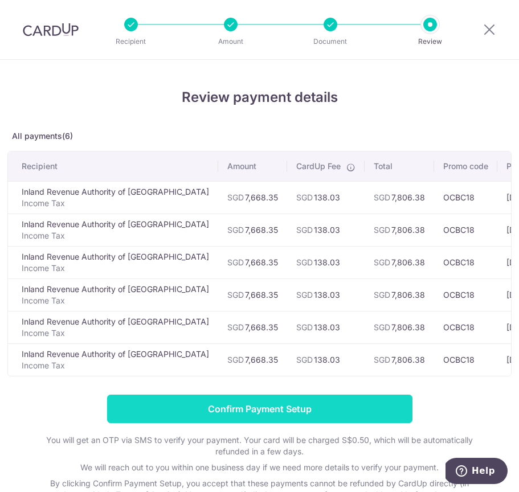
click at [297, 419] on input "Confirm Payment Setup" at bounding box center [259, 409] width 305 height 28
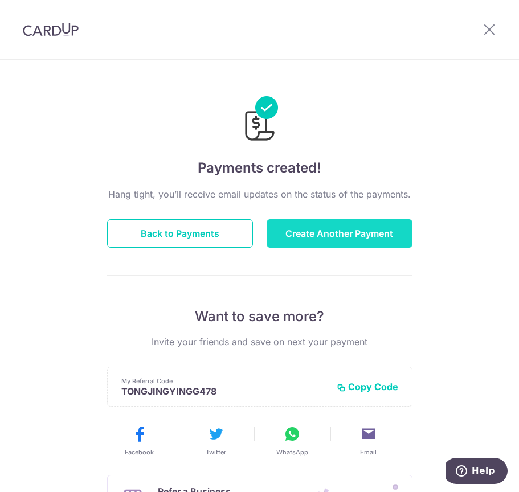
click at [337, 230] on button "Create Another Payment" at bounding box center [339, 233] width 146 height 28
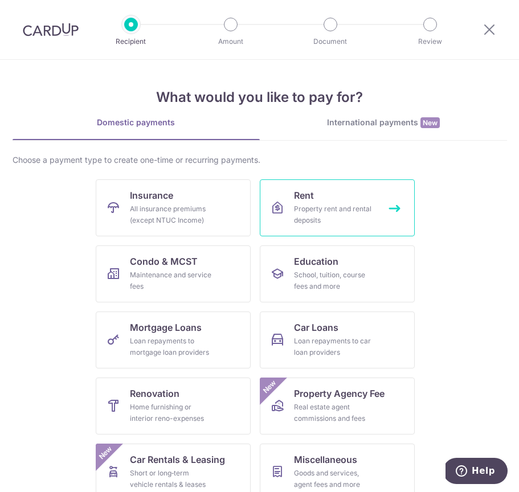
click at [317, 206] on div "Property rent and rental deposits" at bounding box center [335, 214] width 82 height 23
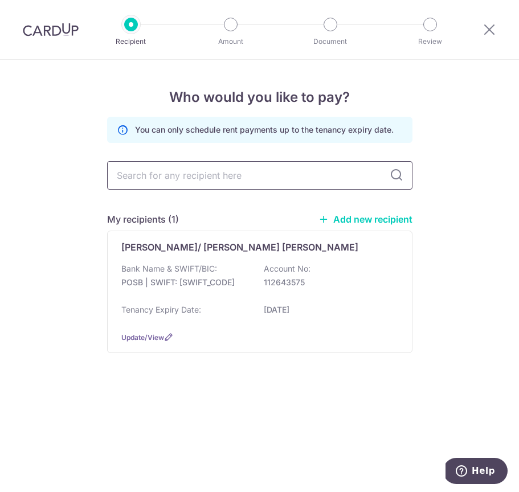
click at [333, 173] on input "text" at bounding box center [259, 175] width 305 height 28
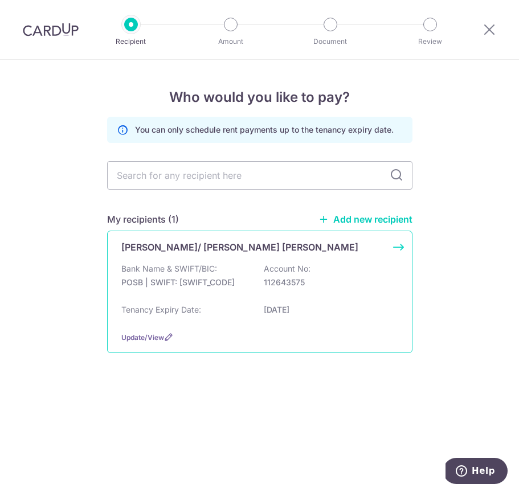
click at [271, 265] on p "Account No:" at bounding box center [287, 268] width 47 height 11
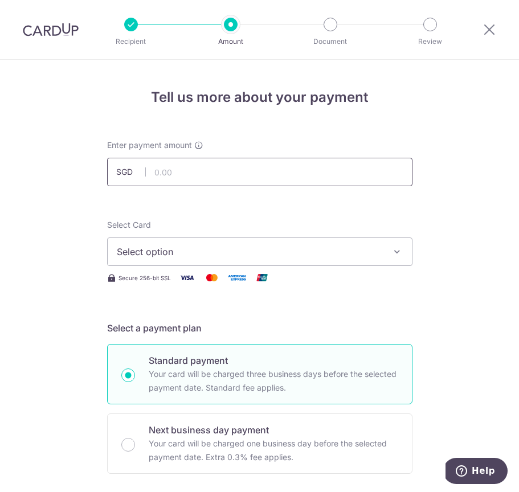
click at [248, 170] on input "text" at bounding box center [259, 172] width 305 height 28
type input "3,900.00"
click at [244, 254] on span "Select option" at bounding box center [249, 252] width 265 height 14
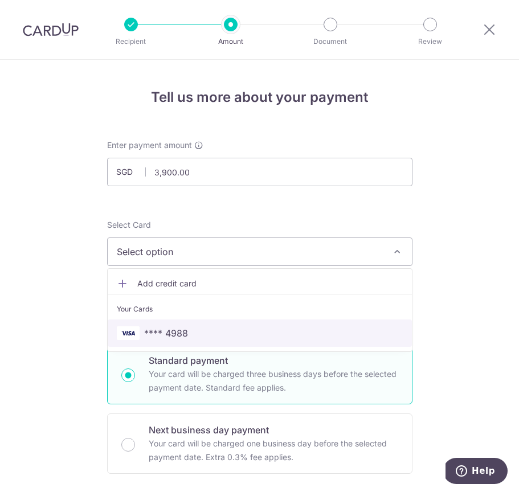
click at [239, 328] on span "**** 4988" at bounding box center [260, 333] width 286 height 14
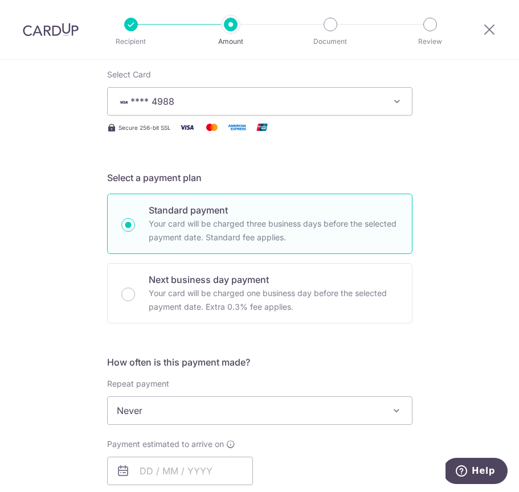
scroll to position [166, 0]
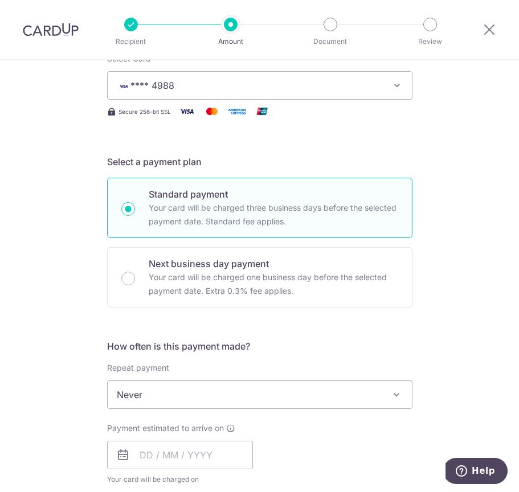
click at [302, 400] on span "Never" at bounding box center [260, 394] width 304 height 27
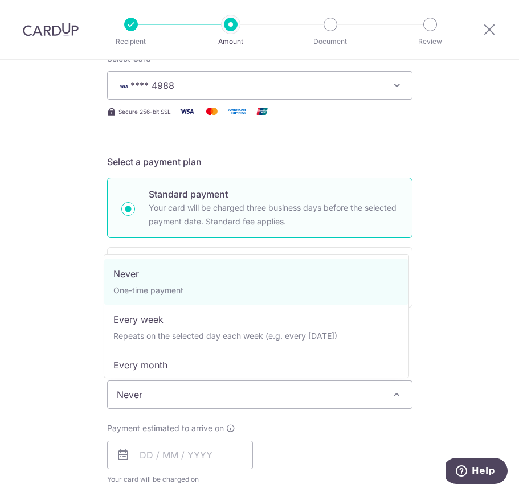
click at [380, 395] on span "Never" at bounding box center [260, 394] width 304 height 27
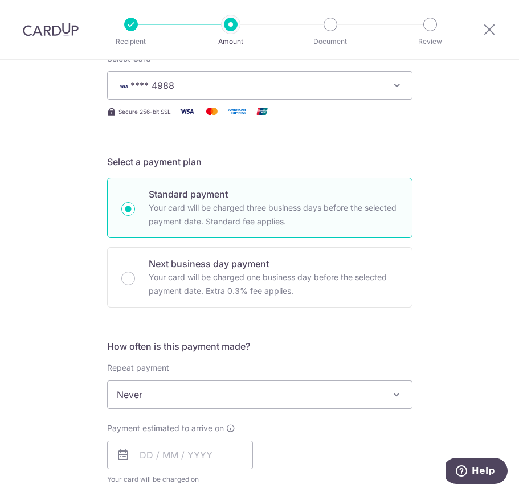
click at [380, 395] on span "Never" at bounding box center [260, 394] width 304 height 27
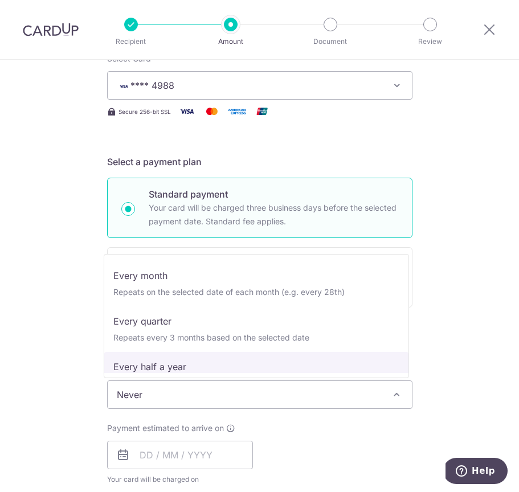
scroll to position [91, 0]
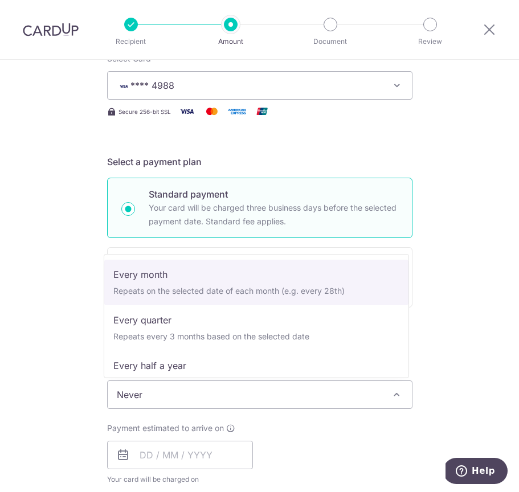
select select "3"
type input "[DATE]"
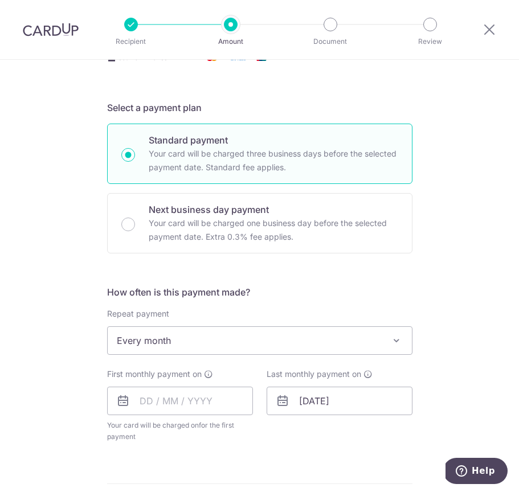
scroll to position [228, 0]
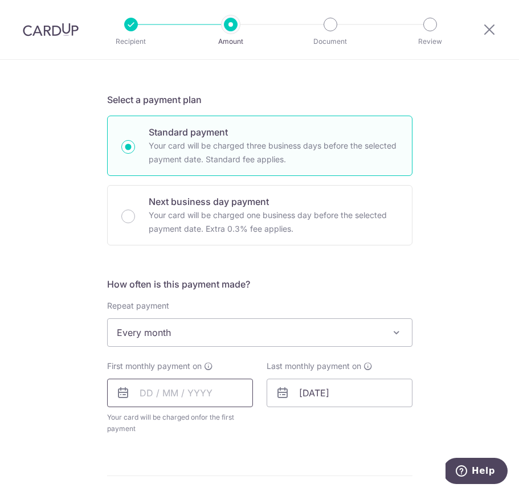
click at [150, 392] on input "text" at bounding box center [180, 393] width 146 height 28
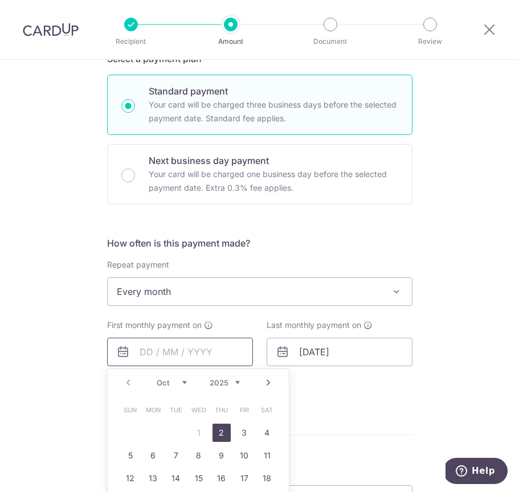
scroll to position [274, 0]
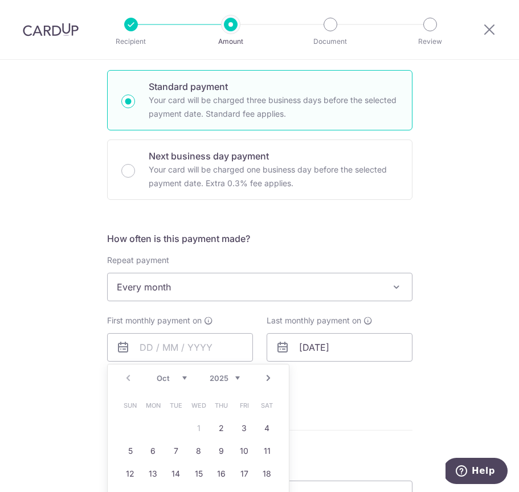
click at [264, 383] on link "Next" at bounding box center [268, 378] width 14 height 14
click at [262, 430] on link "1" at bounding box center [267, 428] width 18 height 18
type input "[DATE]"
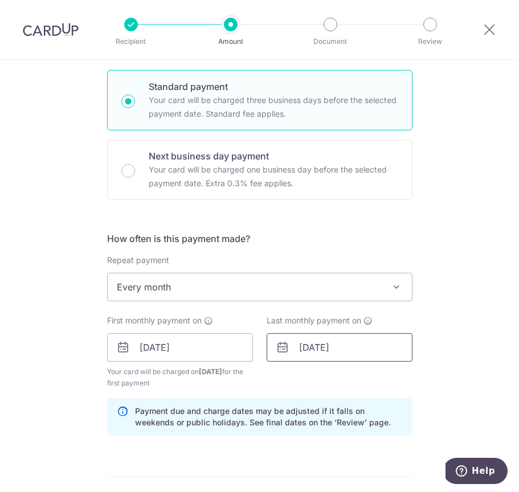
click at [378, 348] on input "[DATE]" at bounding box center [339, 347] width 146 height 28
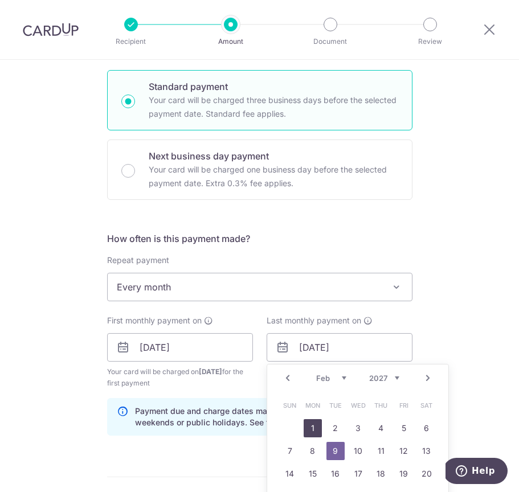
click at [312, 432] on link "1" at bounding box center [312, 428] width 18 height 18
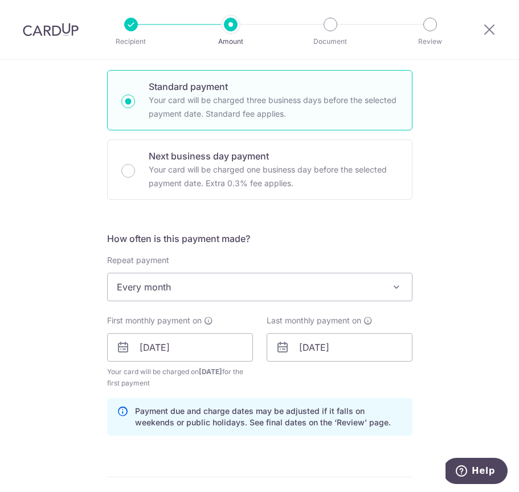
click at [447, 400] on div "Tell us more about your payment Enter payment amount SGD 3,900.00 3900.00 Selec…" at bounding box center [259, 332] width 519 height 1093
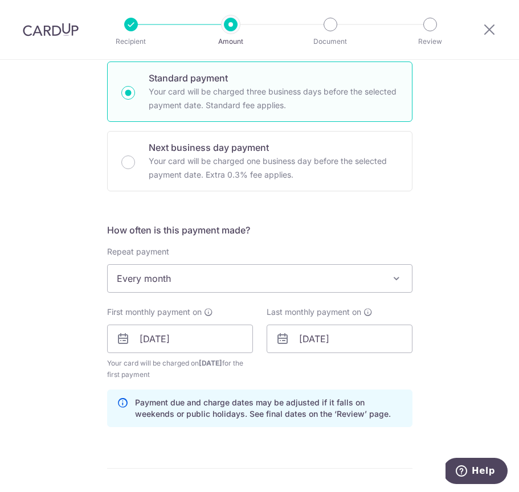
scroll to position [305, 0]
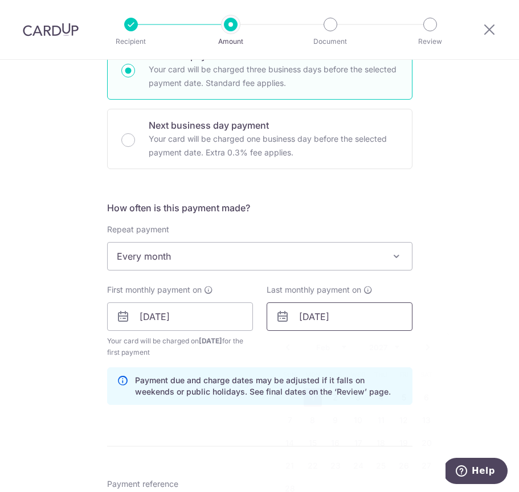
click at [328, 319] on input "[DATE]" at bounding box center [339, 316] width 146 height 28
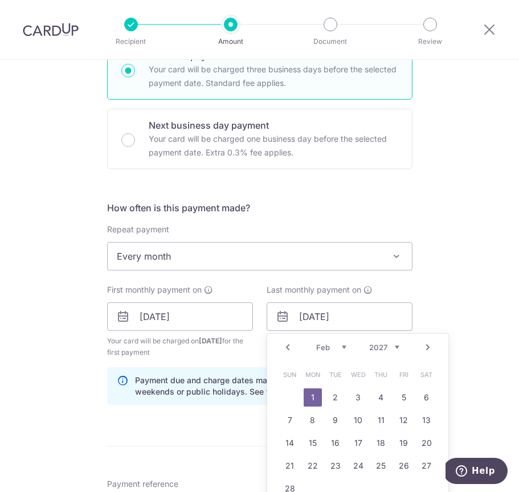
click at [317, 347] on select "Jan Feb Mar Apr May Jun [DATE] Aug Sep Oct Nov Dec" at bounding box center [331, 347] width 30 height 9
click at [403, 397] on link "1" at bounding box center [404, 397] width 18 height 18
type input "[DATE]"
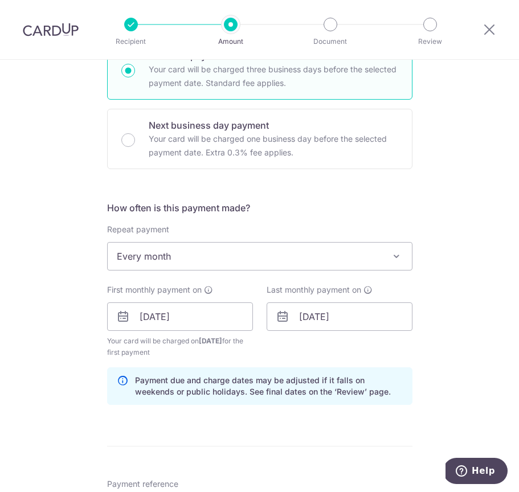
click at [448, 365] on div "Tell us more about your payment Enter payment amount SGD 3,900.00 3900.00 Selec…" at bounding box center [259, 301] width 519 height 1093
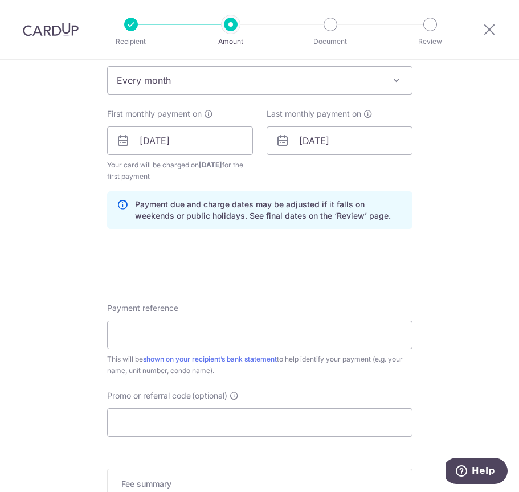
scroll to position [483, 0]
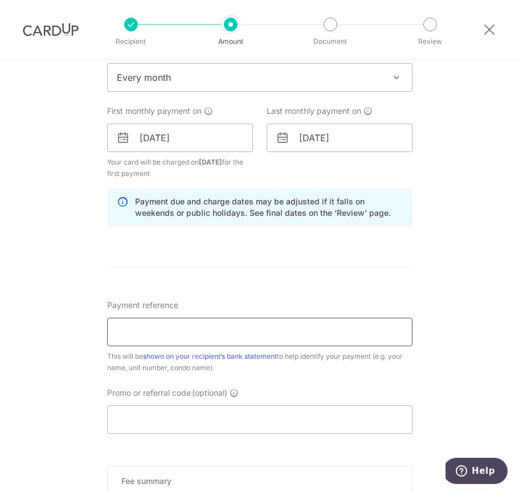
click at [260, 326] on input "Payment reference" at bounding box center [259, 332] width 305 height 28
type input "RENTAL EON SHENTON 2903"
click at [251, 417] on input "Promo or referral code (optional)" at bounding box center [259, 419] width 305 height 28
paste input "SAVERENT179"
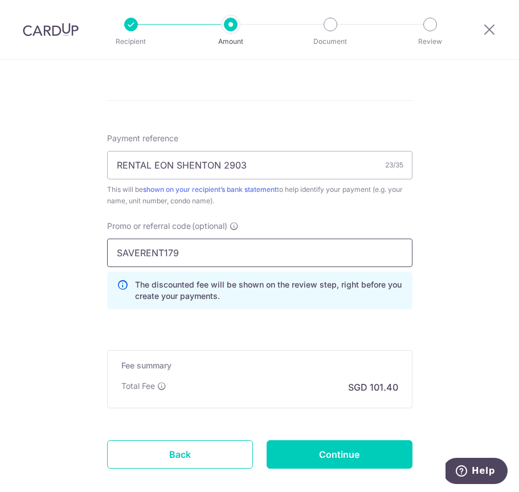
scroll to position [659, 0]
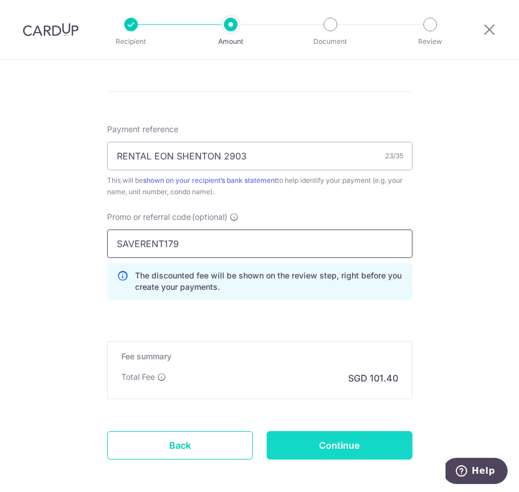
type input "SAVERENT179"
click at [350, 444] on input "Continue" at bounding box center [339, 445] width 146 height 28
type input "Create Schedule"
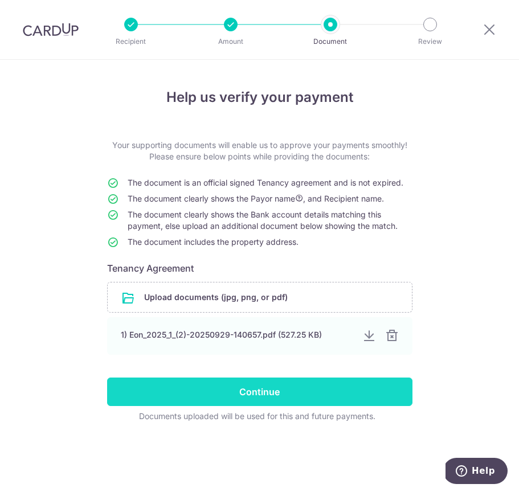
click at [276, 388] on input "Continue" at bounding box center [259, 392] width 305 height 28
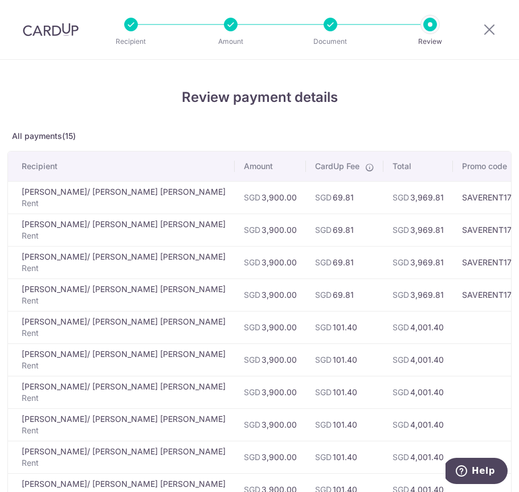
click at [67, 32] on img at bounding box center [51, 30] width 56 height 14
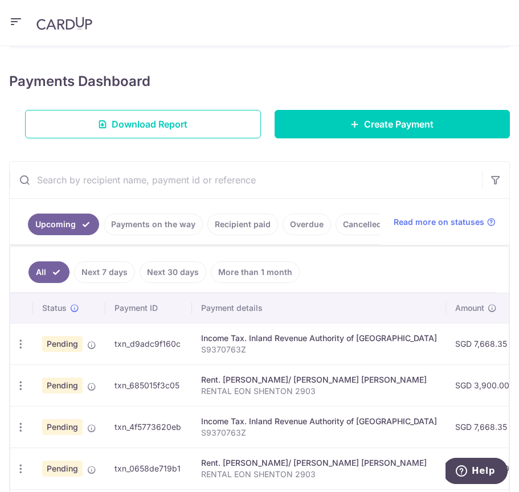
scroll to position [179, 0]
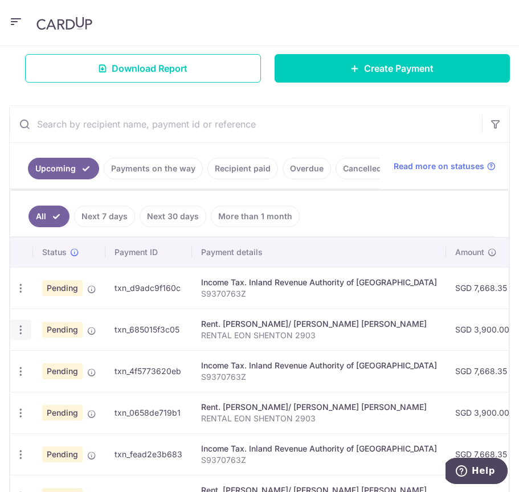
click at [22, 336] on icon "button" at bounding box center [21, 330] width 12 height 12
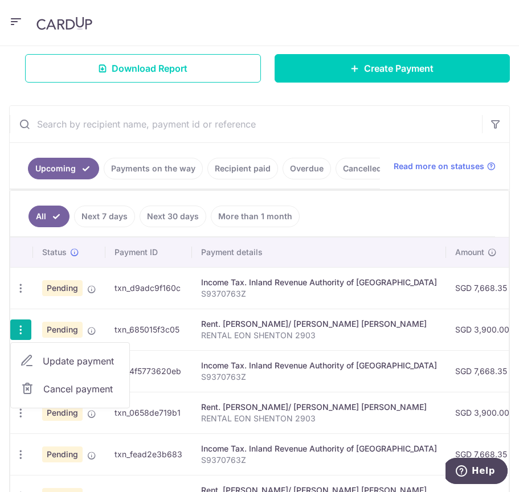
click at [80, 396] on span "Cancel payment" at bounding box center [81, 389] width 76 height 14
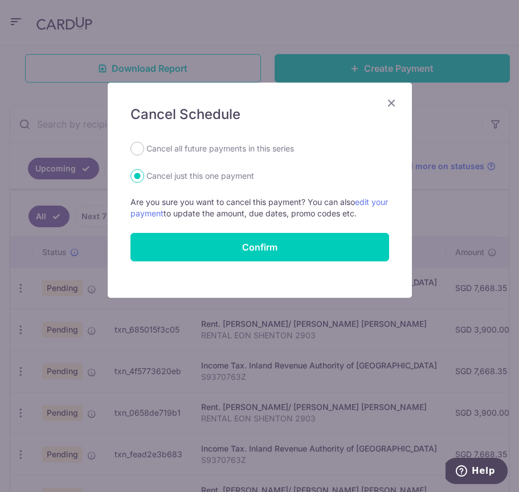
click at [180, 151] on label "Cancel all future payments in this series" at bounding box center [219, 149] width 147 height 14
click at [138, 146] on input "Cancel all future payments in this series" at bounding box center [137, 149] width 14 height 14
radio input "true"
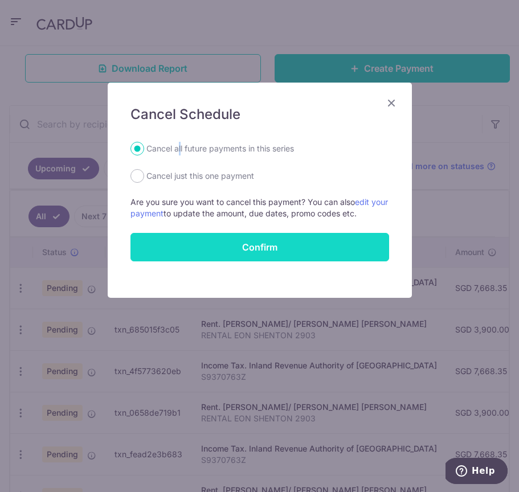
click at [229, 248] on button "Confirm" at bounding box center [259, 247] width 259 height 28
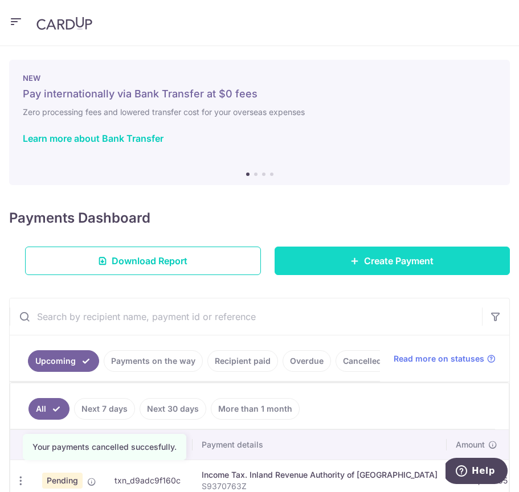
click at [332, 264] on link "Create Payment" at bounding box center [392, 261] width 236 height 28
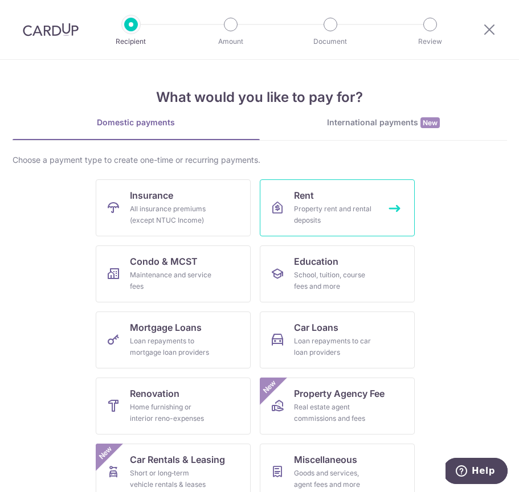
click at [339, 211] on div "Property rent and rental deposits" at bounding box center [335, 214] width 82 height 23
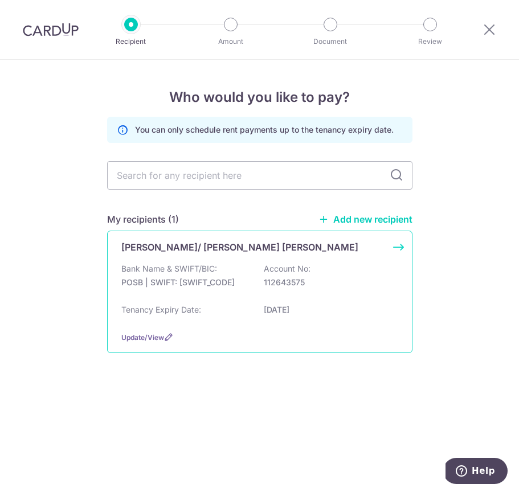
click at [296, 269] on p "Account No:" at bounding box center [287, 268] width 47 height 11
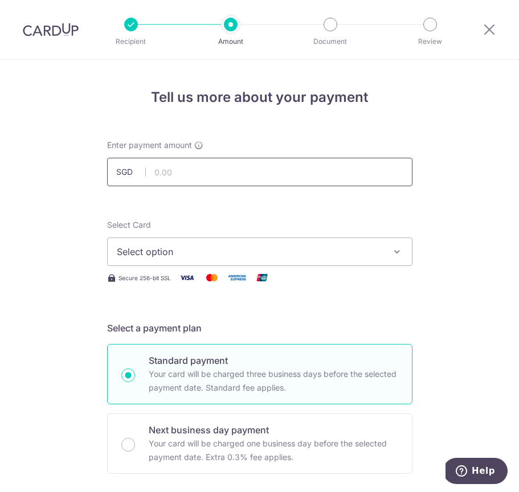
click at [261, 174] on input "text" at bounding box center [259, 172] width 305 height 28
type input "3,900.00"
click at [227, 245] on span "Select option" at bounding box center [249, 252] width 265 height 14
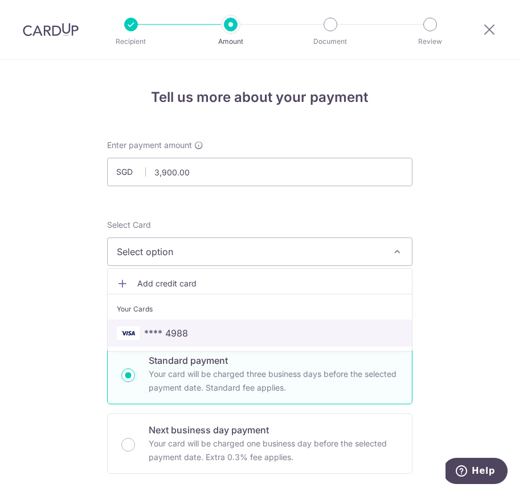
click at [241, 324] on link "**** 4988" at bounding box center [260, 332] width 304 height 27
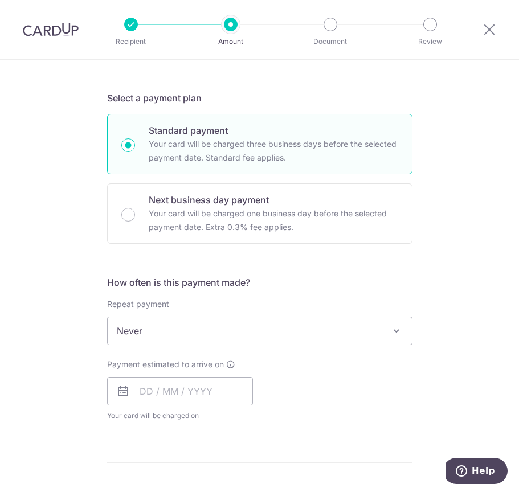
scroll to position [243, 0]
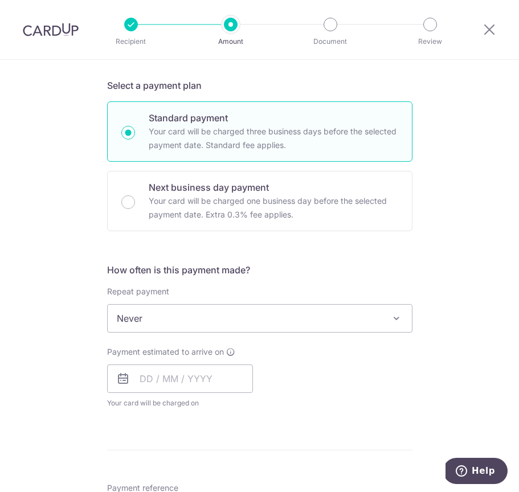
click at [251, 317] on span "Never" at bounding box center [260, 318] width 304 height 27
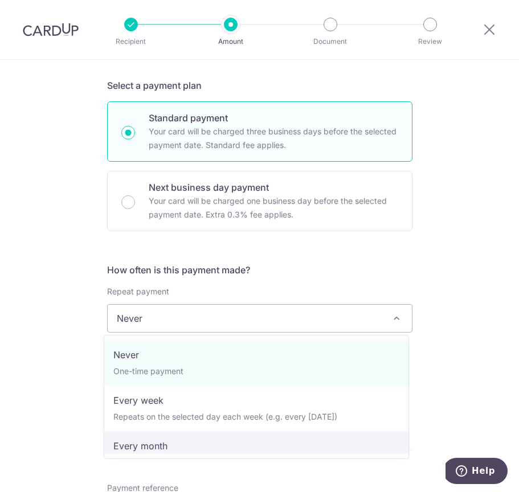
select select "3"
type input "[DATE]"
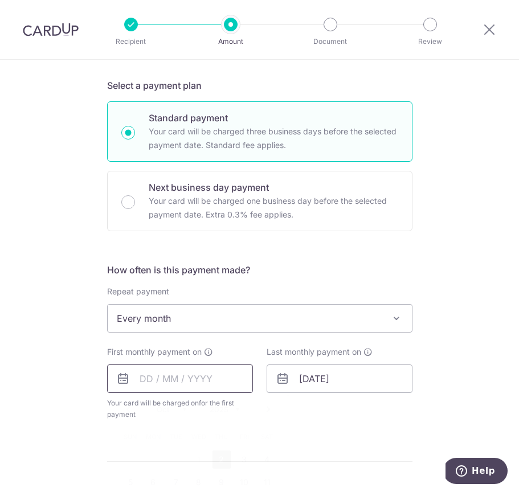
click at [188, 386] on input "text" at bounding box center [180, 378] width 146 height 28
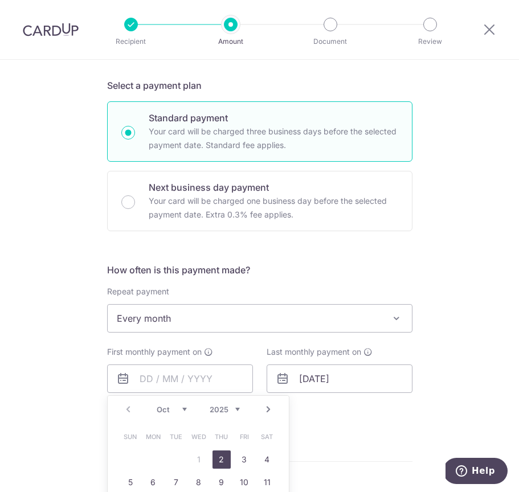
click at [166, 408] on select "Oct Nov Dec" at bounding box center [172, 409] width 30 height 9
click at [261, 458] on link "1" at bounding box center [267, 459] width 18 height 18
type input "01/11/2025"
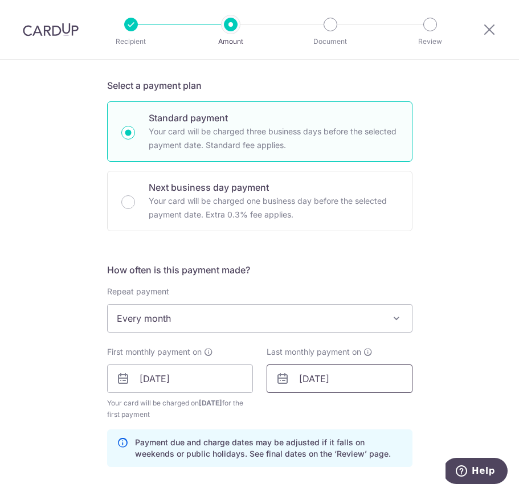
click at [331, 379] on input "[DATE]" at bounding box center [339, 378] width 146 height 28
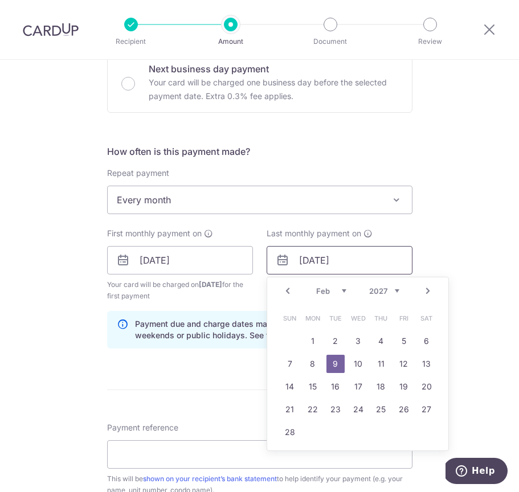
scroll to position [365, 0]
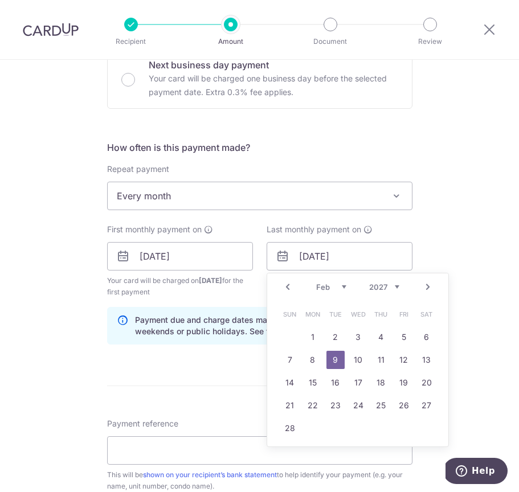
click at [331, 288] on select "Jan Feb Mar Apr May Jun Jul Aug Sep Oct Nov Dec" at bounding box center [331, 286] width 30 height 9
click at [397, 339] on link "1" at bounding box center [404, 337] width 18 height 18
type input "01/01/2027"
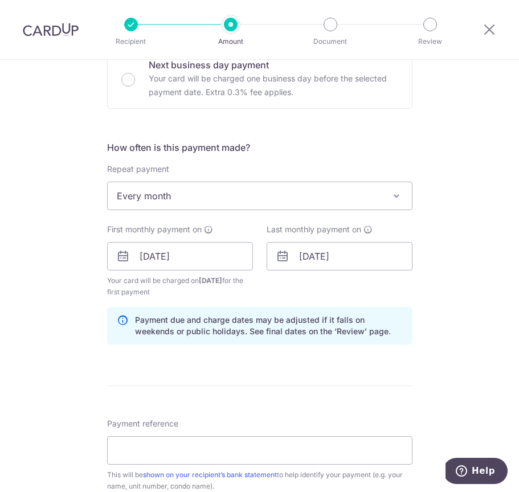
click at [442, 313] on div "Tell us more about your payment Enter payment amount SGD 3,900.00 3900.00 Selec…" at bounding box center [259, 241] width 519 height 1093
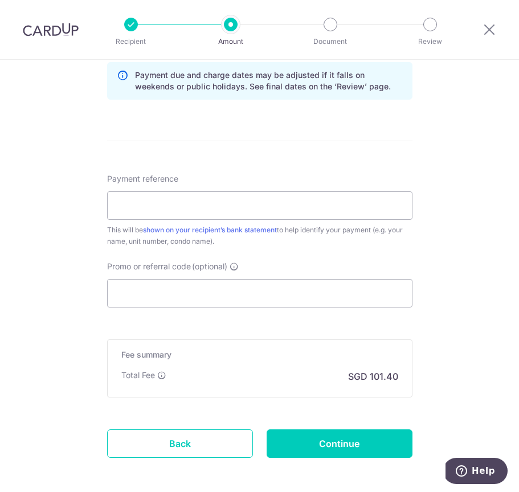
scroll to position [614, 0]
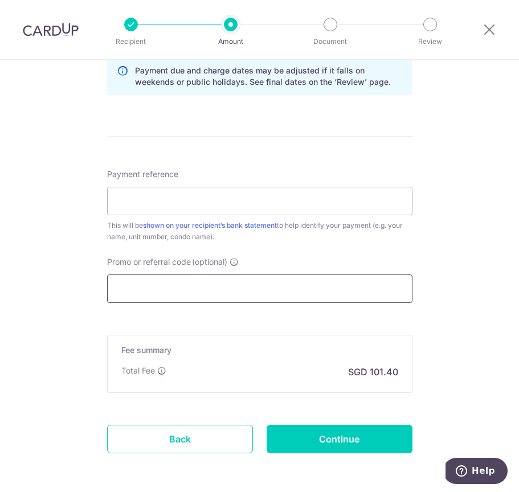
click at [282, 286] on input "Promo or referral code (optional)" at bounding box center [259, 288] width 305 height 28
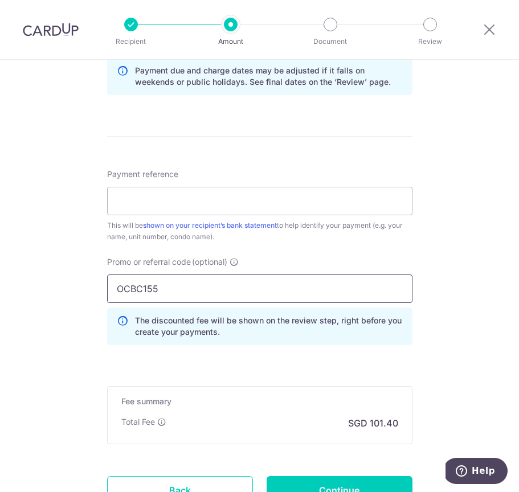
type input "OCBC155"
click at [238, 179] on div "Payment reference This will be shown on your recipient’s bank statement to help…" at bounding box center [259, 206] width 305 height 74
click at [236, 194] on input "Payment reference" at bounding box center [259, 201] width 305 height 28
type input "RENTAL EON SHENTON 2903"
click at [400, 294] on input "OCBC155" at bounding box center [259, 288] width 305 height 28
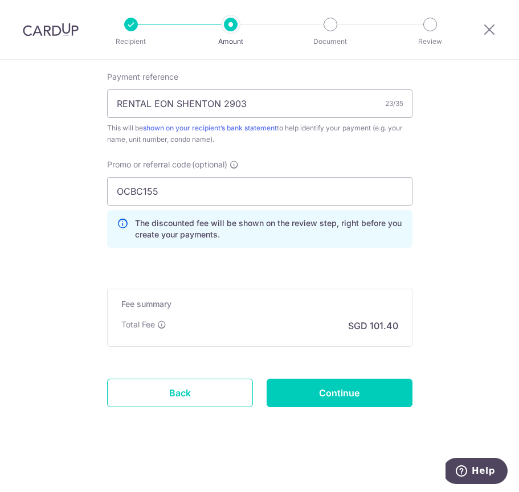
scroll to position [712, 0]
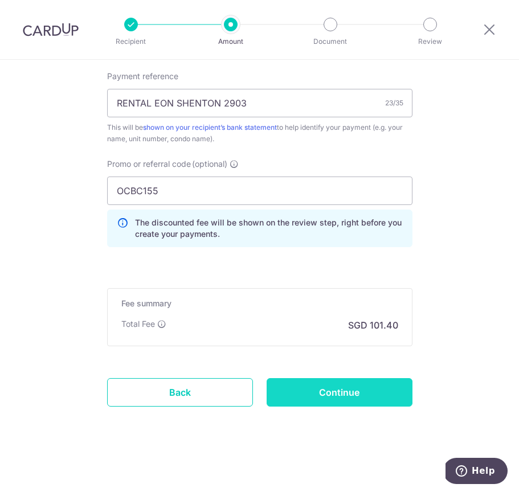
click at [325, 389] on input "Continue" at bounding box center [339, 392] width 146 height 28
type input "Create Schedule"
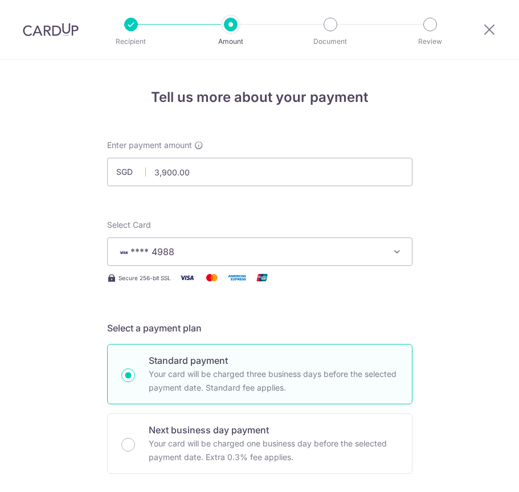
scroll to position [670, 0]
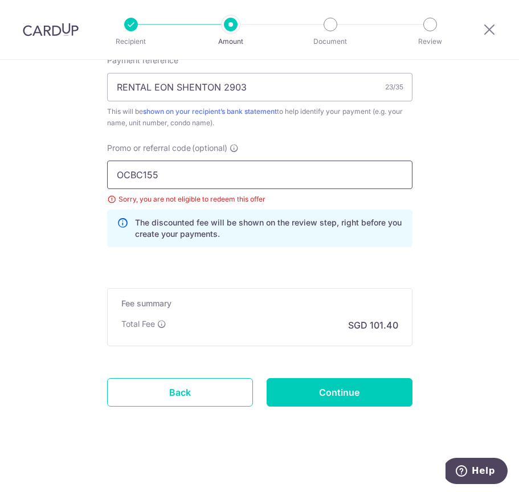
drag, startPoint x: 174, startPoint y: 175, endPoint x: 72, endPoint y: 170, distance: 102.1
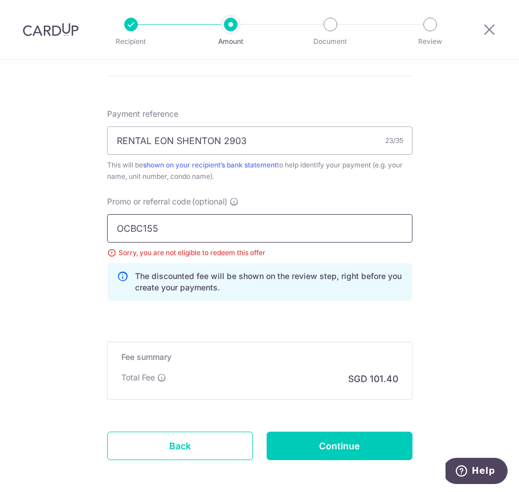
scroll to position [622, 0]
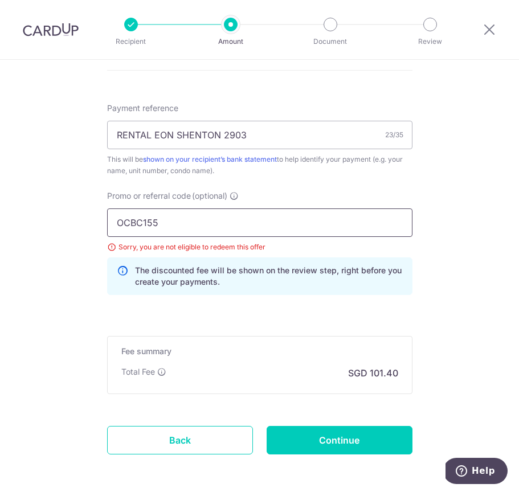
click at [184, 221] on input "OCBC155" at bounding box center [259, 222] width 305 height 28
drag, startPoint x: 169, startPoint y: 223, endPoint x: 77, endPoint y: 221, distance: 91.7
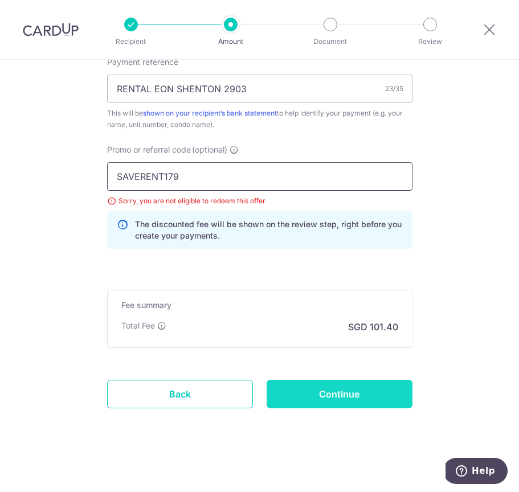
scroll to position [670, 0]
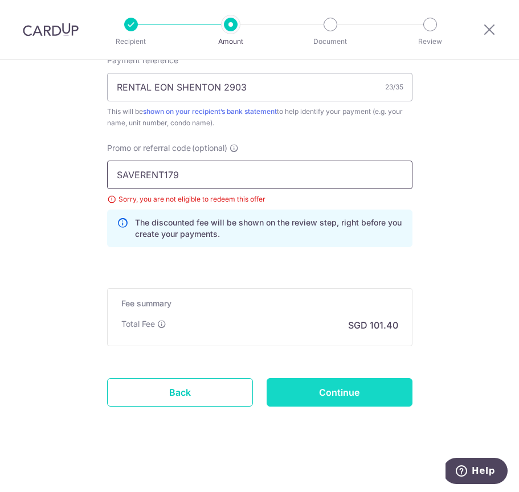
type input "SAVERENT179"
click at [368, 384] on input "Continue" at bounding box center [339, 392] width 146 height 28
type input "Update Schedule"
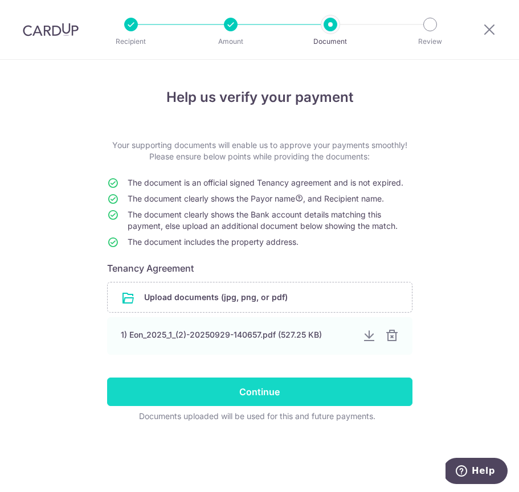
click at [349, 388] on input "Continue" at bounding box center [259, 392] width 305 height 28
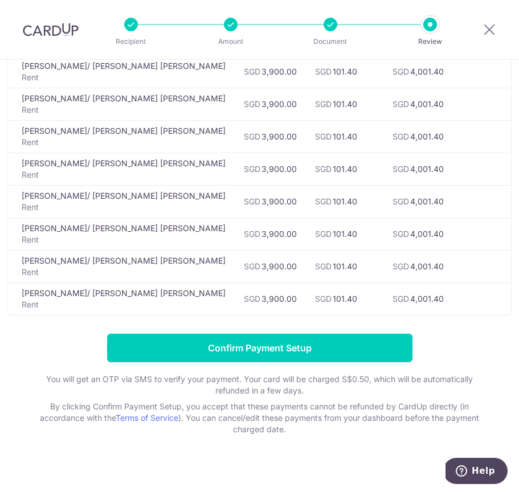
scroll to position [370, 0]
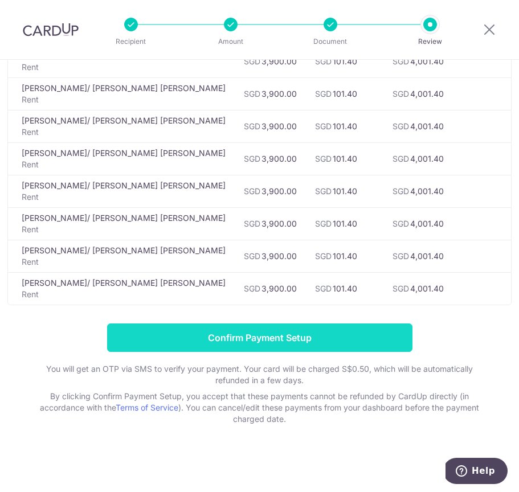
click at [303, 329] on input "Confirm Payment Setup" at bounding box center [259, 337] width 305 height 28
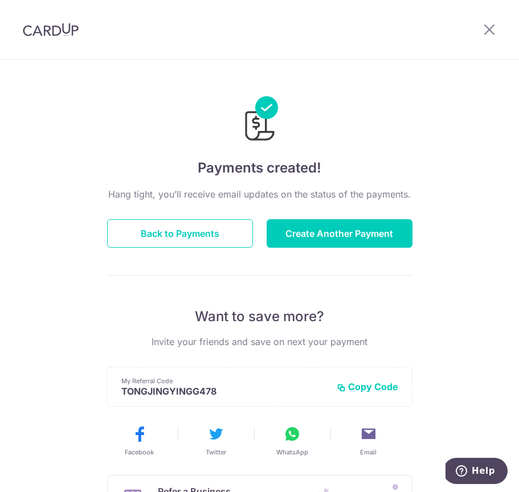
click at [53, 27] on img at bounding box center [51, 30] width 56 height 14
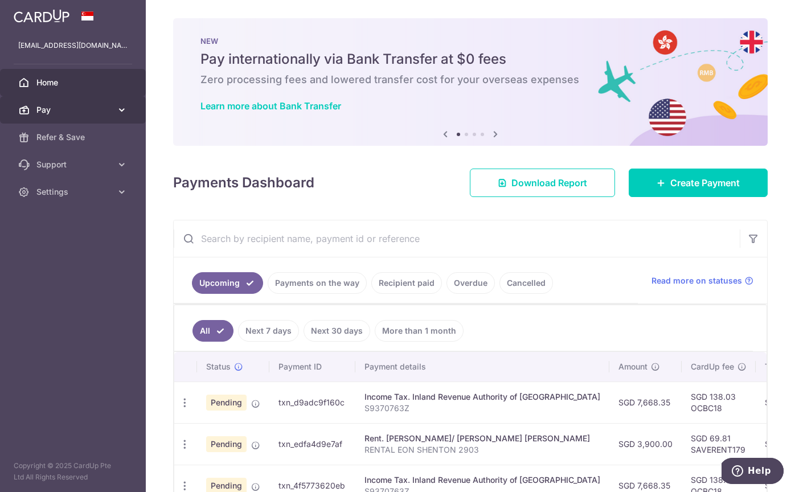
click at [108, 108] on span "Pay" at bounding box center [73, 109] width 75 height 11
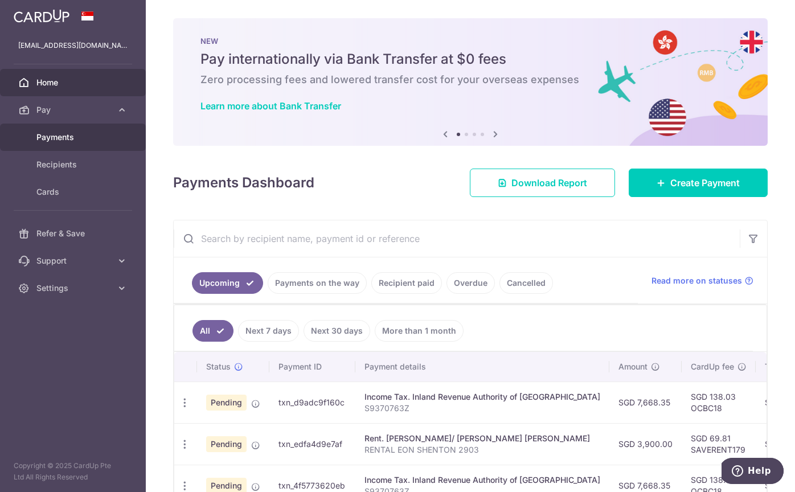
click at [67, 137] on span "Payments" at bounding box center [73, 137] width 75 height 11
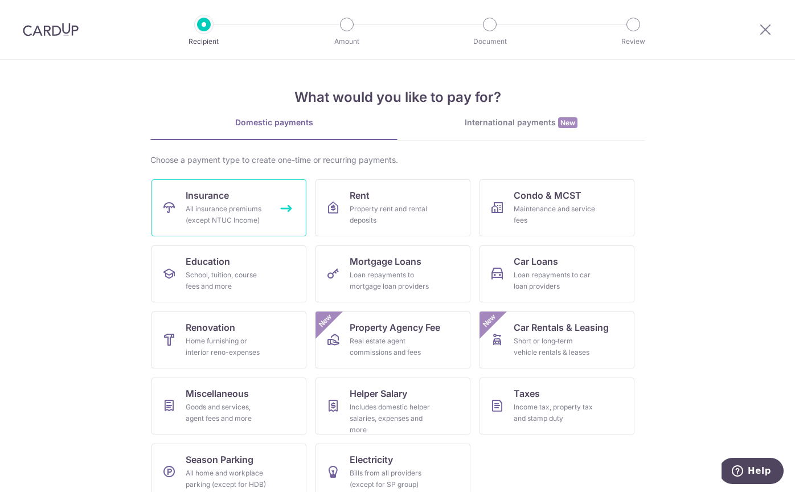
click at [252, 207] on div "All insurance premiums (except NTUC Income)" at bounding box center [227, 214] width 82 height 23
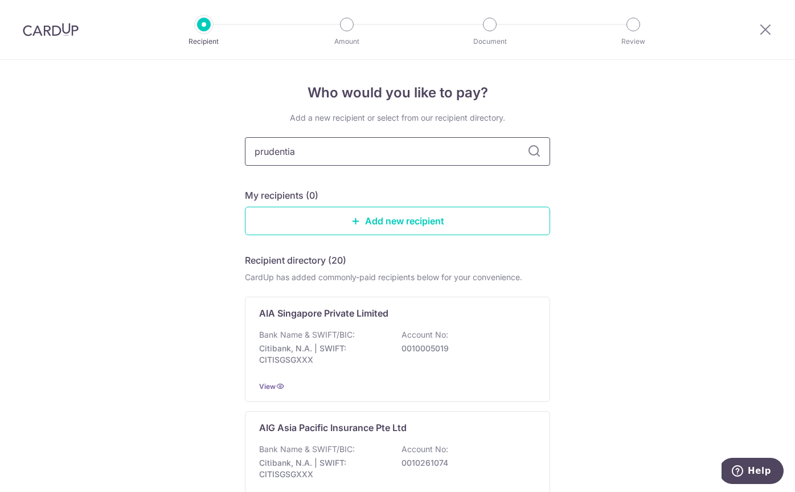
type input "prudential"
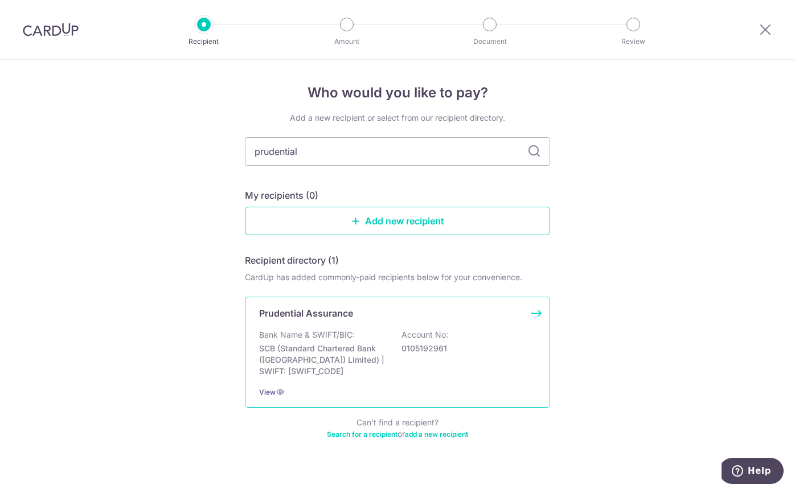
click at [368, 331] on div "Bank Name & SWIFT/BIC: SCB (Standard Chartered Bank (Singapore) Limited) | SWIF…" at bounding box center [397, 353] width 277 height 48
